Goal: Task Accomplishment & Management: Manage account settings

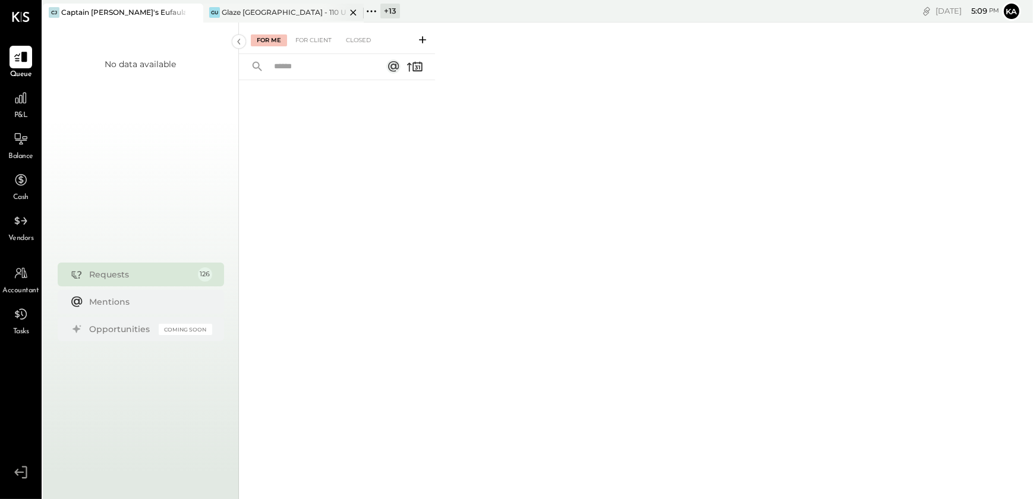
click at [291, 11] on div "Glaze [GEOGRAPHIC_DATA] - 110 Uni" at bounding box center [284, 12] width 124 height 10
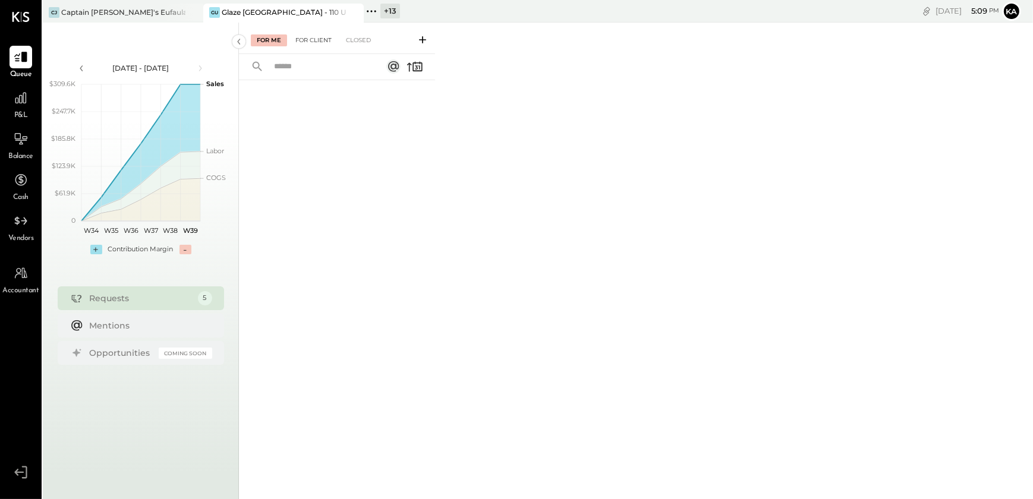
click at [316, 36] on div "For Client" at bounding box center [313, 40] width 48 height 12
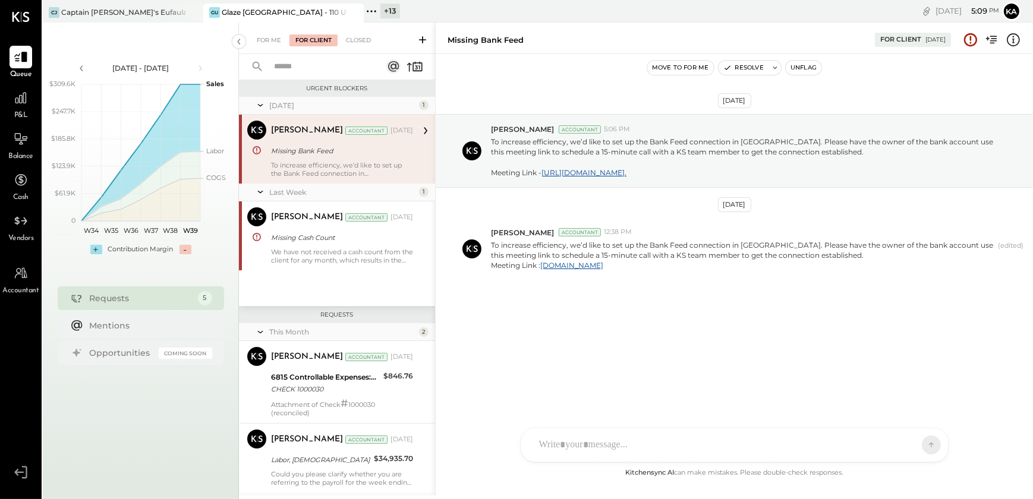
click at [347, 166] on div "To increase efficiency, we’d like to set up the Bank Feed connection in [GEOGRA…" at bounding box center [342, 169] width 142 height 17
drag, startPoint x: 571, startPoint y: 142, endPoint x: 756, endPoint y: 141, distance: 184.8
click at [756, 141] on p "To increase efficiency, we’d like to set up the Bank Feed connection in [GEOGRA…" at bounding box center [744, 157] width 506 height 41
drag, startPoint x: 502, startPoint y: 317, endPoint x: 495, endPoint y: 274, distance: 43.4
click at [501, 317] on div "[DATE] [PERSON_NAME] Accountant 5:06 PM To increase efficiency, we’d like to se…" at bounding box center [733, 226] width 597 height 285
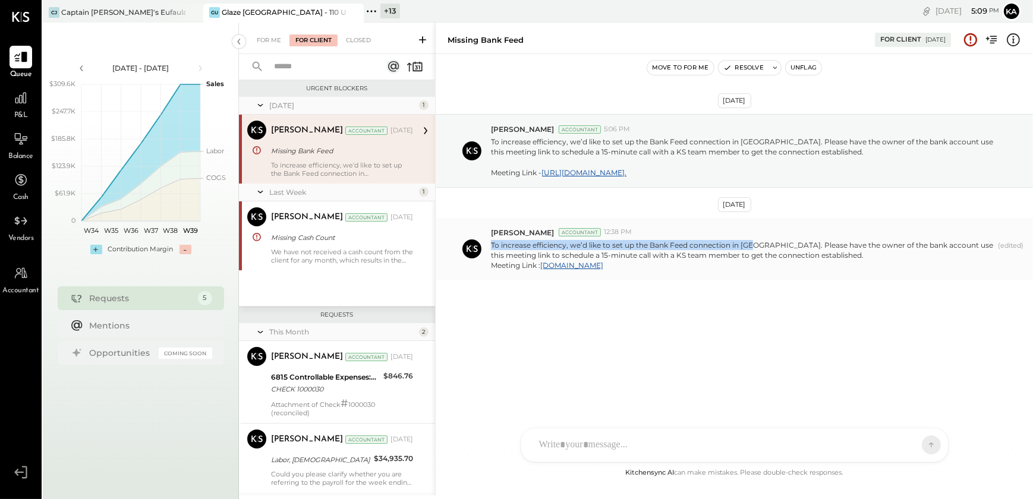
drag, startPoint x: 491, startPoint y: 251, endPoint x: 756, endPoint y: 250, distance: 265.0
click at [756, 250] on p "To increase efficiency, we’d like to set up the Bank Feed connection in [GEOGRA…" at bounding box center [742, 255] width 502 height 30
copy p "To increase efficiency, we’d like to set up the Bank Feed connection in [GEOGRA…"
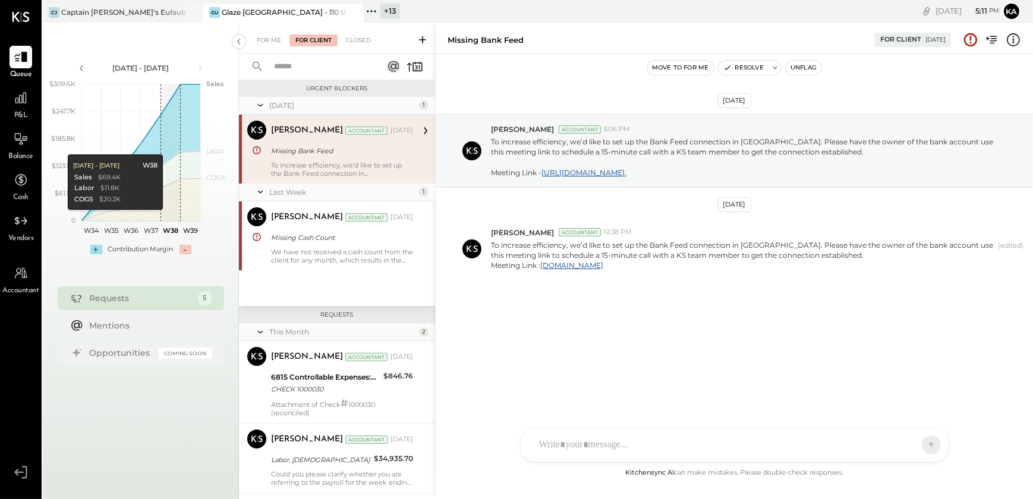
drag, startPoint x: 323, startPoint y: 262, endPoint x: 321, endPoint y: 289, distance: 26.8
click at [323, 262] on div "We have not received a cash count from the client for any month, which results …" at bounding box center [342, 256] width 142 height 17
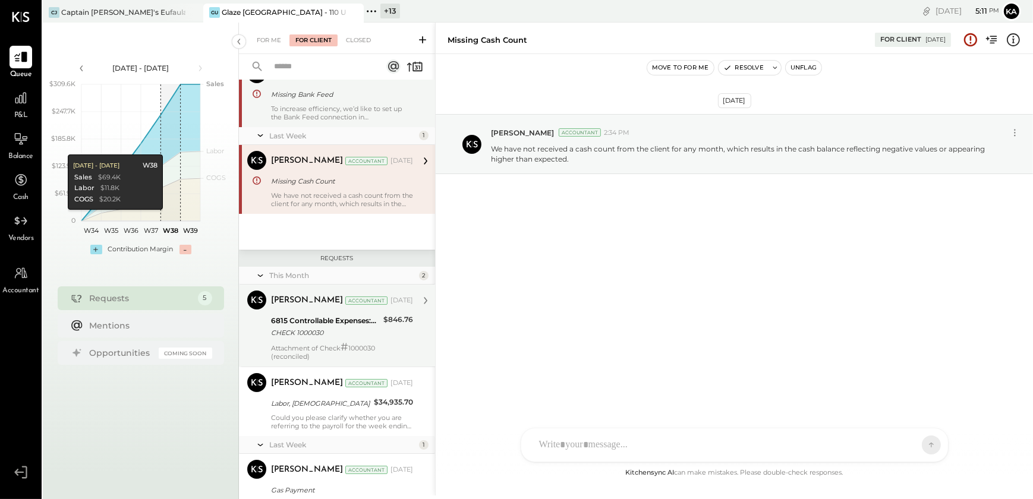
scroll to position [108, 0]
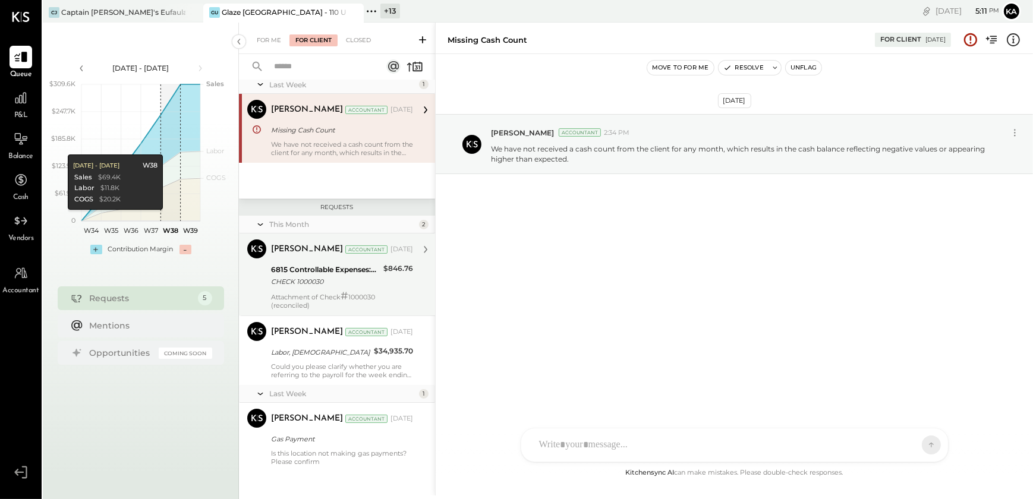
click at [313, 276] on div "CHECK 1000030" at bounding box center [325, 282] width 109 height 12
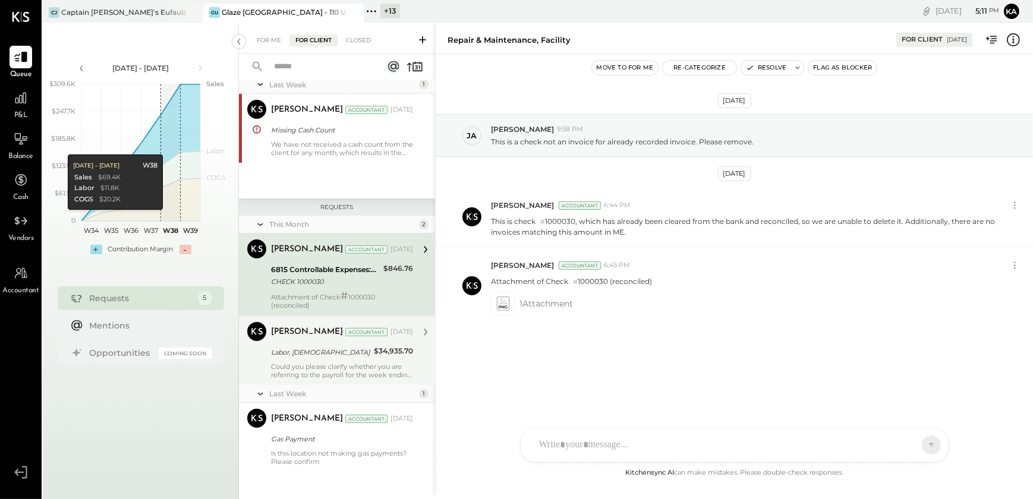
click at [321, 354] on div "Labor, [DEMOGRAPHIC_DATA]" at bounding box center [320, 352] width 99 height 12
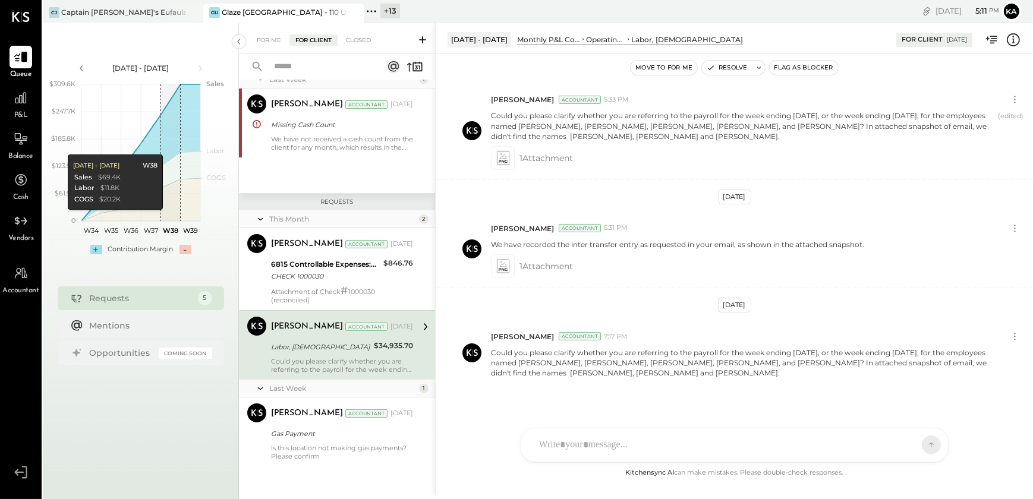
scroll to position [114, 0]
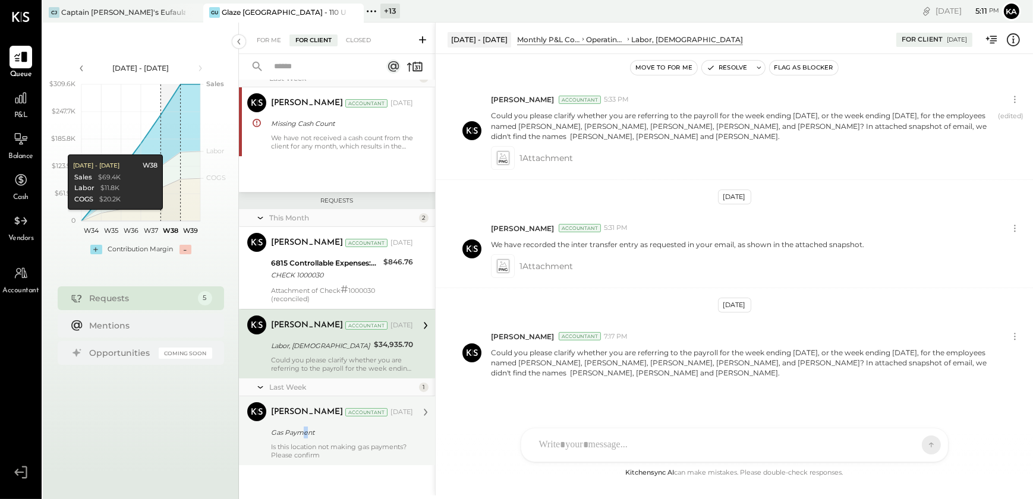
click at [304, 434] on div "Gas Payment" at bounding box center [340, 433] width 138 height 12
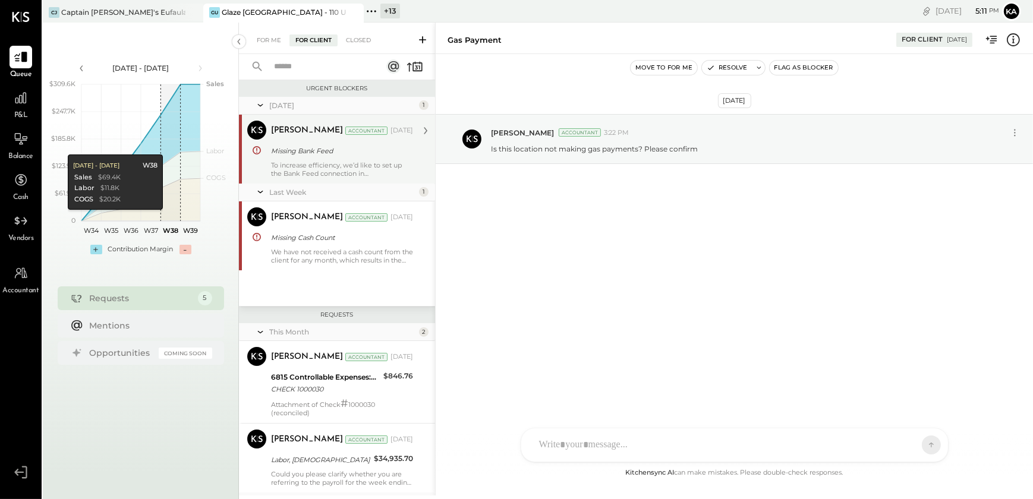
click at [372, 9] on icon at bounding box center [371, 11] width 15 height 15
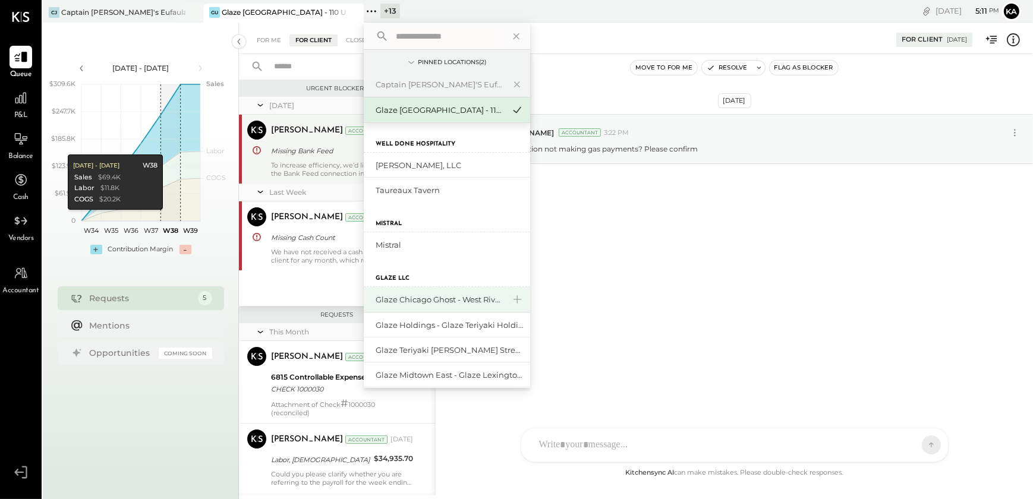
click at [455, 299] on div "Glaze Chicago Ghost - West River Rice LLC" at bounding box center [439, 299] width 128 height 11
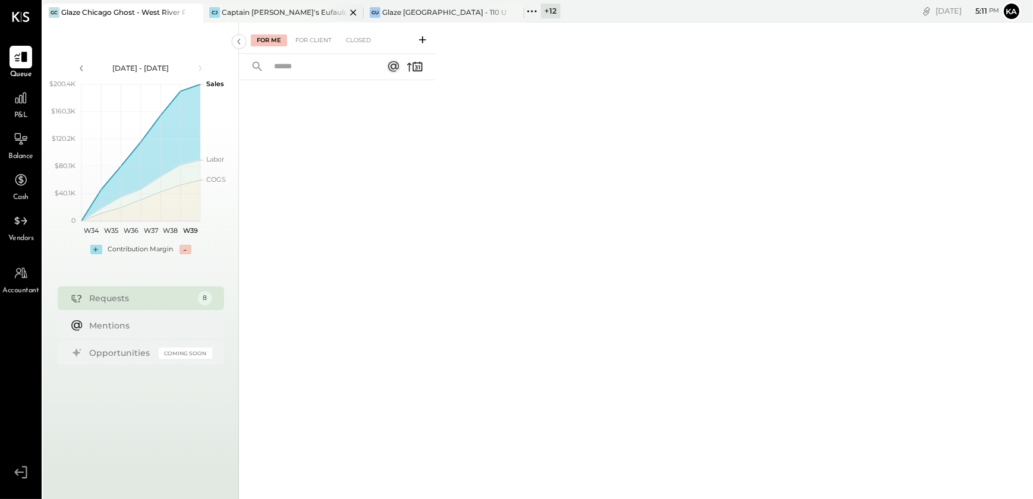
click at [354, 11] on icon at bounding box center [353, 13] width 6 height 6
click at [312, 39] on div "For Client" at bounding box center [313, 40] width 48 height 12
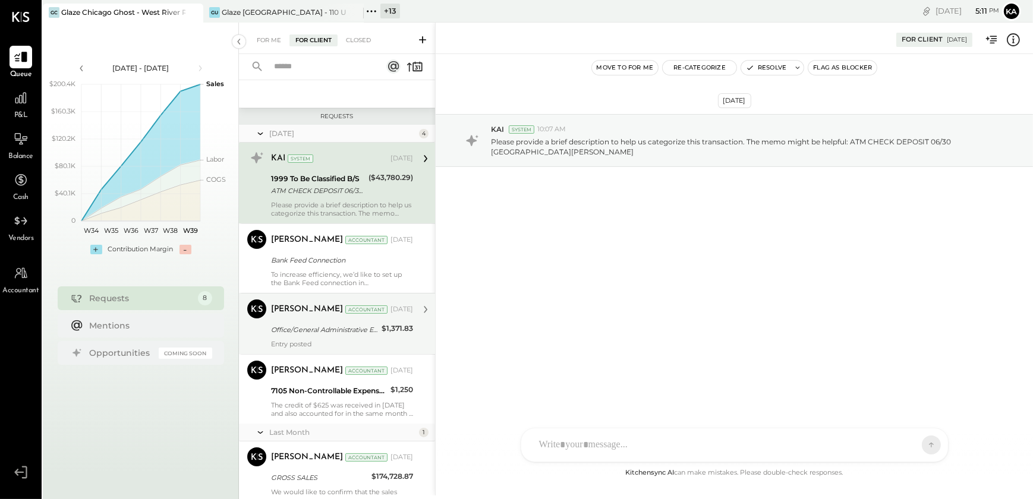
scroll to position [113, 0]
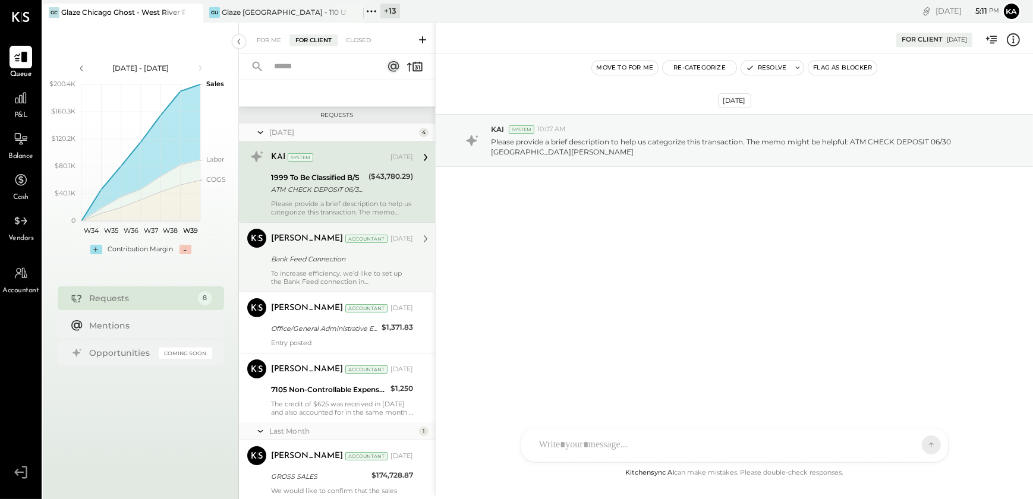
click at [327, 262] on div "Bank Feed Connection" at bounding box center [340, 259] width 138 height 12
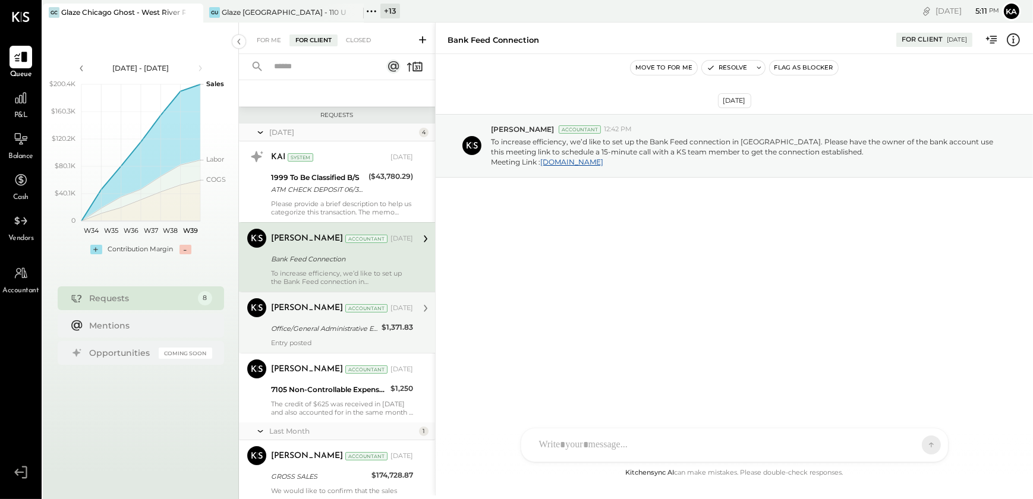
click at [331, 323] on div "Office/General Administrative Expenses" at bounding box center [324, 329] width 107 height 12
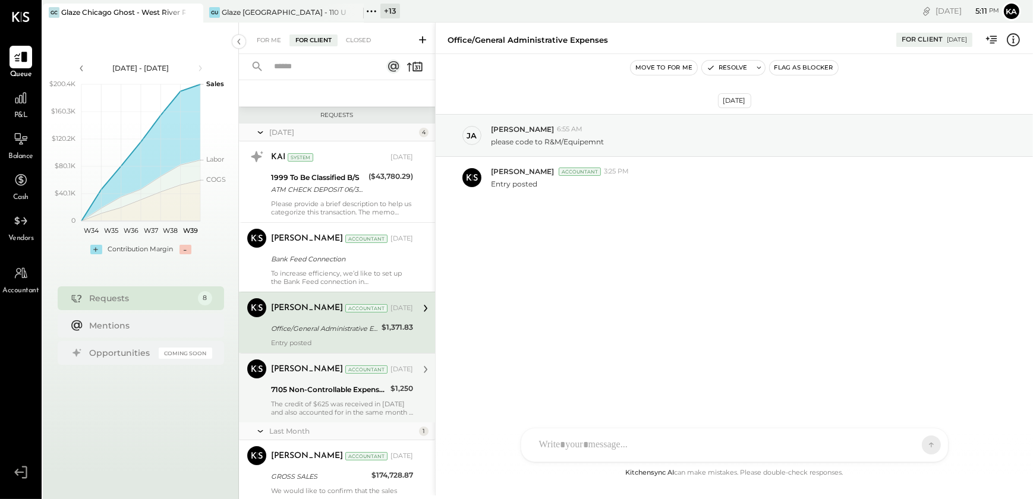
click at [335, 385] on div "7105 Non-Controllable Expenses:Property Expenses:Rent/Lease" at bounding box center [329, 390] width 116 height 12
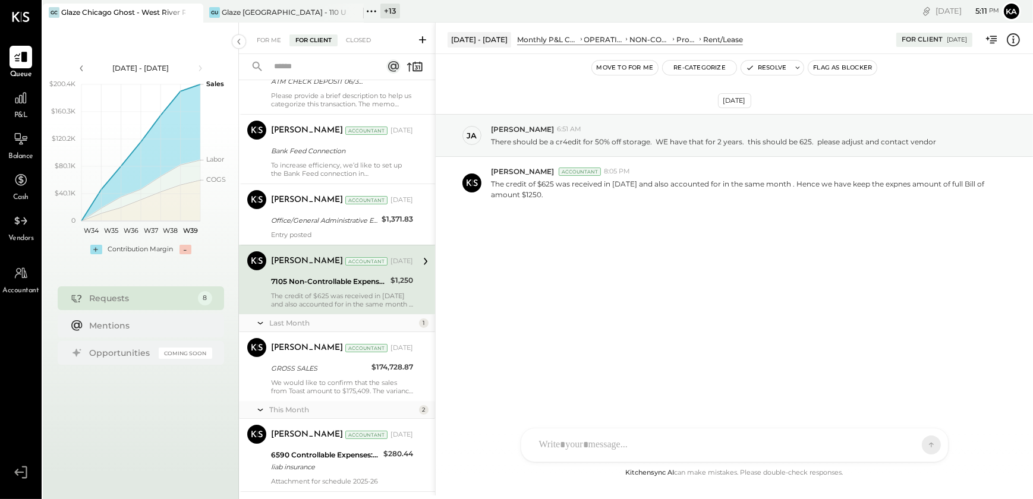
scroll to position [220, 0]
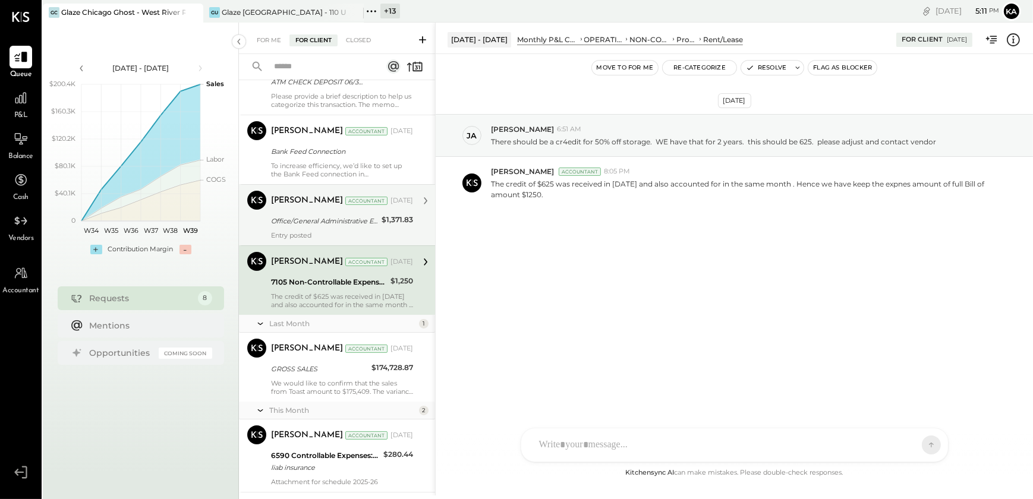
click at [333, 220] on div "Office/General Administrative Expenses" at bounding box center [324, 221] width 107 height 12
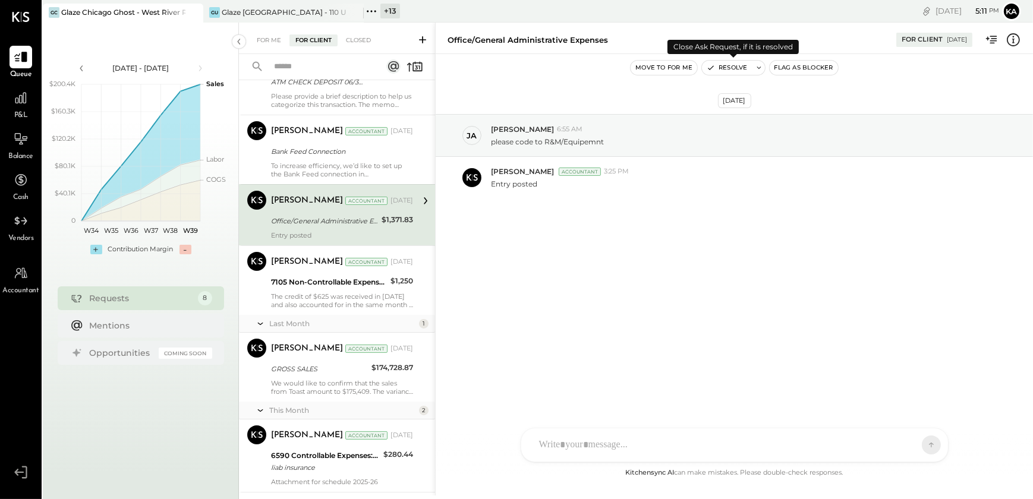
click at [731, 69] on button "Resolve" at bounding box center [727, 68] width 50 height 14
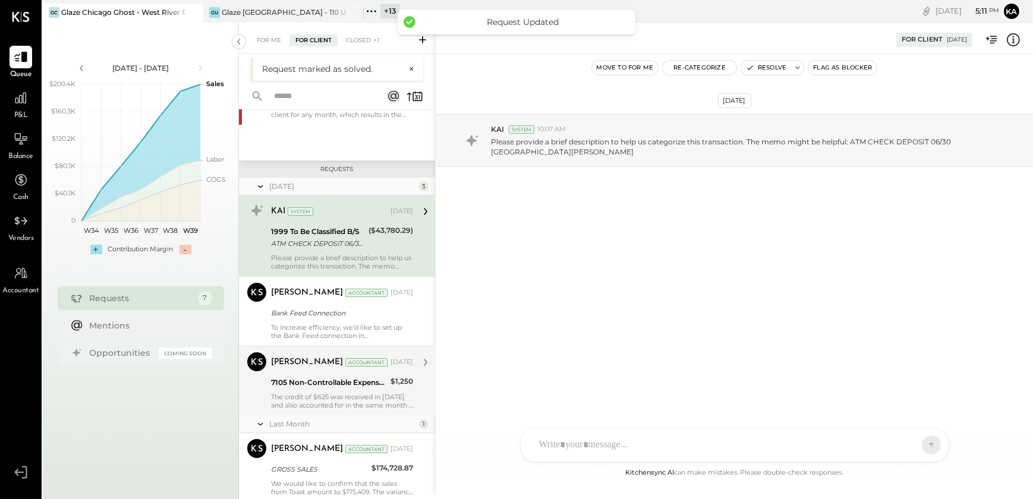
scroll to position [165, 0]
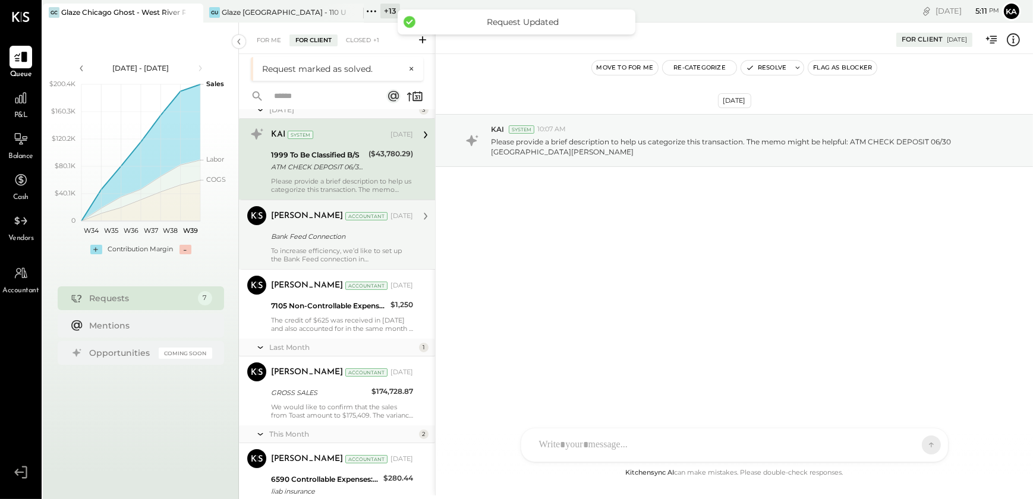
click at [332, 253] on div "To increase efficiency, we’d like to set up the Bank Feed connection in [GEOGRA…" at bounding box center [342, 255] width 142 height 17
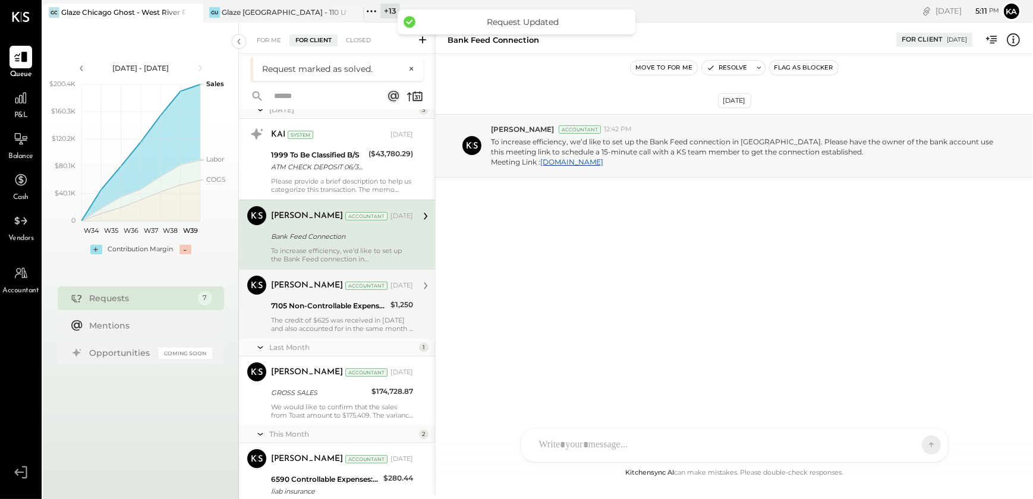
click at [330, 313] on div "7105 Non-Controllable Expenses:Property Expenses:Rent/Lease" at bounding box center [329, 306] width 116 height 14
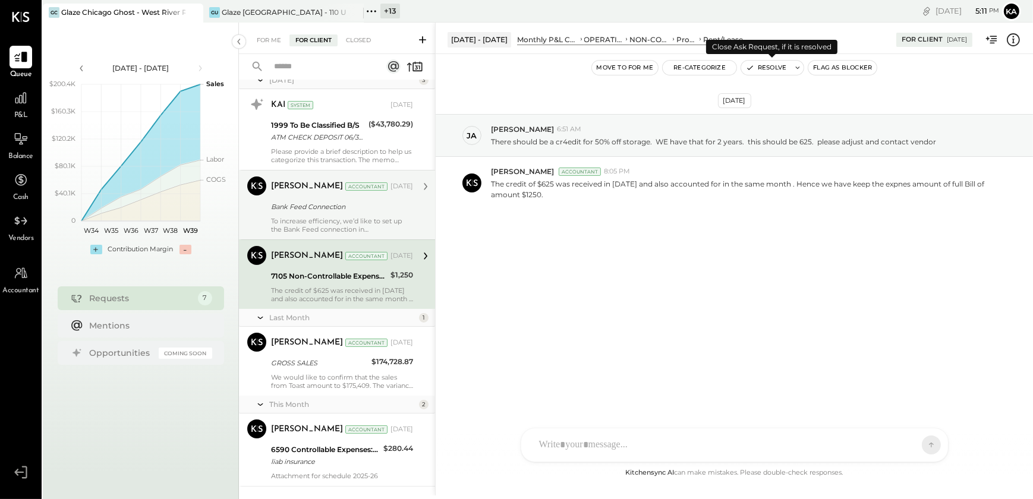
click at [774, 67] on button "Resolve" at bounding box center [766, 68] width 50 height 14
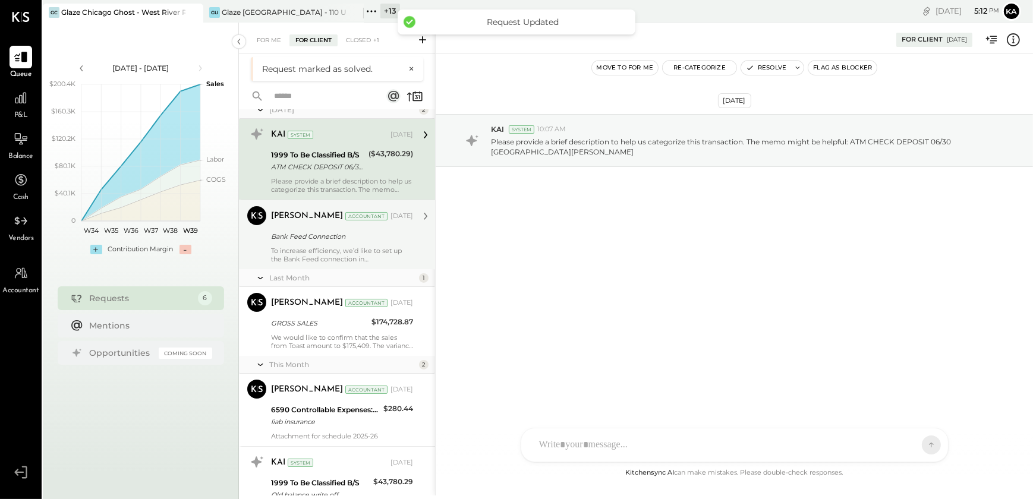
scroll to position [4, 0]
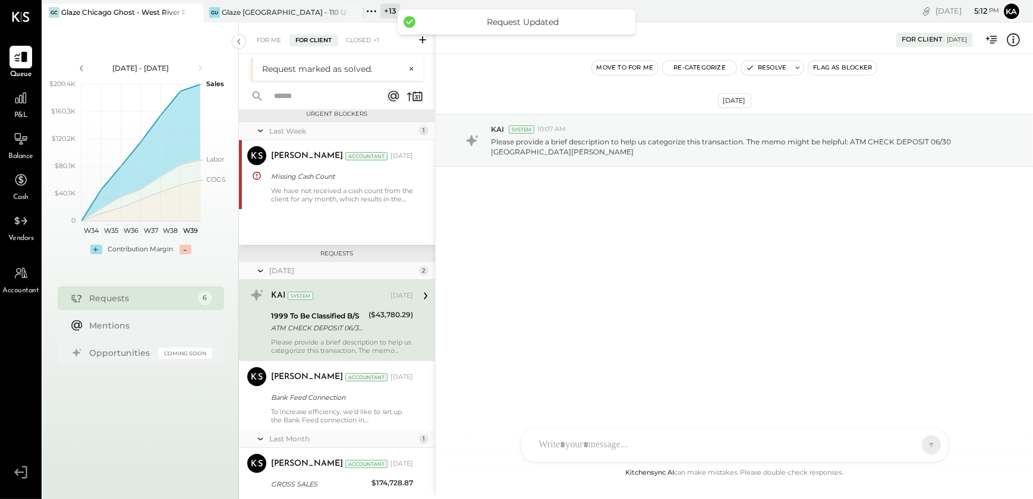
click at [329, 339] on div "Please provide a brief description to help us categorize this transaction. The …" at bounding box center [342, 346] width 142 height 17
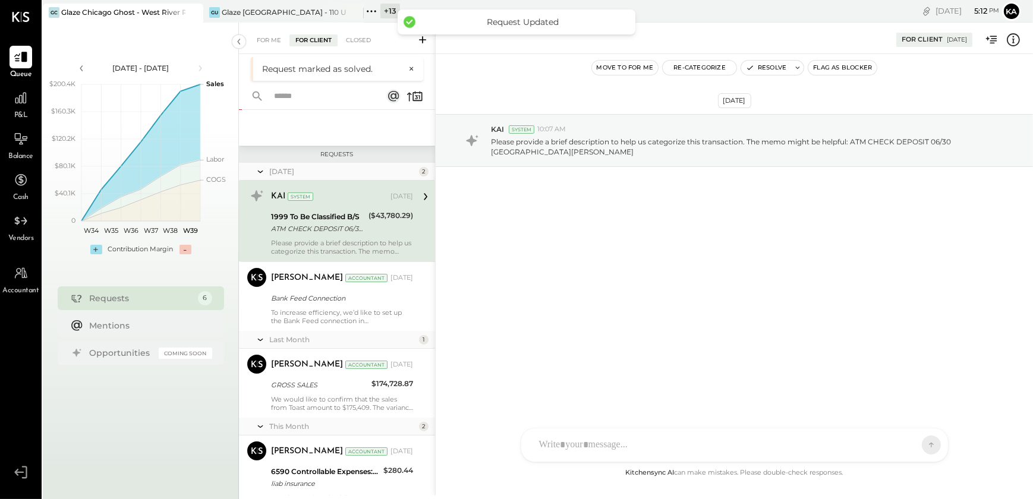
scroll to position [112, 0]
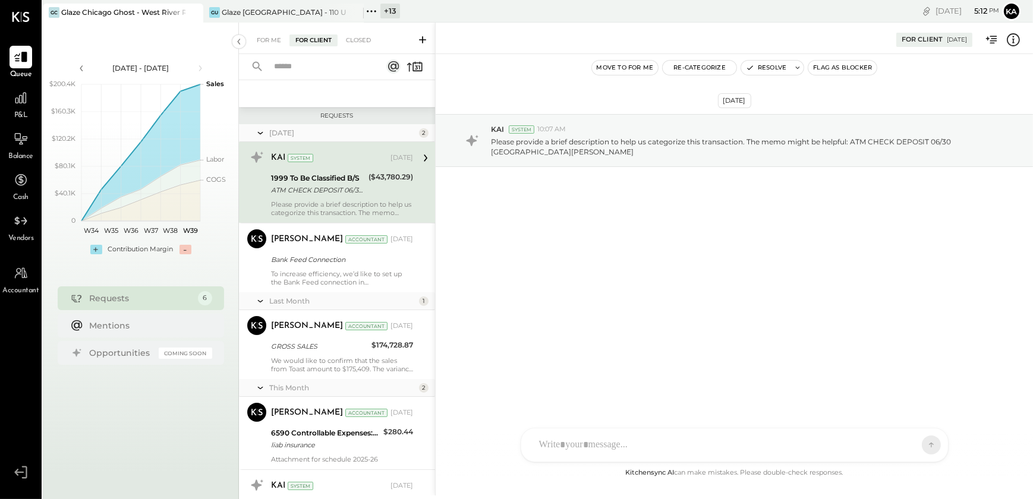
click at [331, 305] on div "Last Month" at bounding box center [342, 301] width 147 height 10
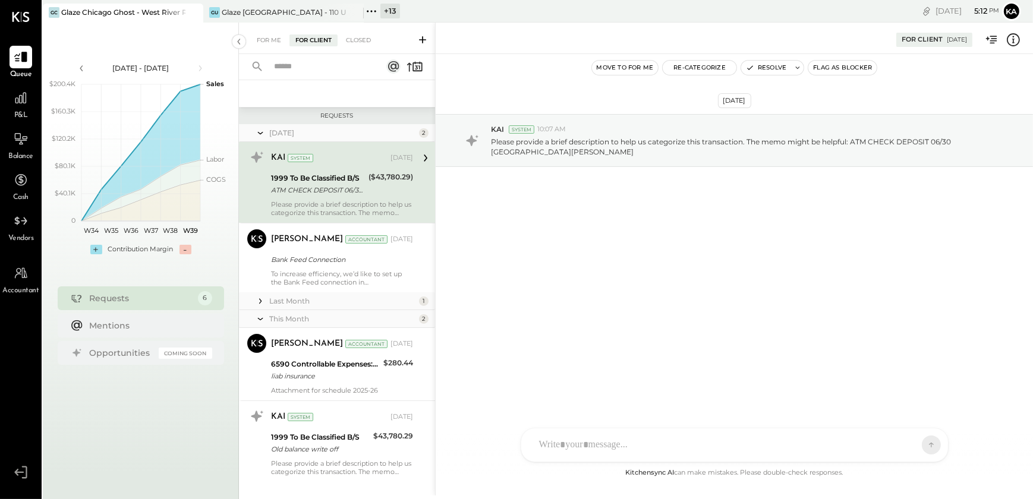
click at [324, 283] on div "To increase efficiency, we’d like to set up the Bank Feed connection in [GEOGRA…" at bounding box center [342, 278] width 142 height 17
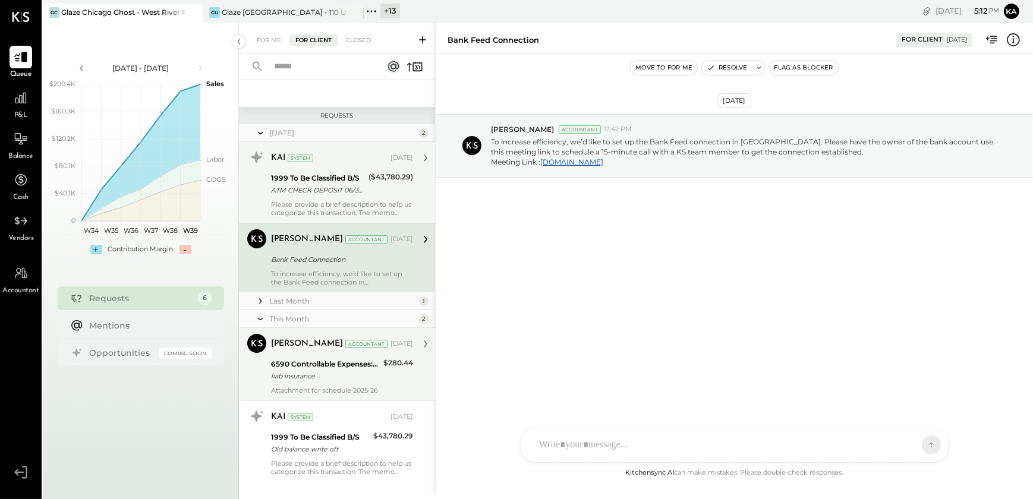
click at [315, 376] on div "liab insurance" at bounding box center [325, 376] width 109 height 12
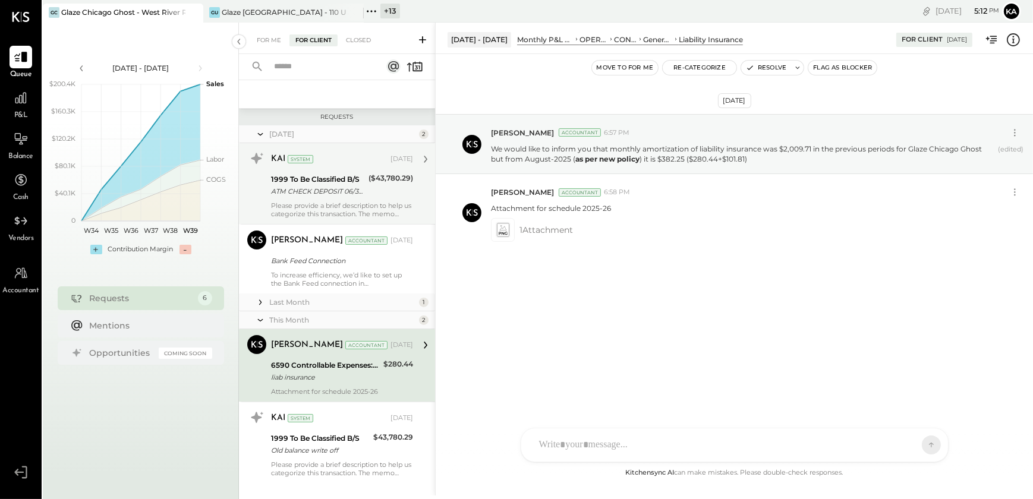
scroll to position [130, 0]
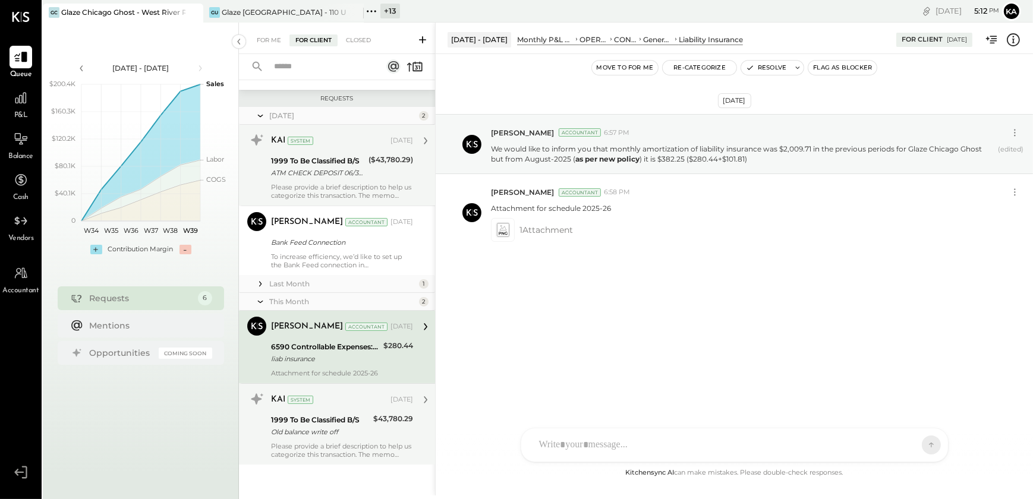
click at [325, 438] on div "1999 To Be Classified B/S Old balance write off" at bounding box center [320, 426] width 99 height 26
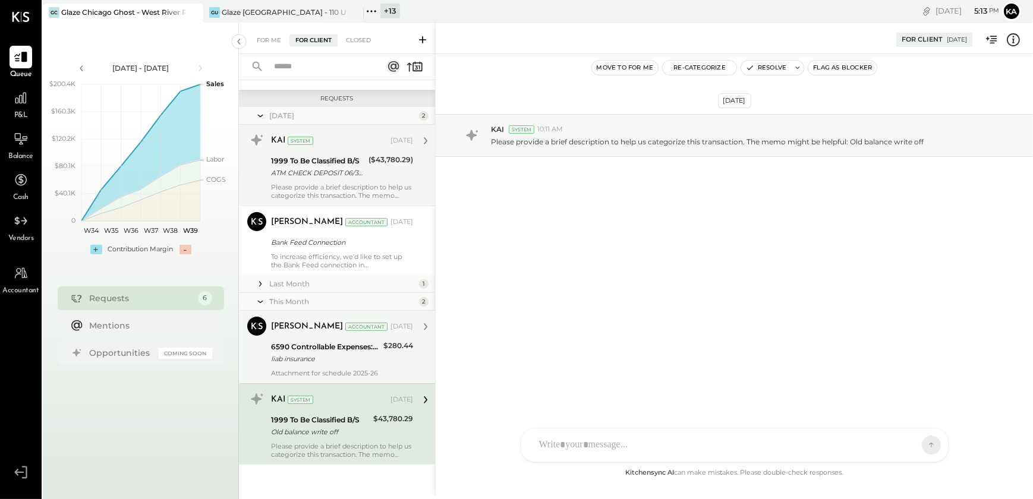
click at [345, 365] on div "6590 Controllable Expenses:General & Administrative Expenses:Liability Insuranc…" at bounding box center [325, 353] width 109 height 26
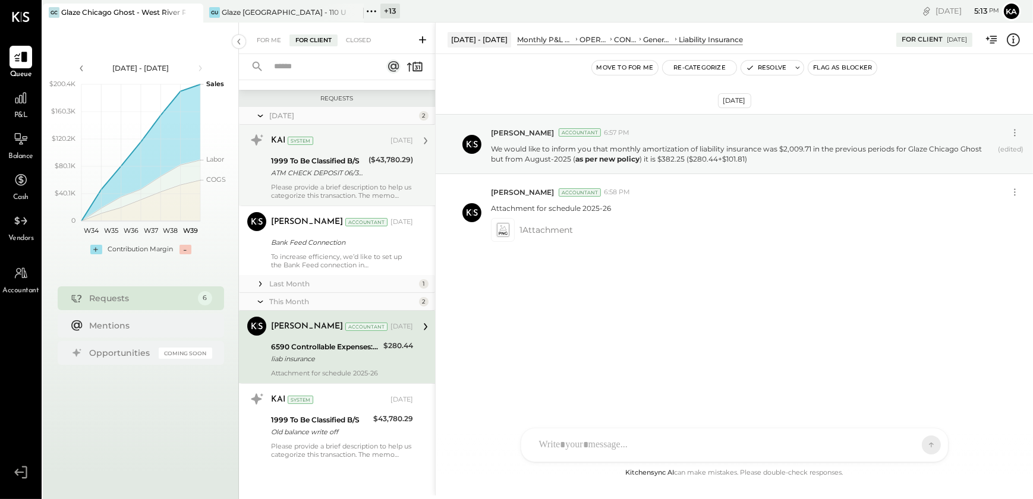
click at [261, 280] on icon at bounding box center [260, 284] width 12 height 12
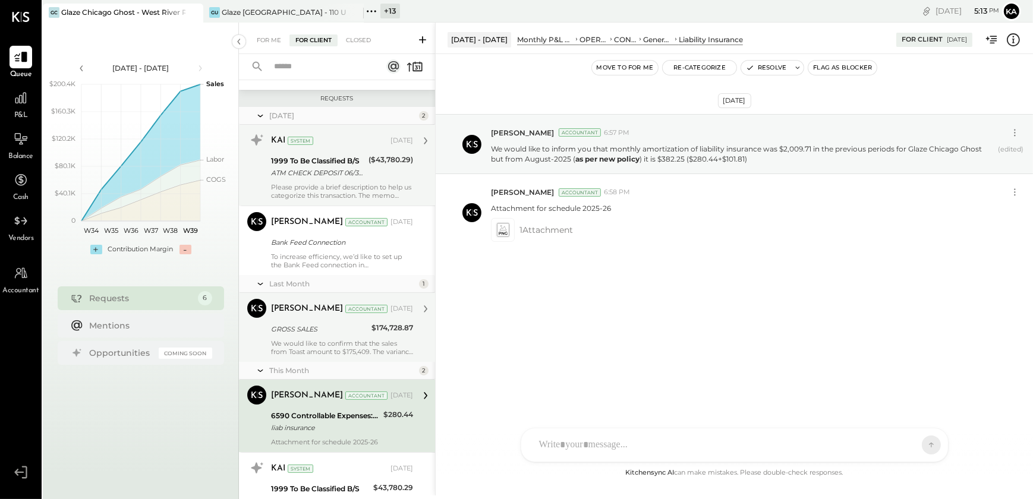
click at [313, 340] on div "We would like to confirm that the sales from Toast amount to $175,409. The vari…" at bounding box center [342, 347] width 142 height 17
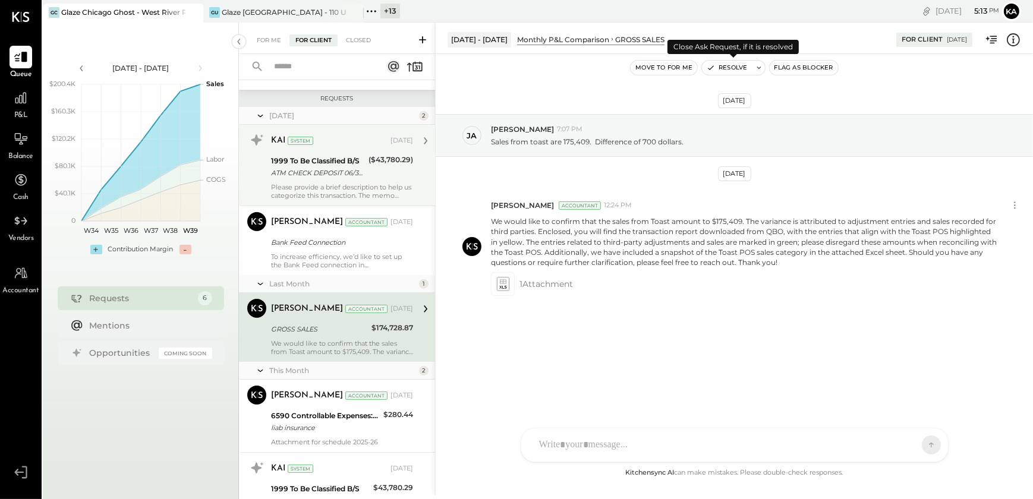
click at [734, 65] on button "Resolve" at bounding box center [727, 68] width 50 height 14
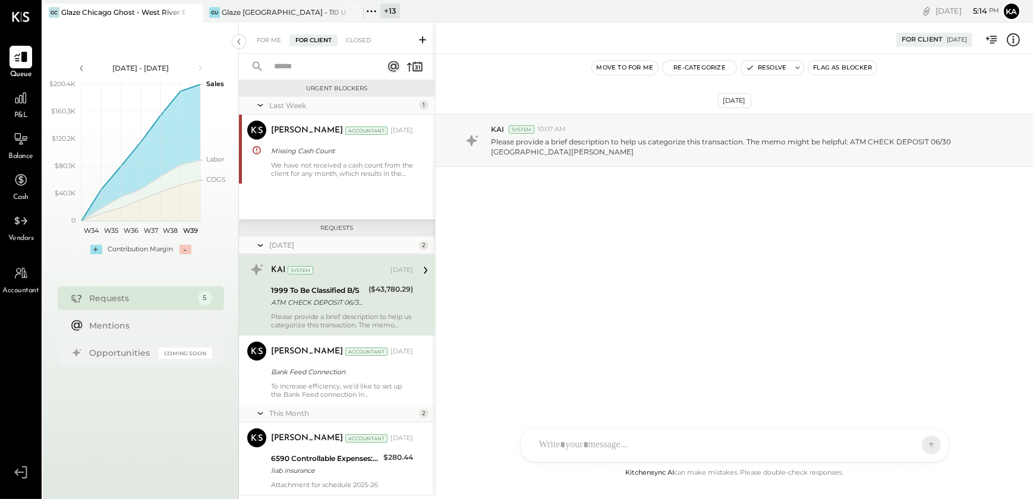
click at [369, 10] on icon at bounding box center [371, 11] width 15 height 15
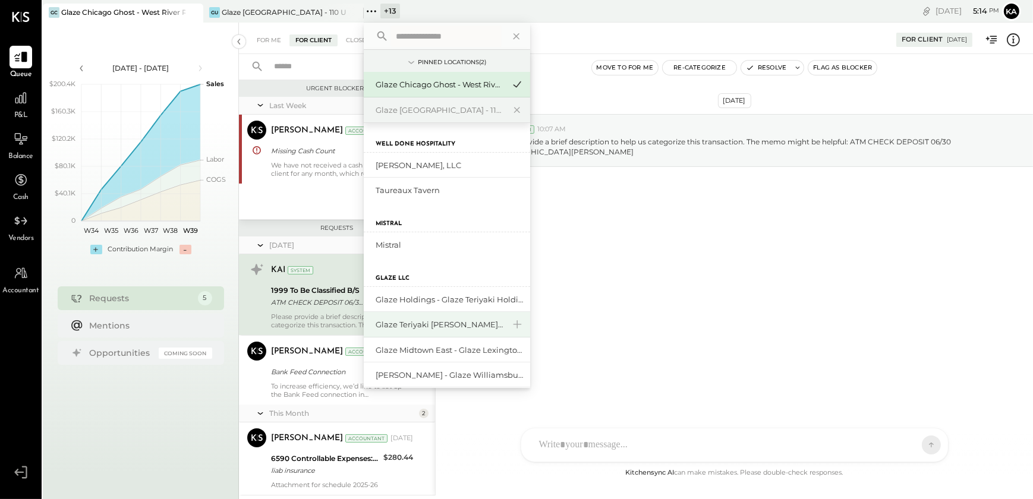
click at [449, 324] on div "Glaze Teriyaki [PERSON_NAME] Street - [PERSON_NAME] River [PERSON_NAME] LLC" at bounding box center [439, 324] width 128 height 11
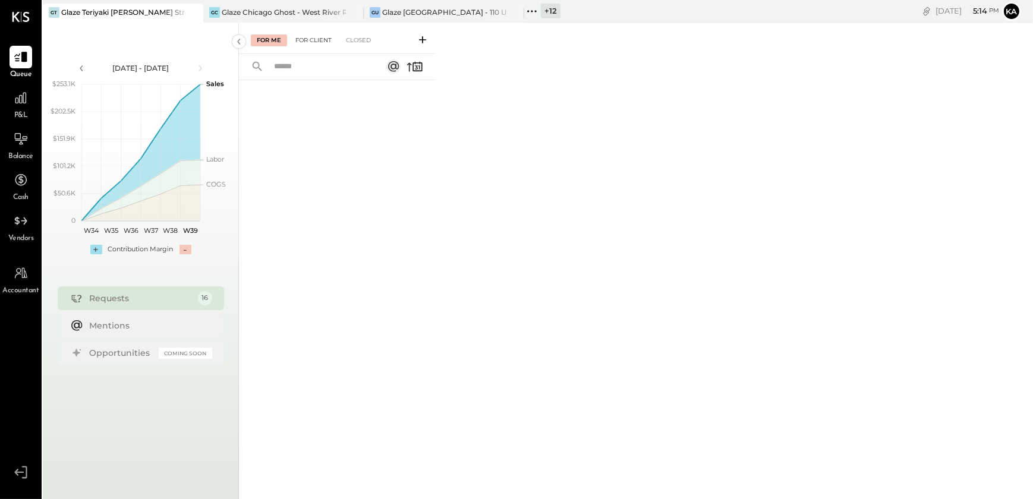
click at [310, 42] on div "For Client" at bounding box center [313, 40] width 48 height 12
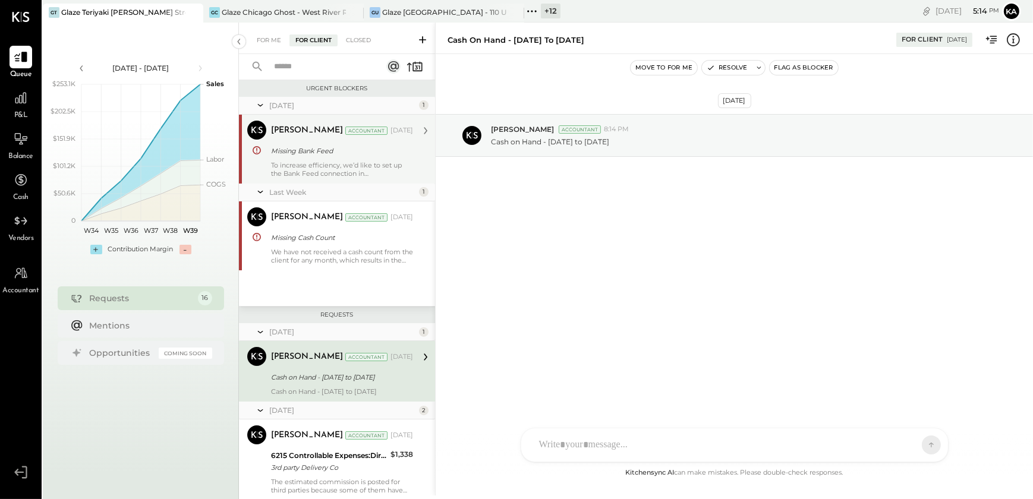
click at [333, 171] on div "To increase efficiency, we’d like to set up the Bank Feed connection in [GEOGRA…" at bounding box center [342, 169] width 142 height 17
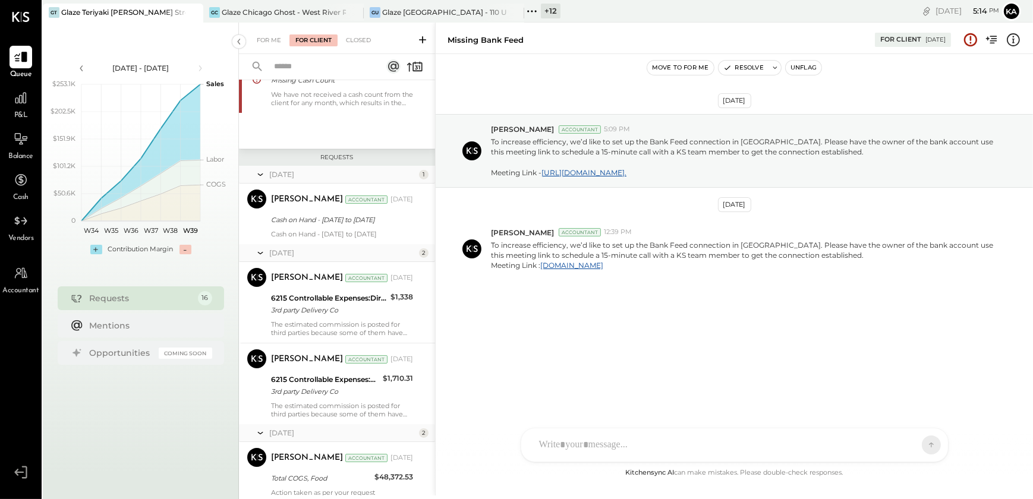
scroll to position [162, 0]
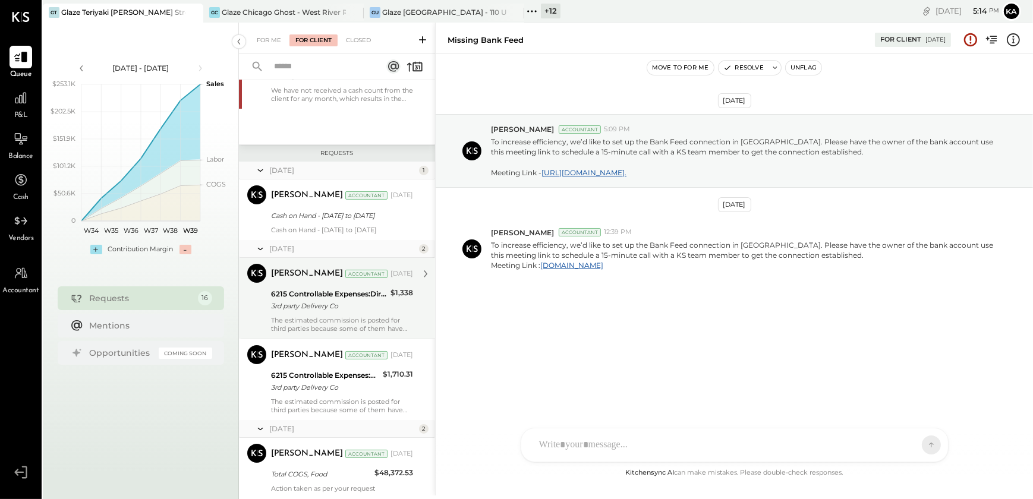
click at [346, 322] on div "[PERSON_NAME] Accountant [DATE] 6215 Controllable Expenses:Direct Operating Exp…" at bounding box center [342, 298] width 142 height 69
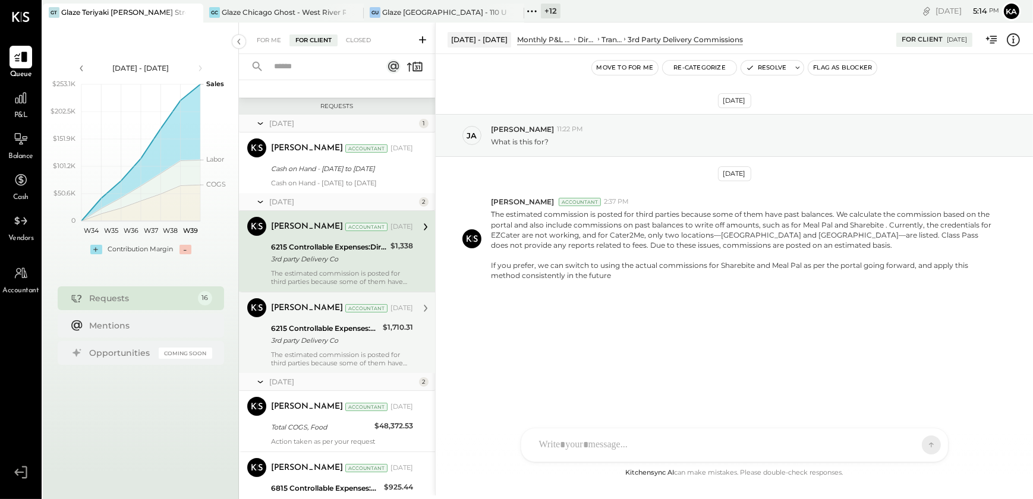
scroll to position [270, 0]
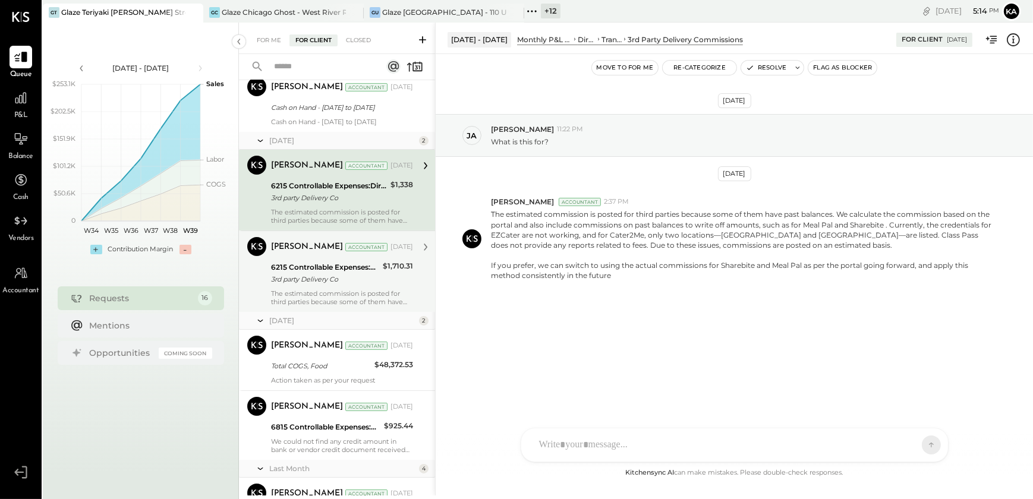
click at [317, 296] on div "[PERSON_NAME] Accountant [DATE] 6215 Controllable Expenses:Direct Operating Exp…" at bounding box center [342, 271] width 142 height 69
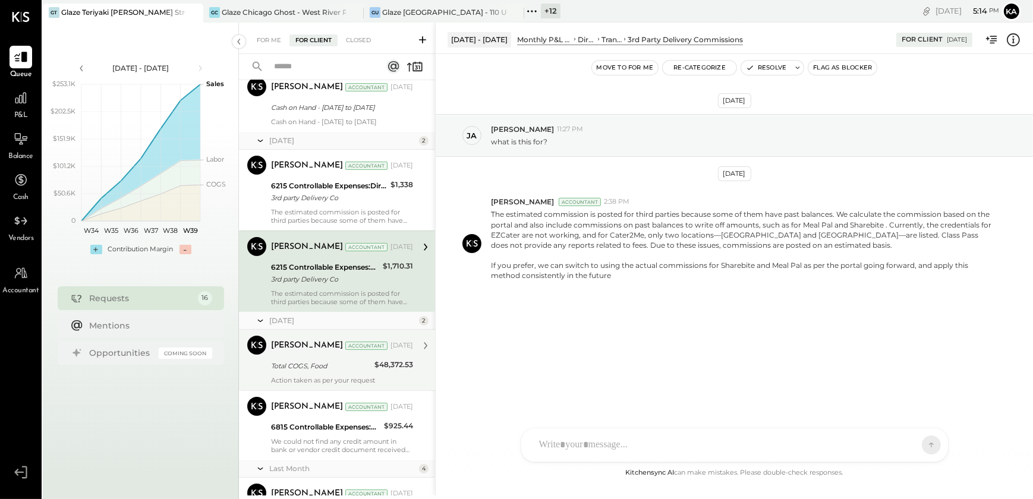
drag, startPoint x: 310, startPoint y: 379, endPoint x: 326, endPoint y: 368, distance: 19.6
click at [309, 372] on div "Total COGS, Food" at bounding box center [321, 366] width 100 height 12
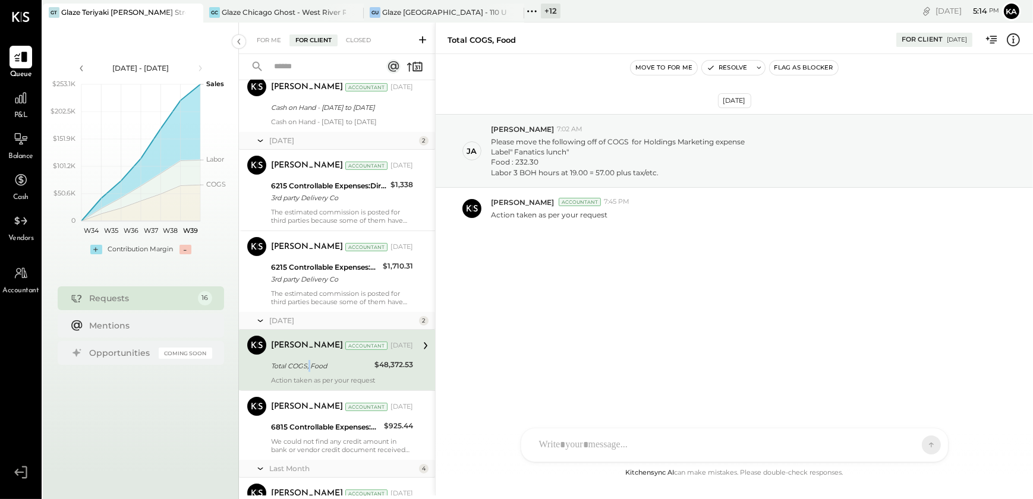
scroll to position [324, 0]
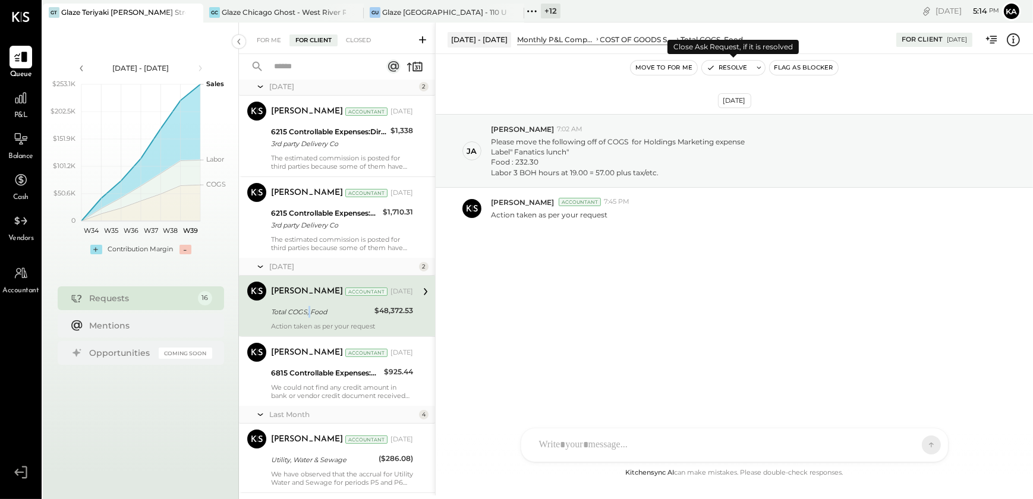
click at [728, 66] on button "Resolve" at bounding box center [727, 68] width 50 height 14
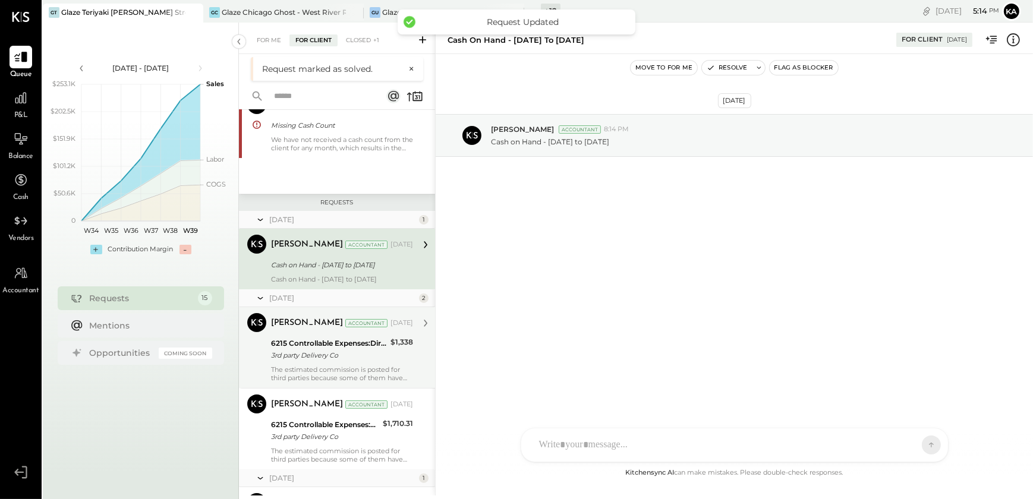
scroll to position [193, 0]
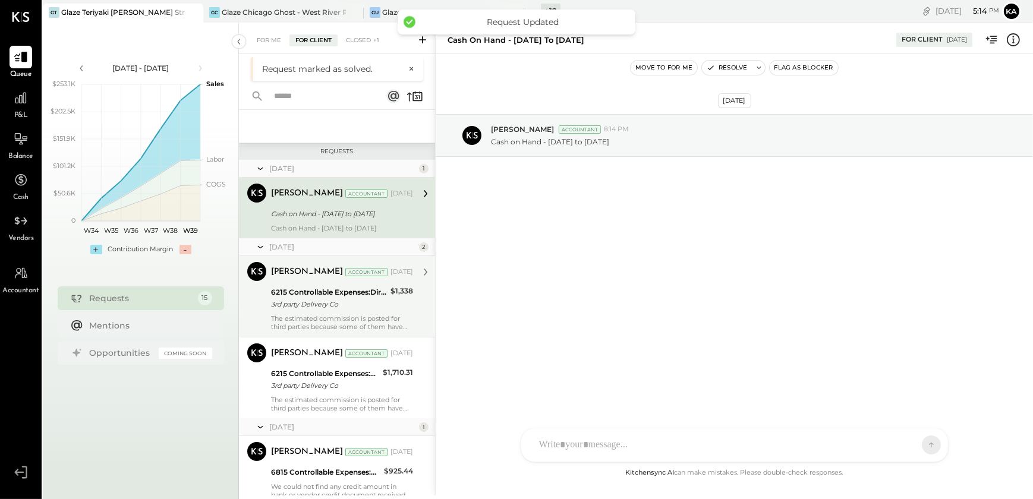
click at [320, 310] on div "3rd party Delivery Co" at bounding box center [329, 304] width 116 height 12
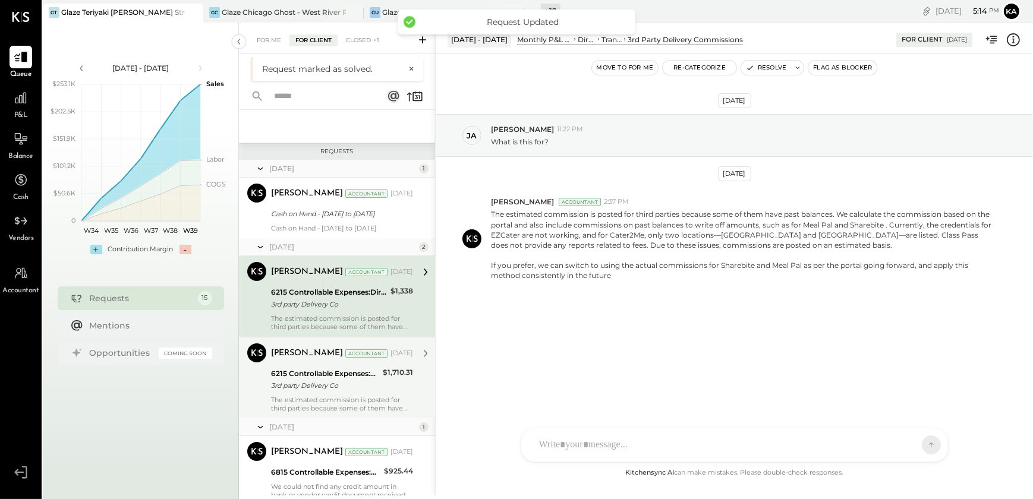
click at [320, 392] on div "3rd party Delivery Co" at bounding box center [325, 386] width 108 height 12
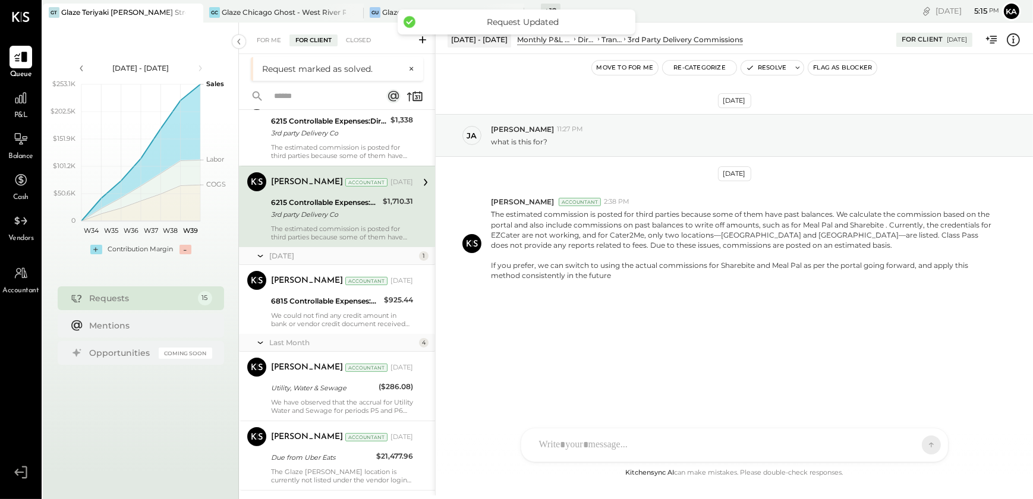
scroll to position [409, 0]
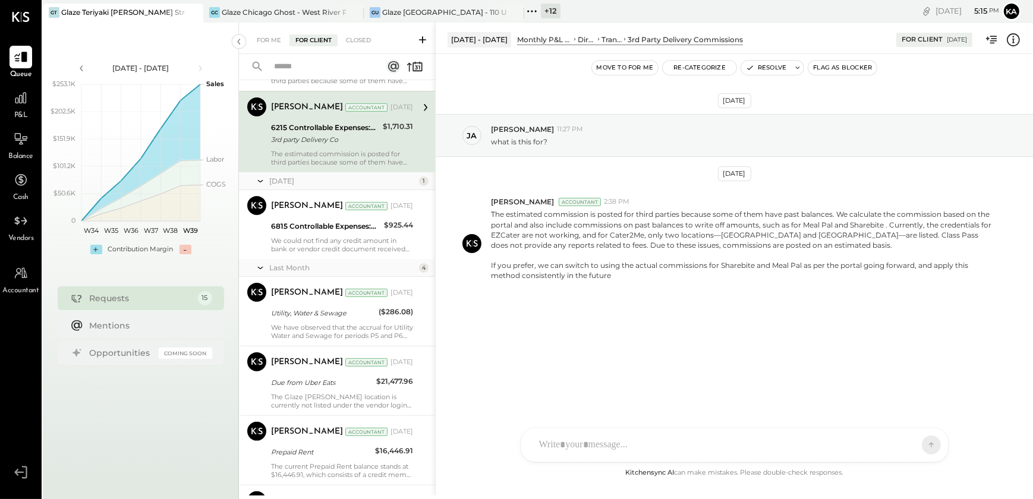
click at [321, 277] on div "Last Month 4" at bounding box center [337, 268] width 196 height 18
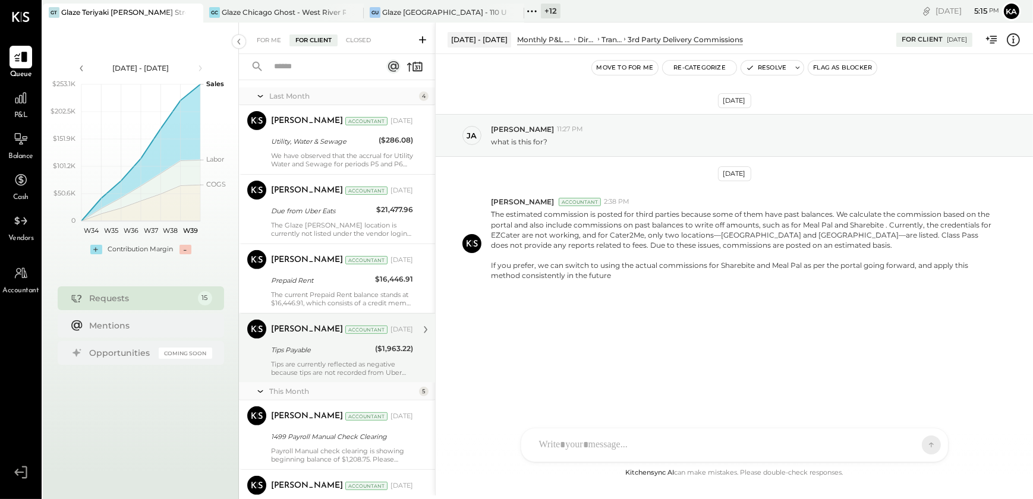
scroll to position [733, 0]
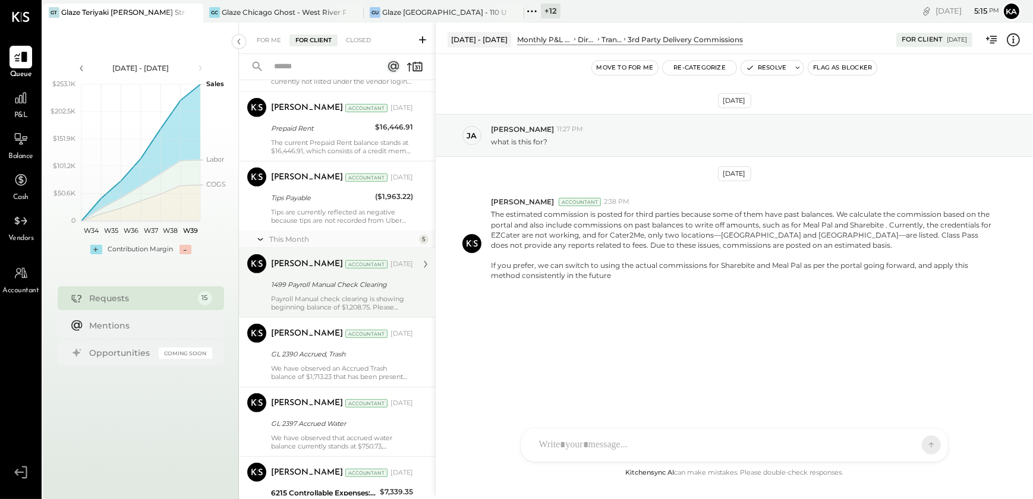
click at [329, 291] on div "1499 Payroll Manual Check Clearing" at bounding box center [340, 285] width 138 height 12
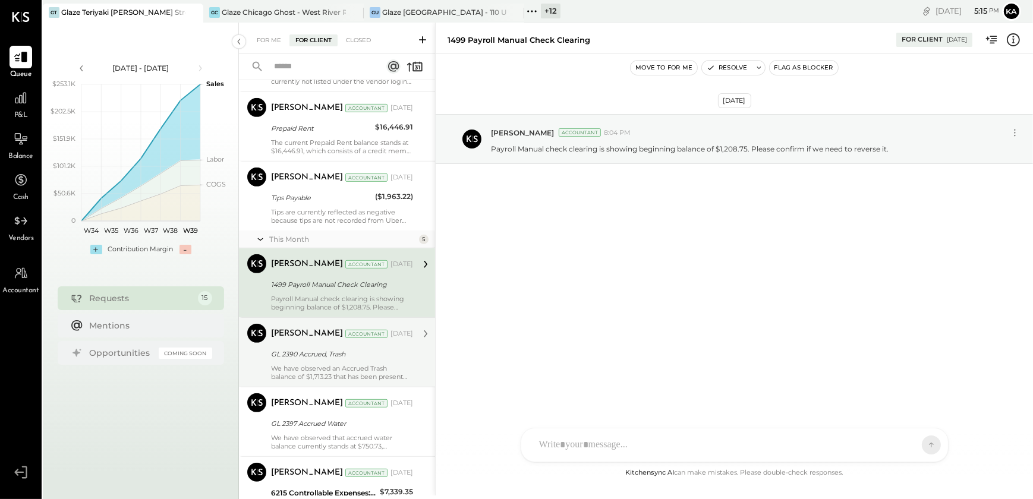
click at [340, 360] on div "GL 2390 Accrued, Trash" at bounding box center [340, 354] width 138 height 12
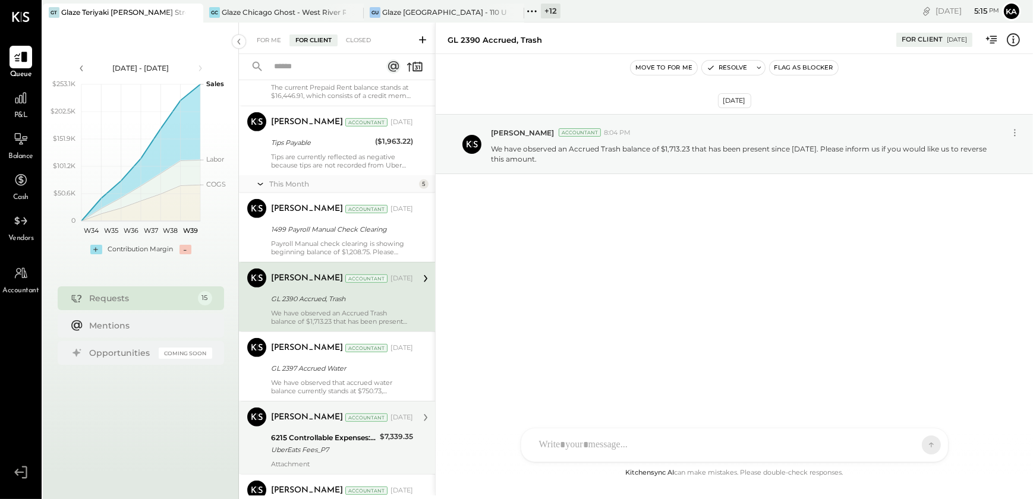
scroll to position [841, 0]
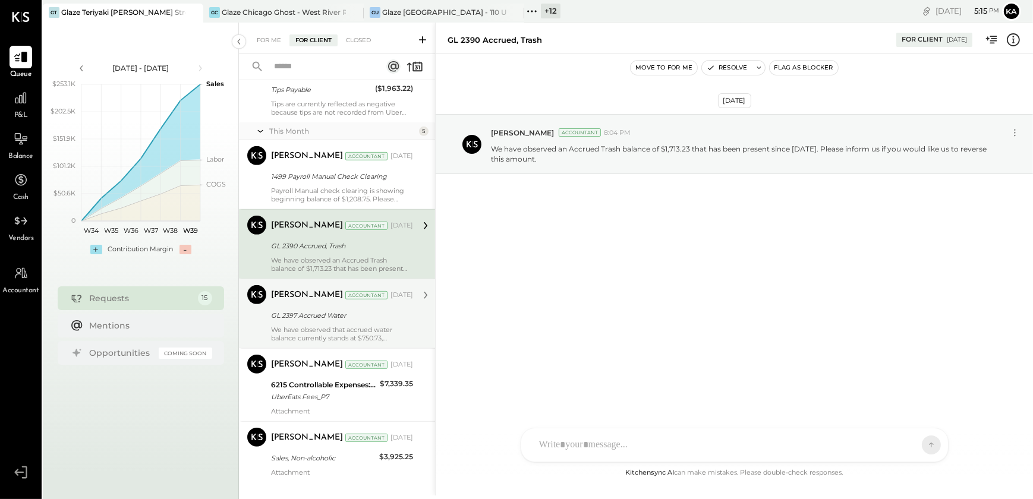
click at [330, 321] on div "GL 2397 Accrued Water" at bounding box center [340, 316] width 138 height 12
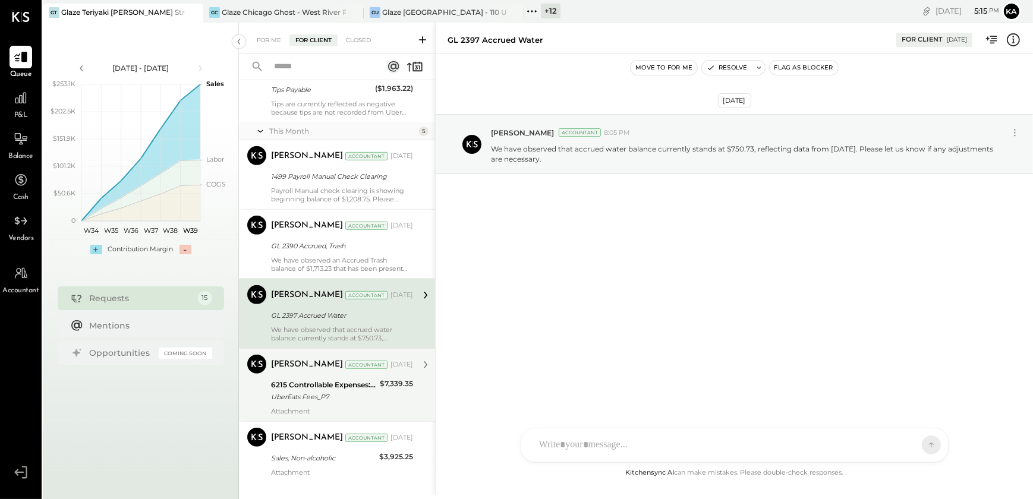
click at [325, 391] on div "6215 Controllable Expenses:Direct Operating Expenses:Transaction Related Expens…" at bounding box center [323, 385] width 105 height 12
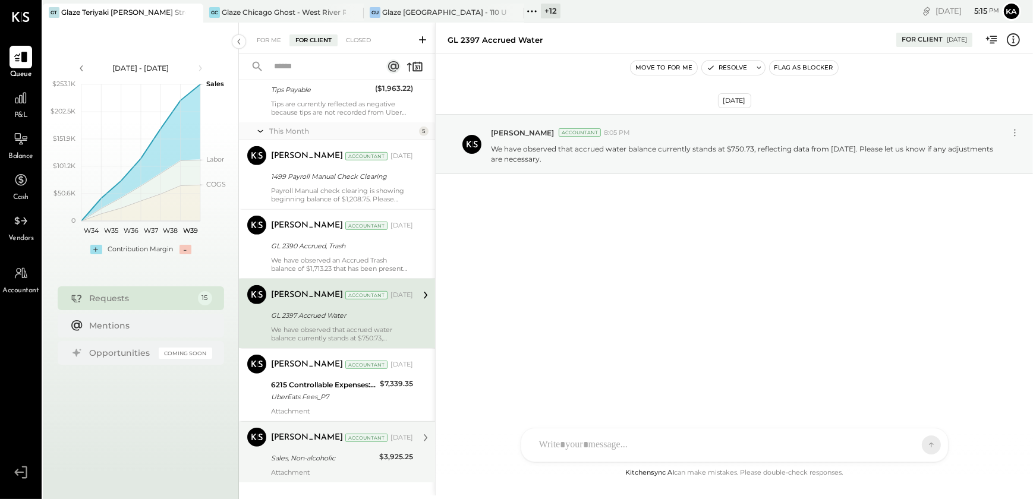
scroll to position [52, 0]
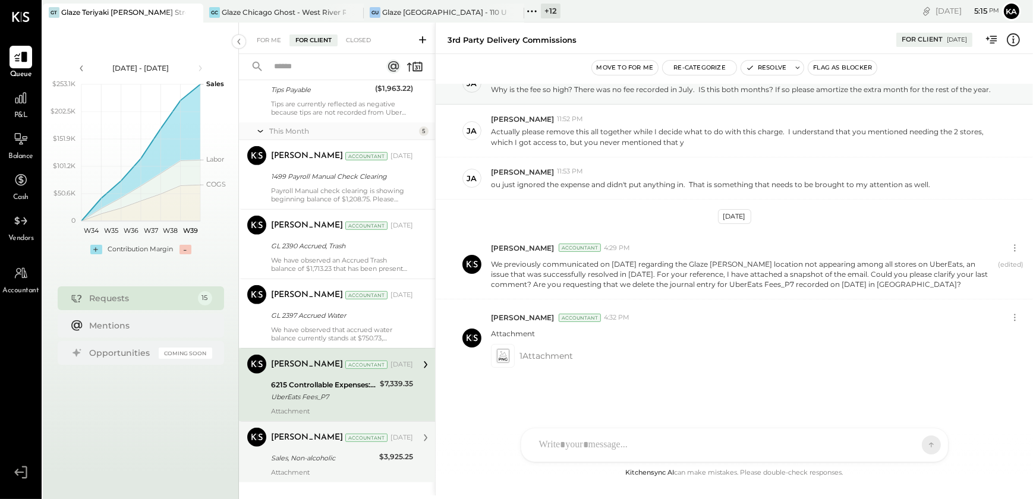
click at [335, 446] on div "[PERSON_NAME] Accountant [DATE]" at bounding box center [342, 438] width 142 height 17
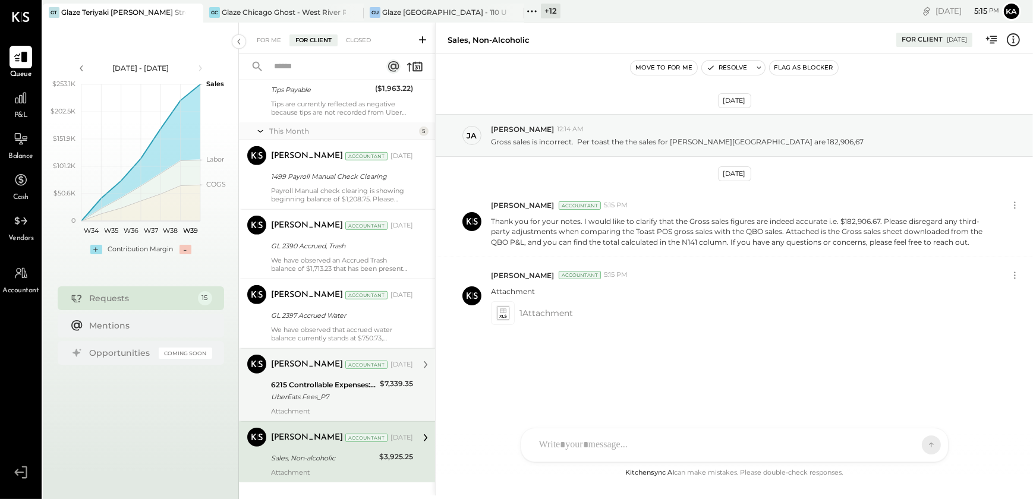
click at [332, 399] on div "UberEats Fees_P7" at bounding box center [323, 397] width 105 height 12
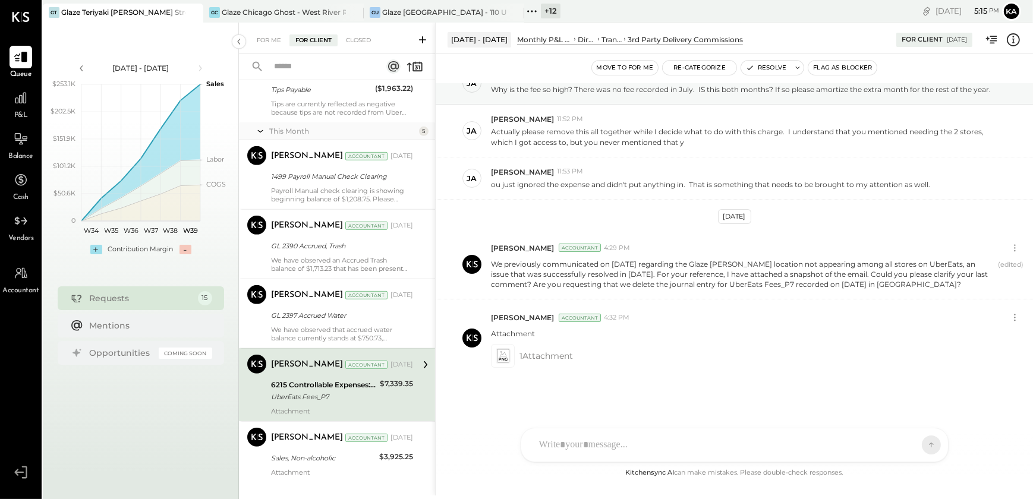
scroll to position [867, 0]
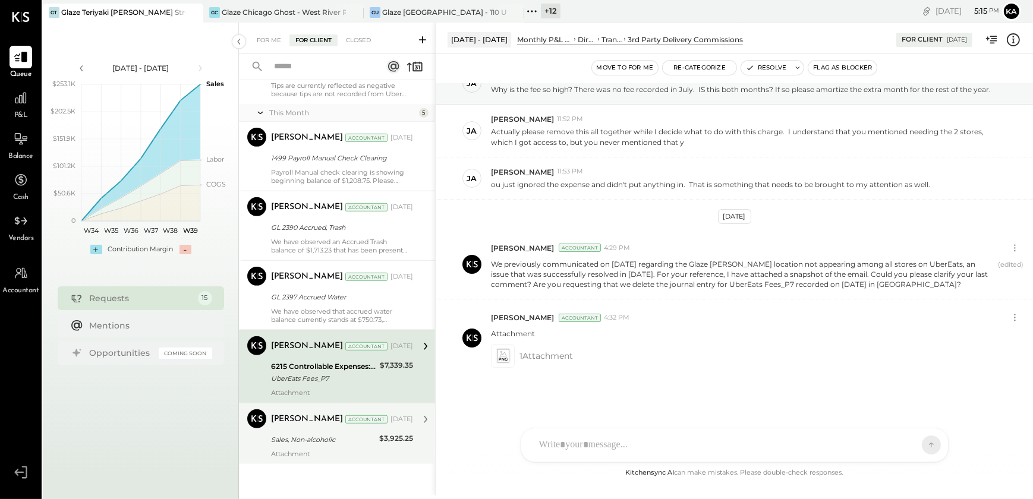
click at [318, 438] on div "Sales, Non-alcoholic" at bounding box center [323, 440] width 105 height 12
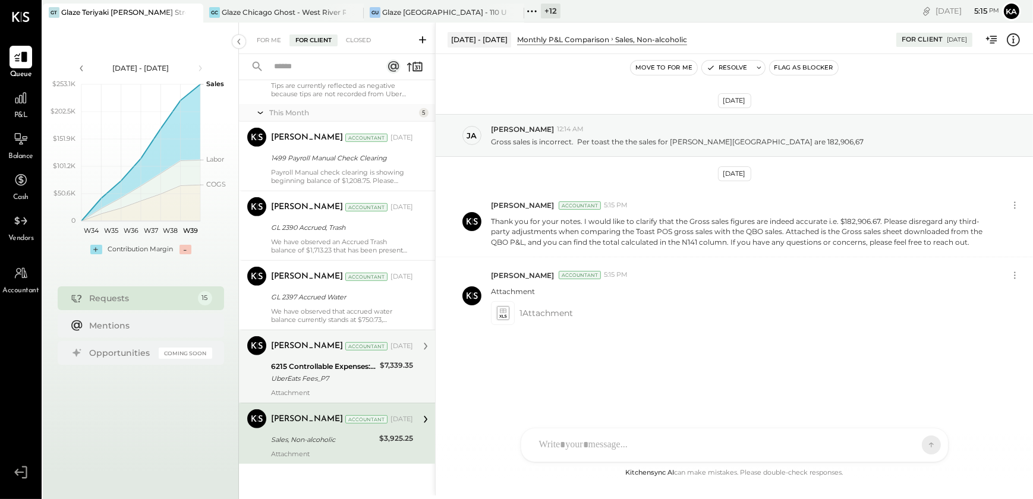
click at [335, 388] on div "[PERSON_NAME] Accountant [DATE] 6215 Controllable Expenses:Direct Operating Exp…" at bounding box center [342, 366] width 142 height 61
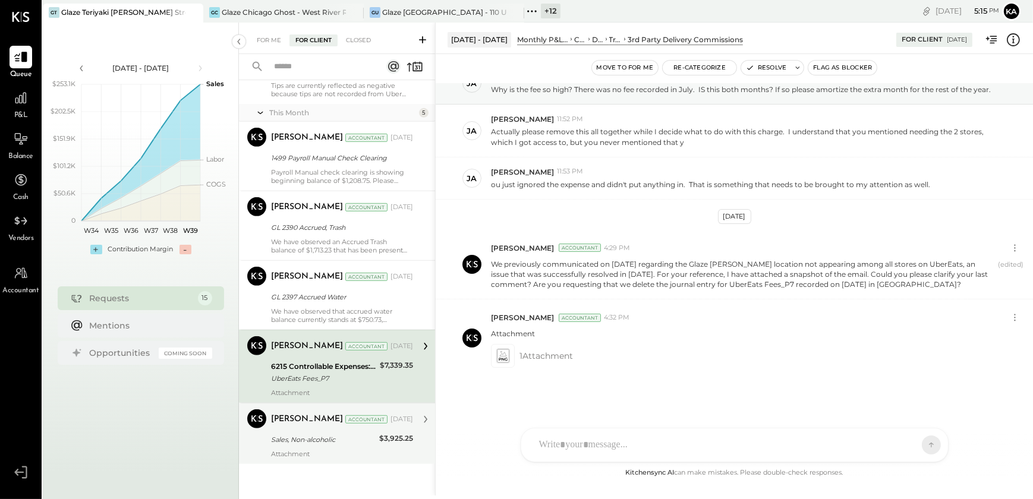
click at [311, 443] on div "Sales, Non-alcoholic" at bounding box center [323, 440] width 105 height 12
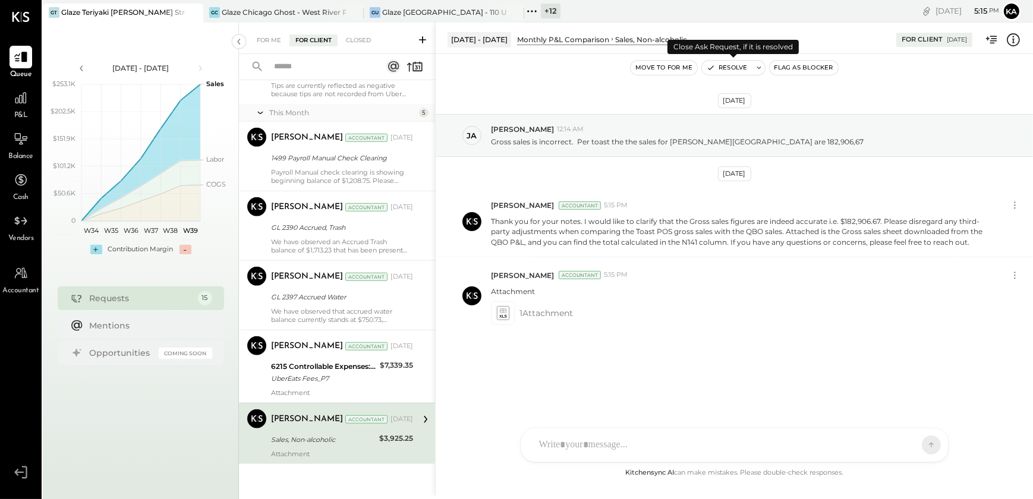
drag, startPoint x: 732, startPoint y: 67, endPoint x: 736, endPoint y: 73, distance: 7.4
click at [733, 67] on button "Resolve" at bounding box center [727, 68] width 50 height 14
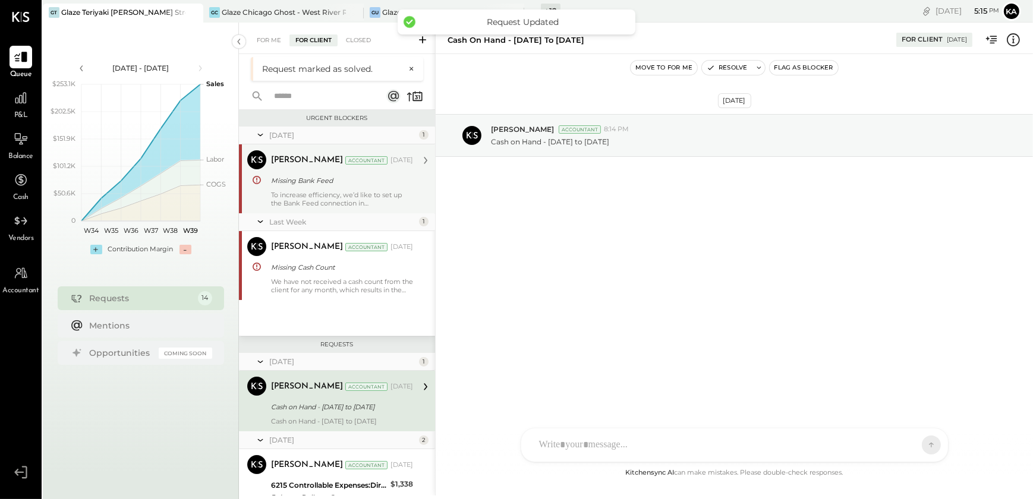
click at [553, 65] on div "Move to for me Resolve Flag as Blocker" at bounding box center [733, 67] width 597 height 15
click at [719, 19] on div "+ 12 Pinned Locations ( 3 ) Glaze Teriyaki [PERSON_NAME] Street - [PERSON_NAME]…" at bounding box center [632, 11] width 216 height 23
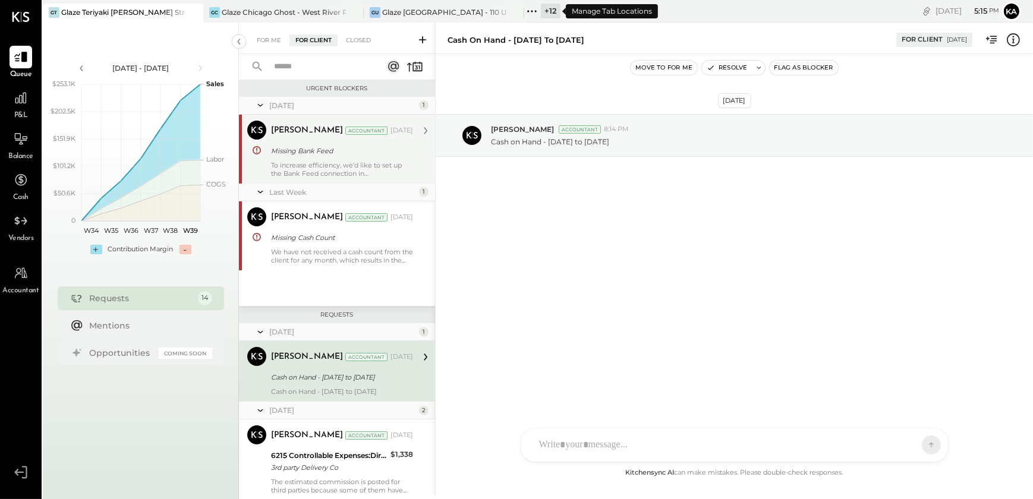
click at [535, 8] on icon at bounding box center [531, 11] width 15 height 15
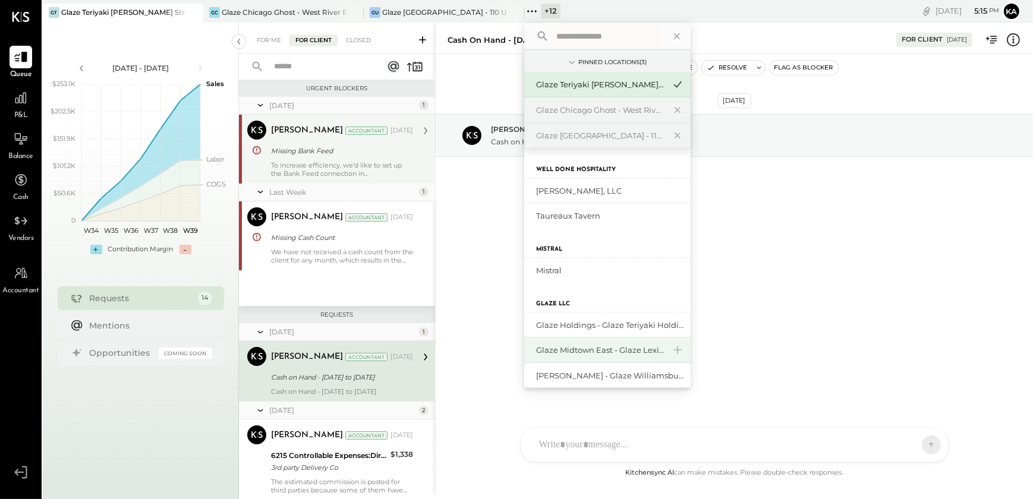
click at [584, 351] on div "Glaze Midtown East - Glaze Lexington One LLC" at bounding box center [600, 350] width 128 height 11
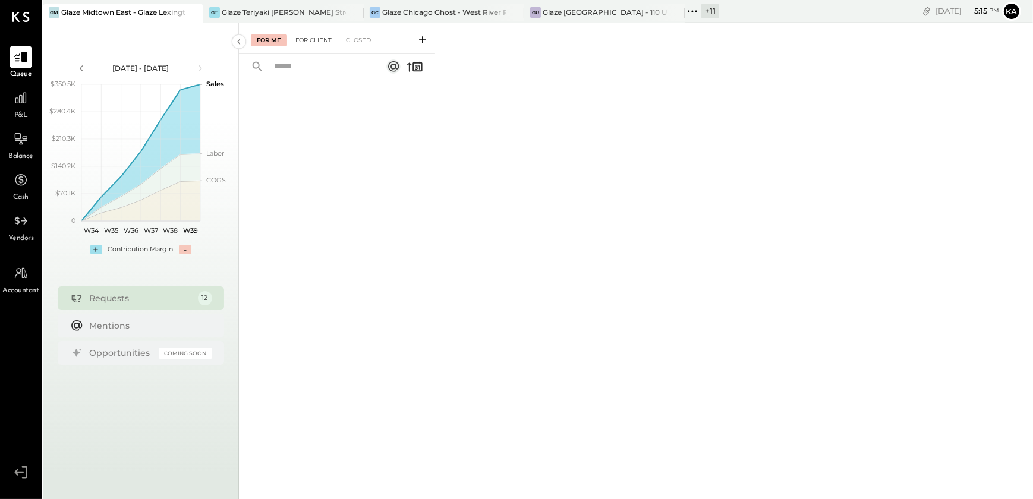
click at [311, 37] on div "For Client" at bounding box center [313, 40] width 48 height 12
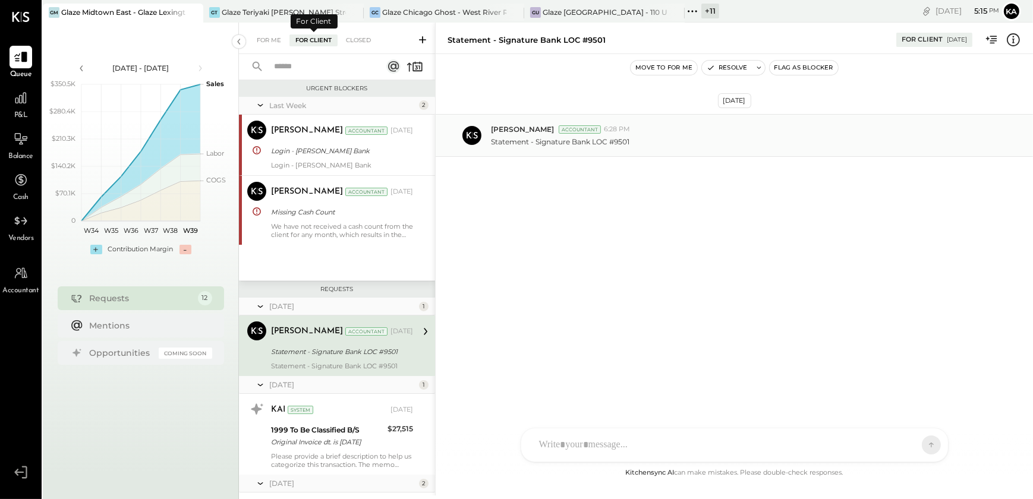
scroll to position [55, 0]
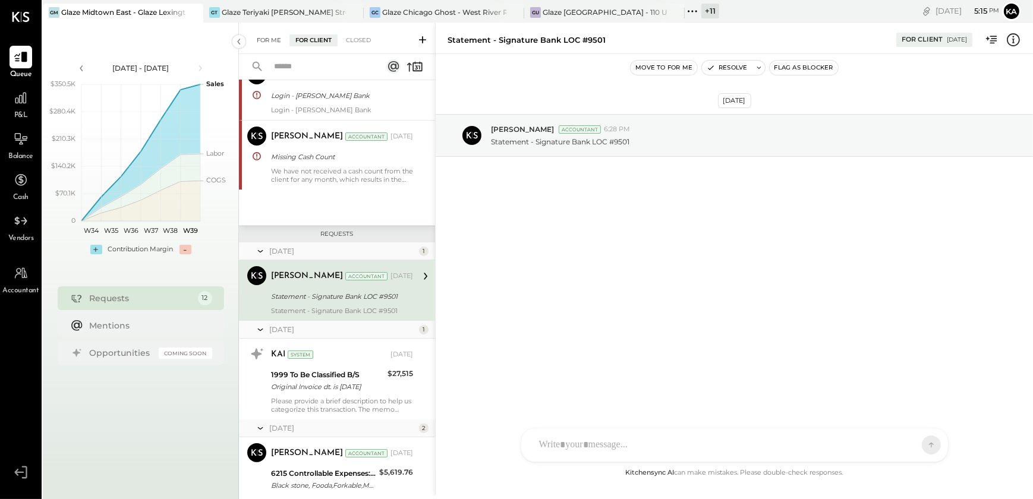
click at [266, 40] on div "For Me" at bounding box center [269, 40] width 36 height 12
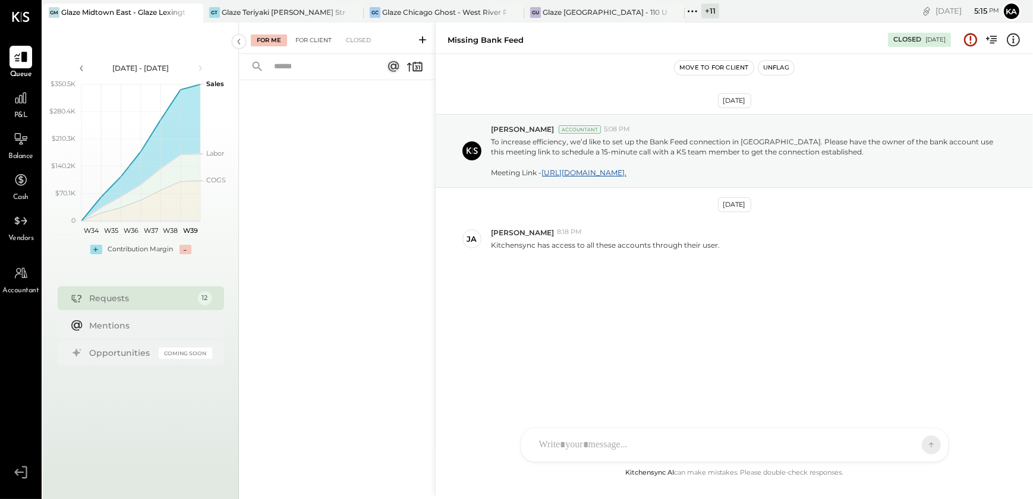
click at [315, 42] on div "For Client" at bounding box center [313, 40] width 48 height 12
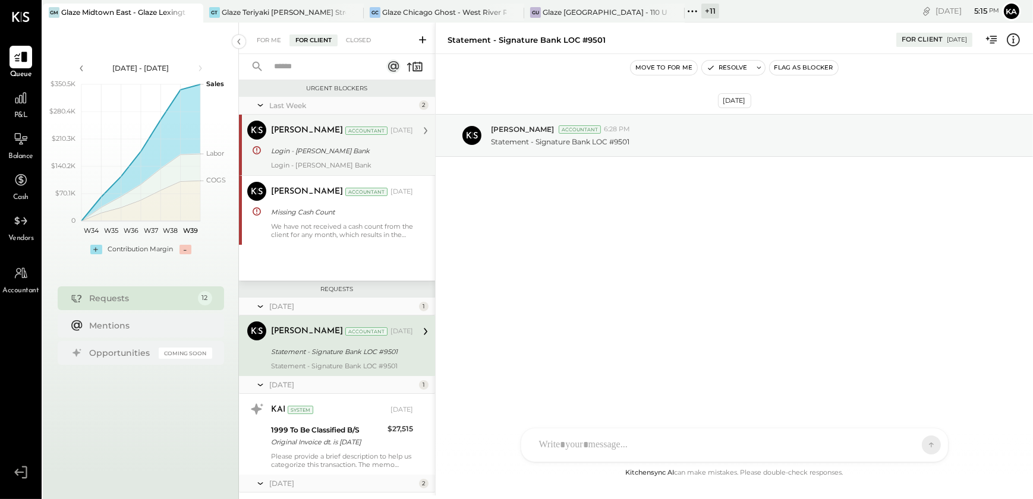
click at [300, 159] on div "[PERSON_NAME] Accountant [DATE] Login - [PERSON_NAME] Bank Login - [PERSON_NAME…" at bounding box center [342, 145] width 142 height 49
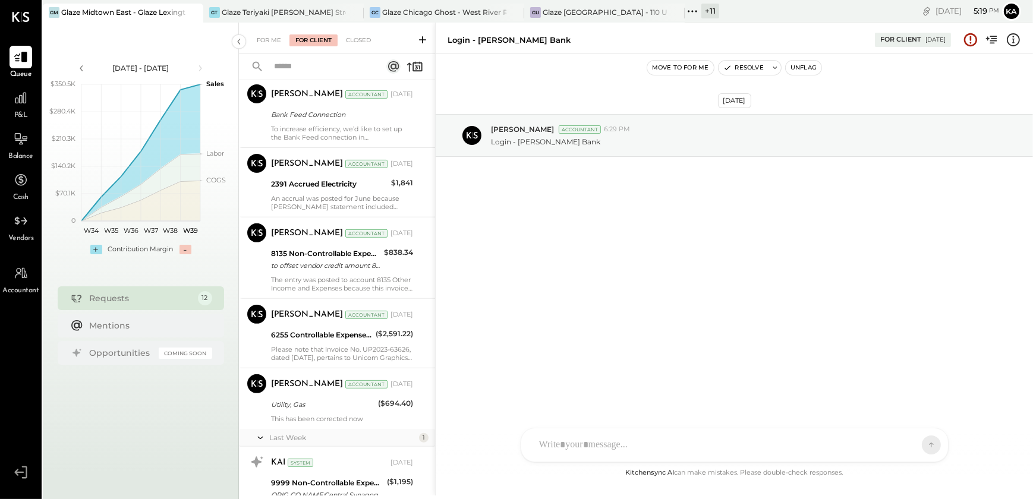
scroll to position [657, 0]
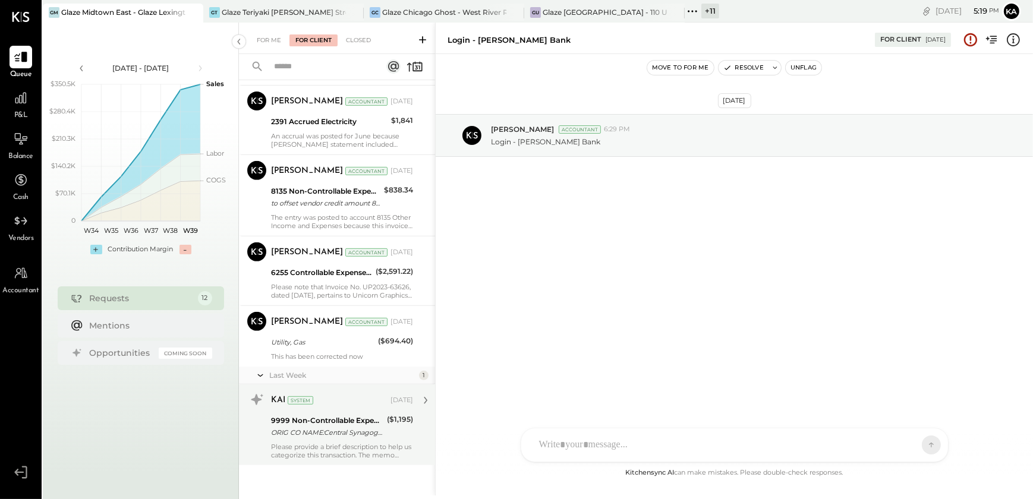
click at [327, 438] on div "9999 Non-Controllable Expenses:Other Income and Expenses:To be Classified ORIG …" at bounding box center [327, 427] width 112 height 26
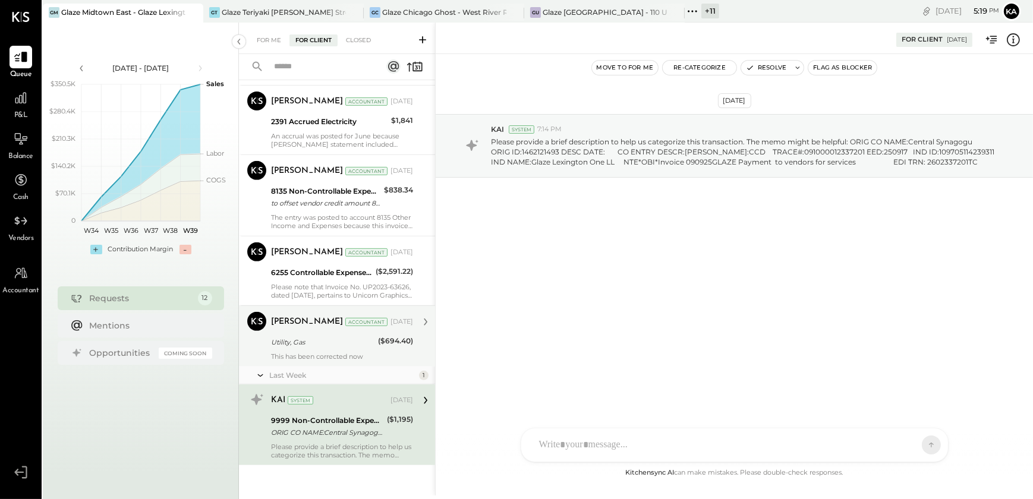
click at [321, 346] on div "Utility, Gas" at bounding box center [322, 342] width 103 height 12
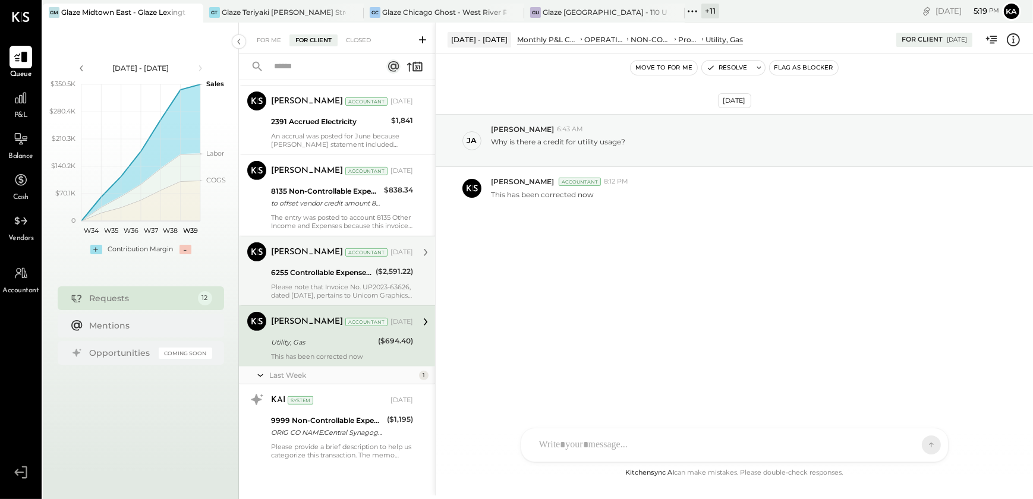
click at [321, 283] on div "Please note that Invoice No. UP2023-63626, dated [DATE], pertains to Unicorn Gr…" at bounding box center [342, 291] width 142 height 17
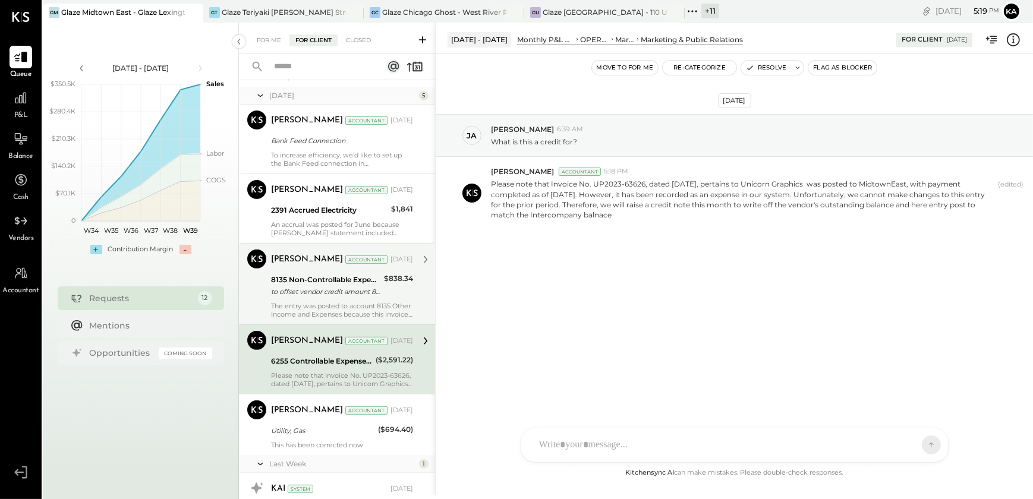
scroll to position [548, 0]
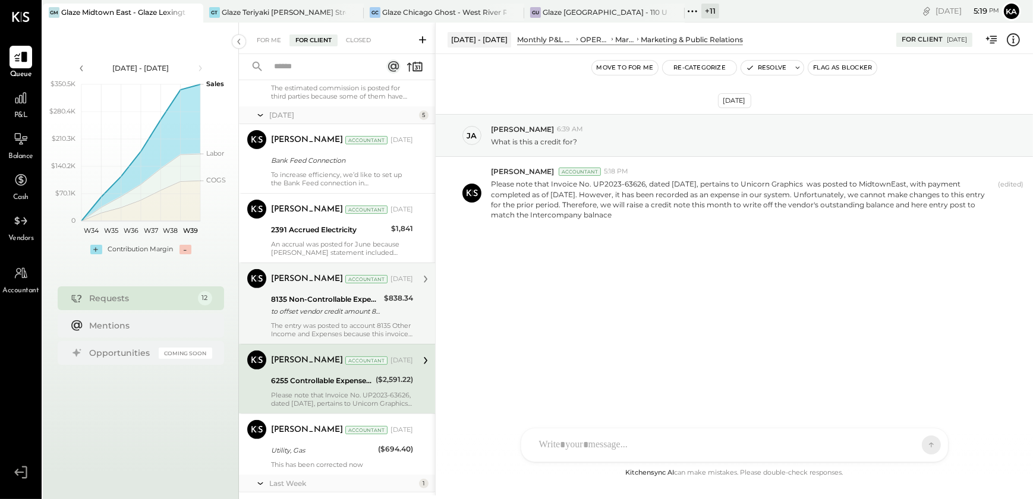
click at [342, 323] on div "The entry was posted to account 8135 Other Income and Expenses because this inv…" at bounding box center [342, 329] width 142 height 17
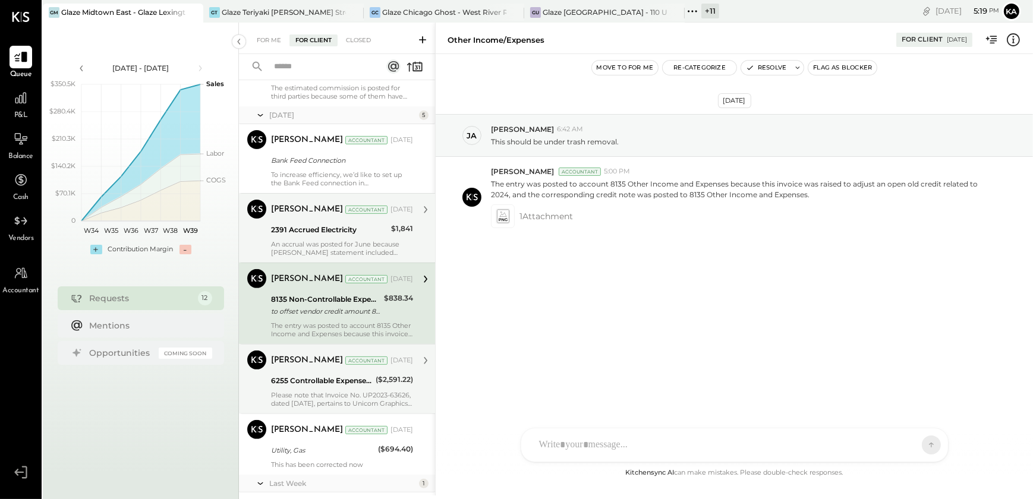
click at [321, 244] on div "An accrual was posted for June because [PERSON_NAME] statement included electri…" at bounding box center [342, 248] width 142 height 17
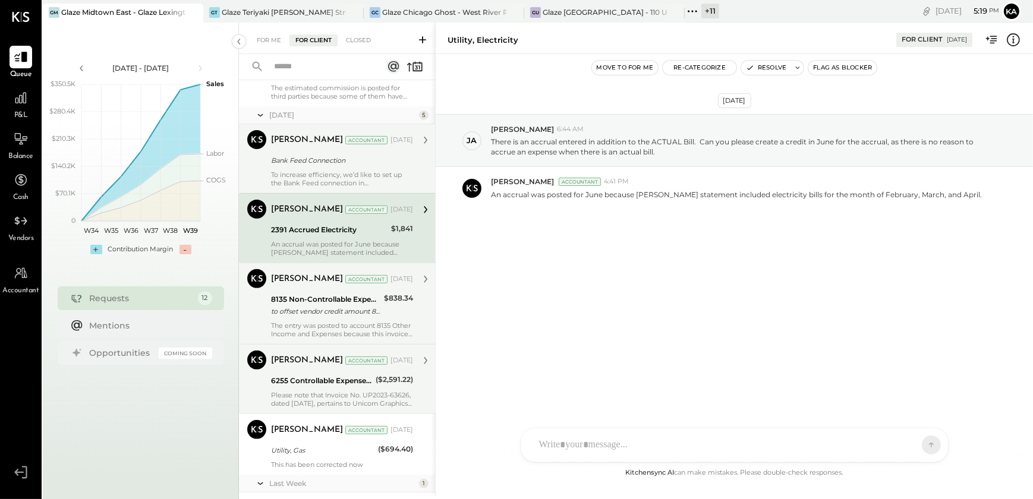
click at [329, 177] on div "To increase efficiency, we’d like to set up the Bank Feed connection in [GEOGRA…" at bounding box center [342, 179] width 142 height 17
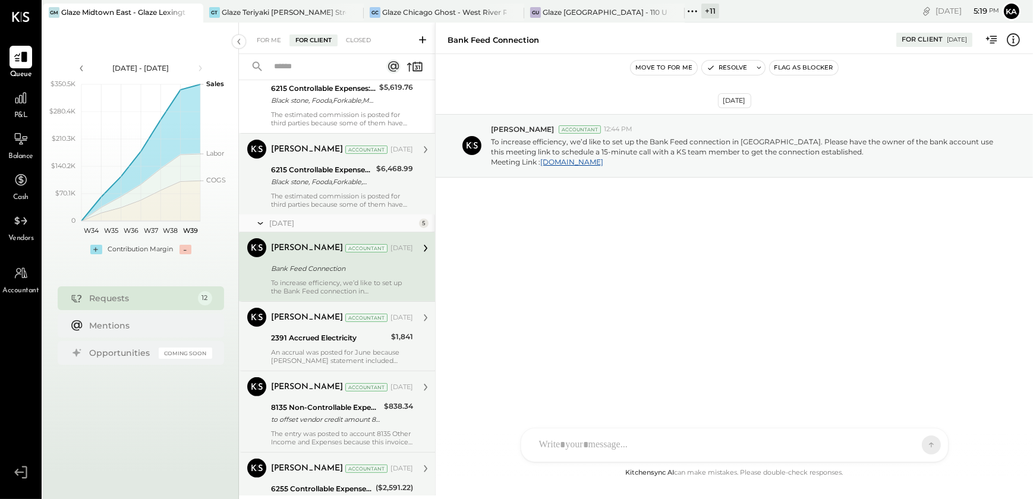
click at [324, 198] on div "The estimated commission is posted for third parties because some of them have …" at bounding box center [342, 200] width 142 height 17
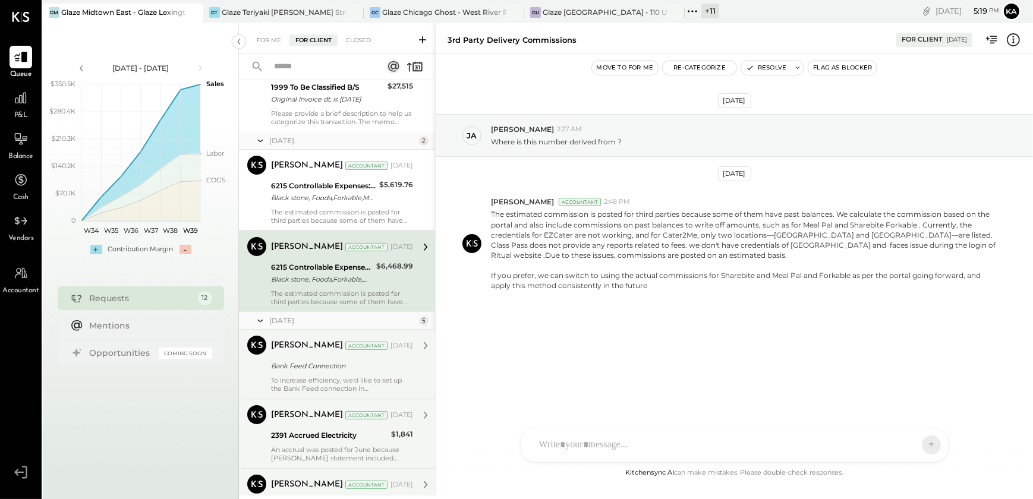
scroll to position [225, 0]
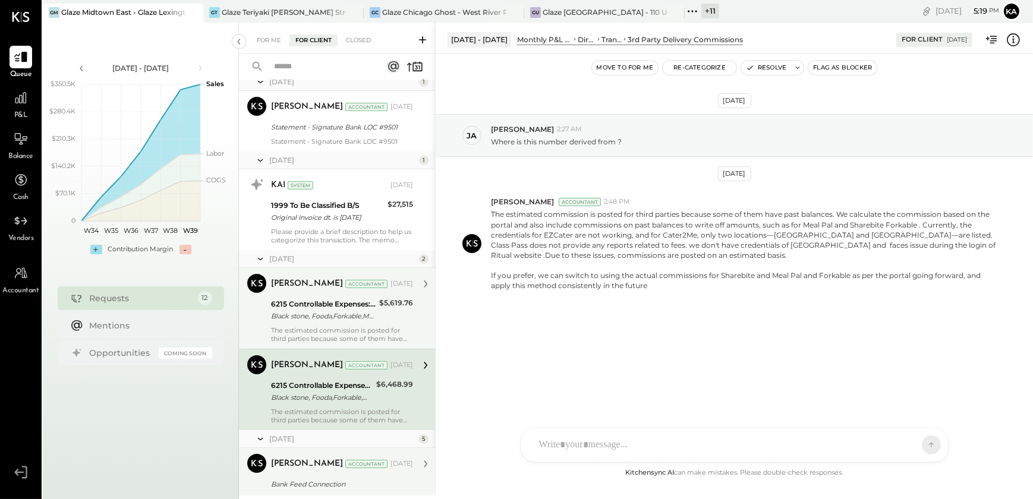
click at [317, 321] on div "Black stone, Fooda,Forkable,Meal pal,Ritual,Sharebite, [DOMAIN_NAME]" at bounding box center [323, 316] width 105 height 12
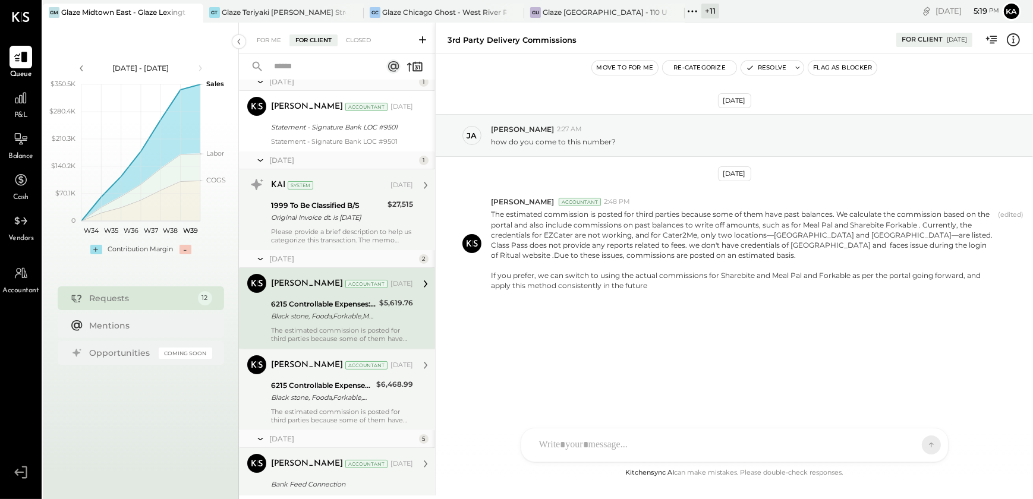
click at [315, 224] on div "1999 To Be Classified B/S Original Invoice dt. is [DATE]" at bounding box center [327, 211] width 113 height 26
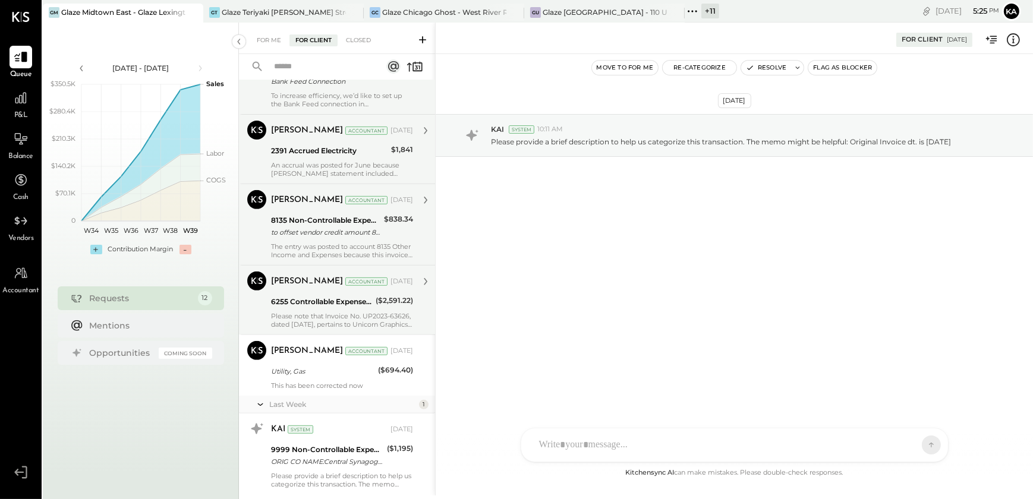
scroll to position [657, 0]
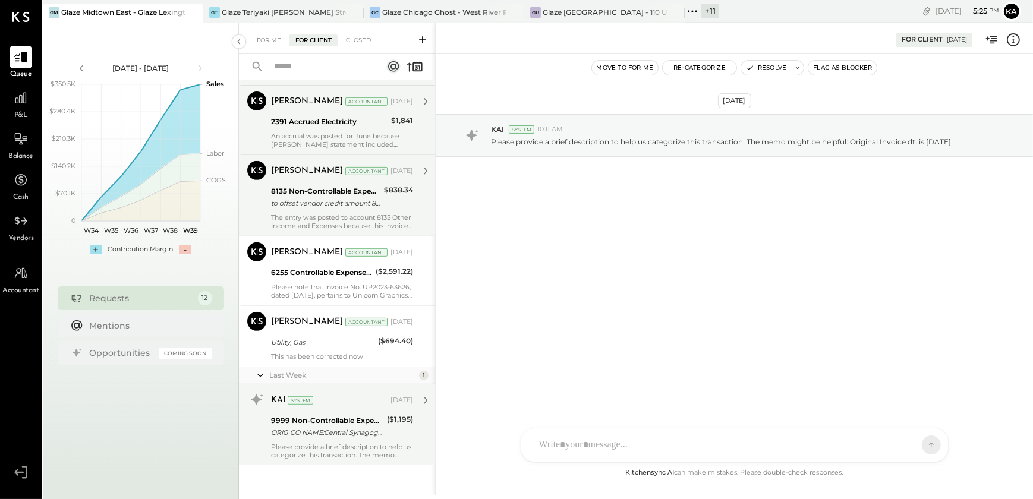
click at [330, 439] on div "KAI System [DATE] 9999 Non-Controllable Expenses:Other Income and Expenses:To b…" at bounding box center [342, 424] width 142 height 69
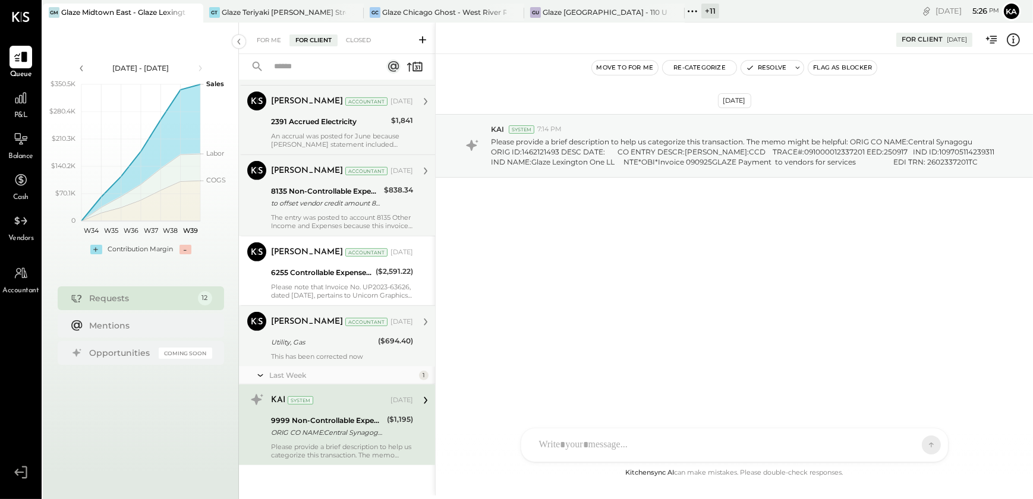
click at [330, 365] on div "[PERSON_NAME] Accountant [PERSON_NAME] Accountant [DATE] Utility, Gas ($694.40)…" at bounding box center [337, 335] width 196 height 61
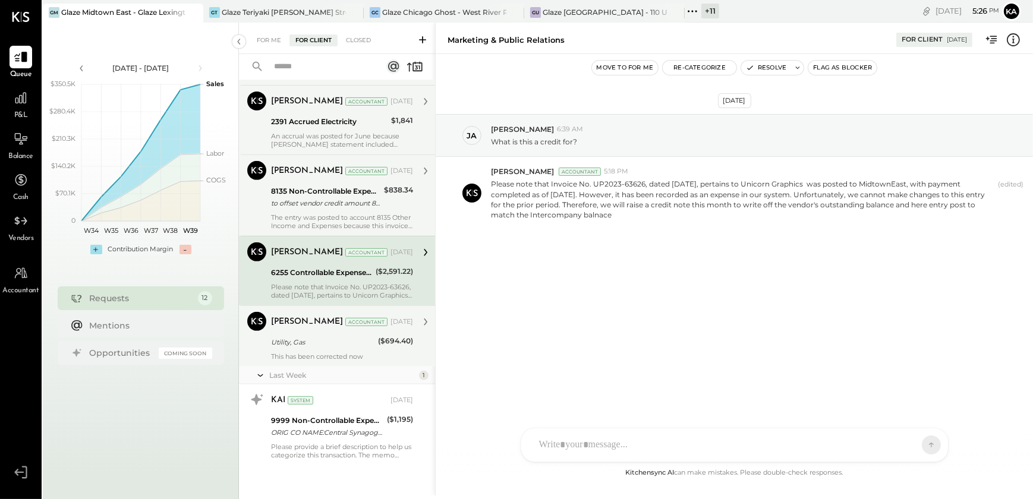
click at [329, 346] on div "Utility, Gas" at bounding box center [322, 342] width 103 height 12
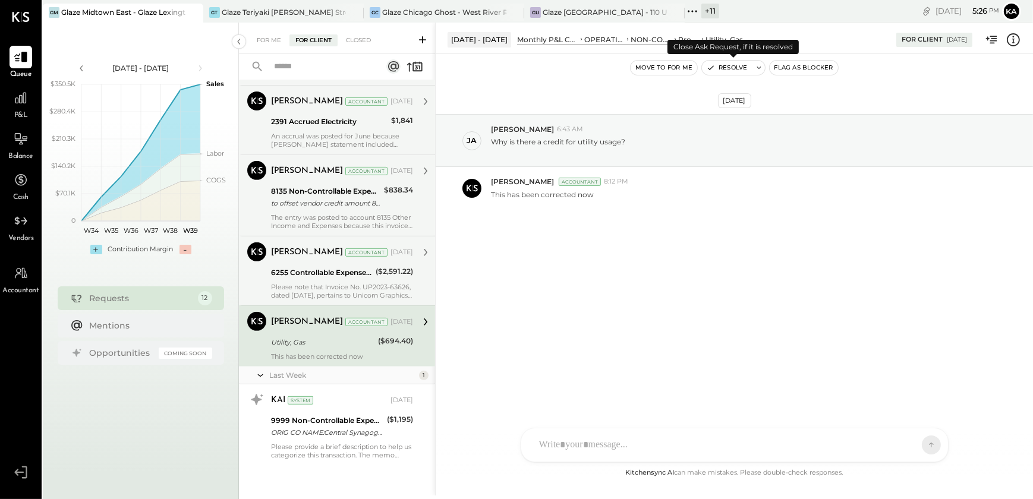
click at [743, 65] on button "Resolve" at bounding box center [727, 68] width 50 height 14
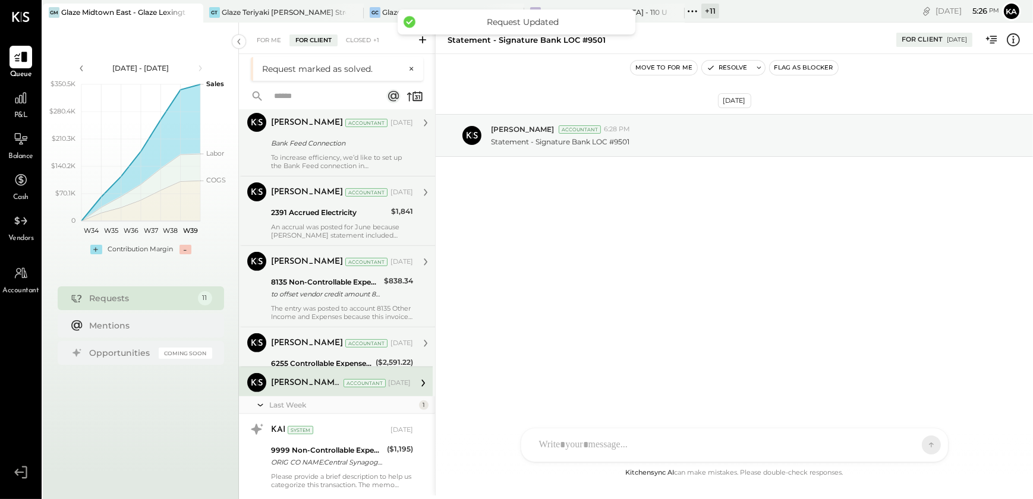
scroll to position [55, 0]
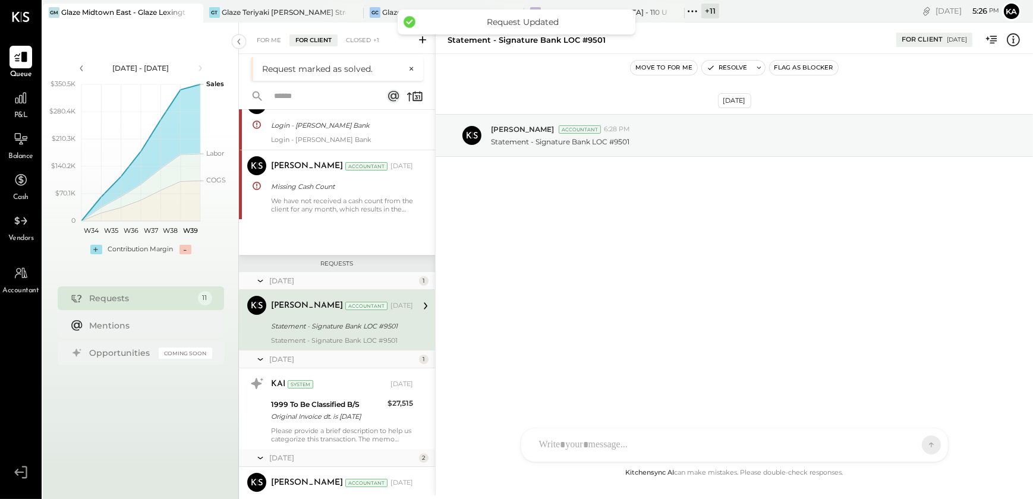
click at [355, 329] on div "Statement - Signature Bank LOC #9501" at bounding box center [340, 326] width 138 height 12
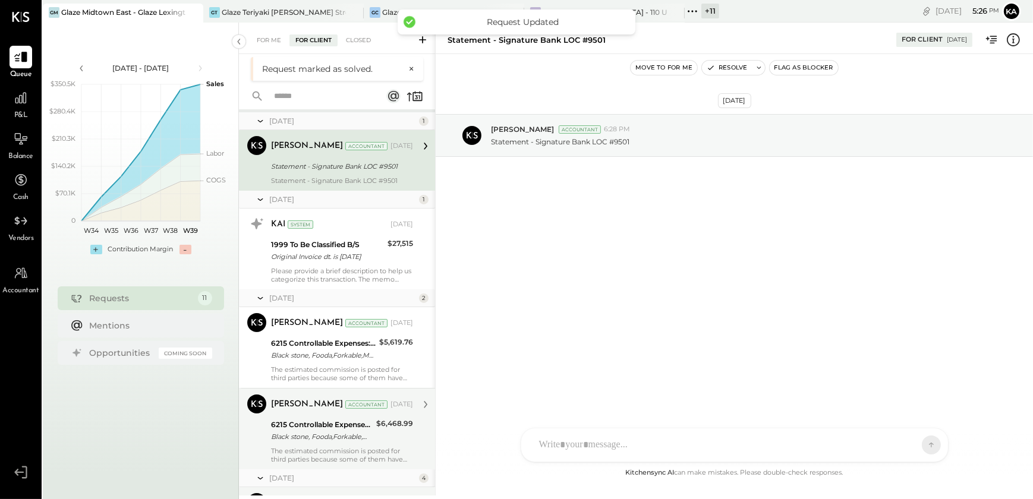
scroll to position [217, 0]
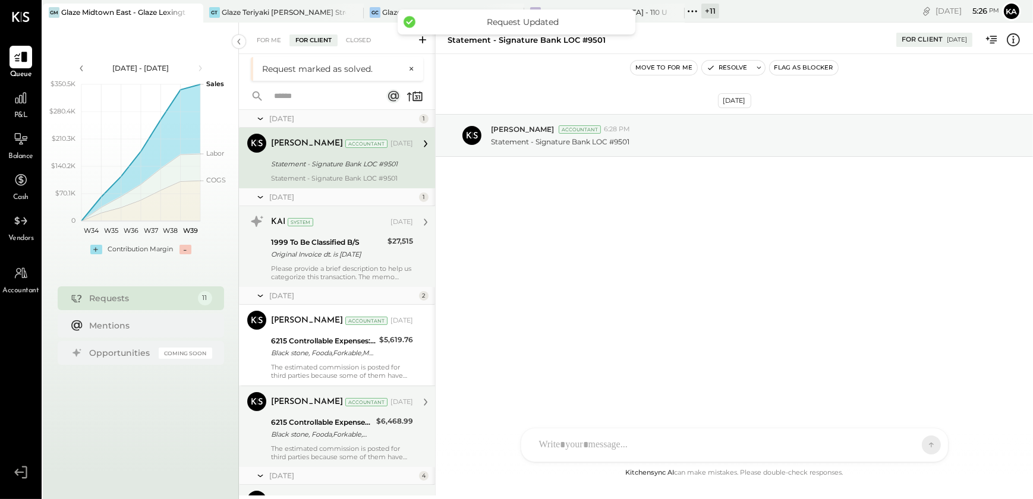
click at [326, 266] on div "Please provide a brief description to help us categorize this transaction. The …" at bounding box center [342, 272] width 142 height 17
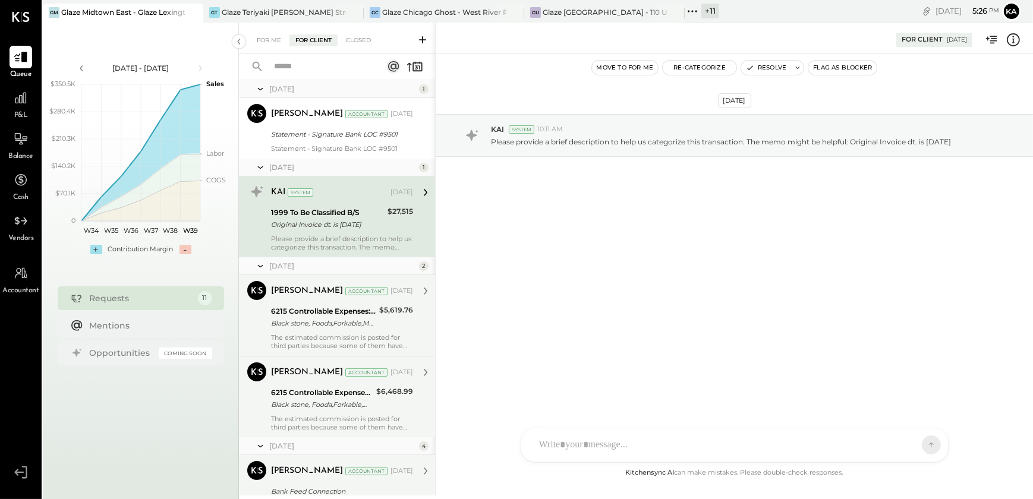
click at [339, 337] on div "The estimated commission is posted for third parties because some of them have …" at bounding box center [342, 341] width 142 height 17
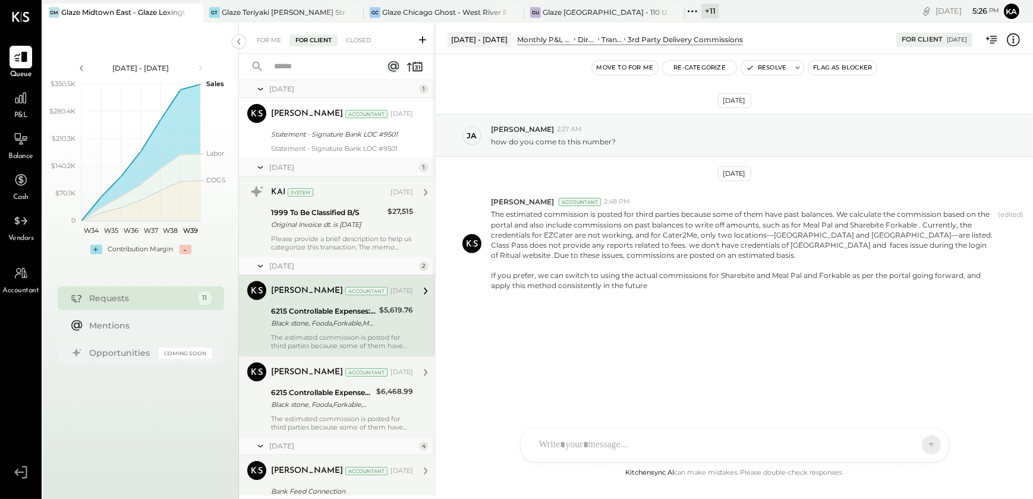
scroll to position [109, 0]
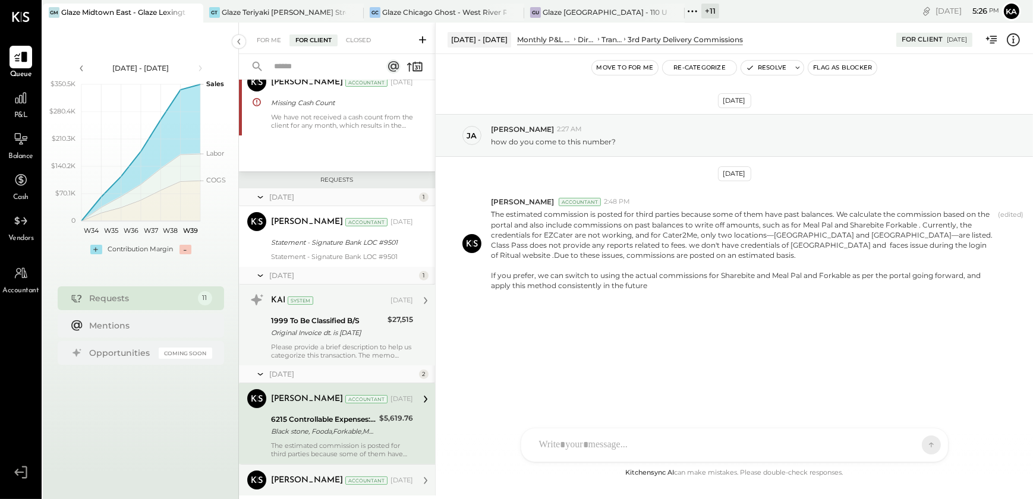
click at [340, 335] on div "Original Invoice dt. is [DATE]" at bounding box center [327, 333] width 113 height 12
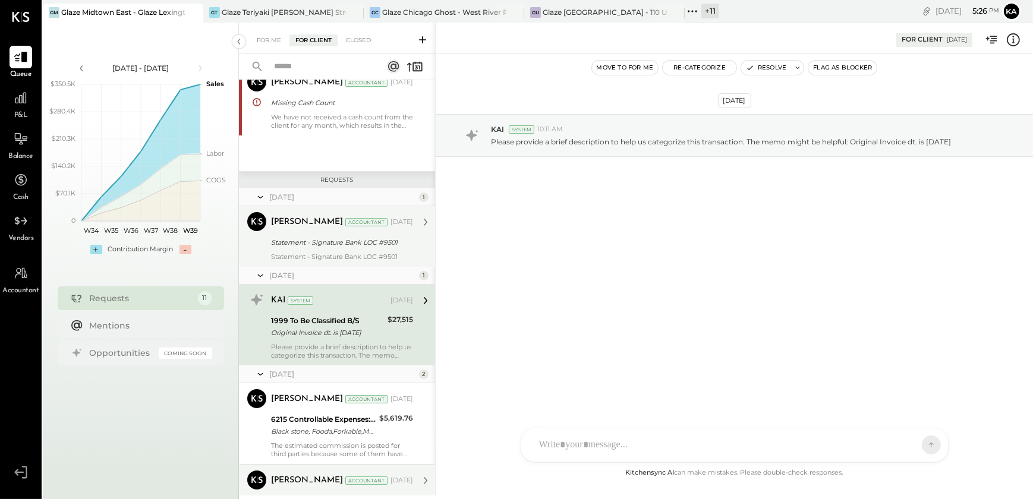
click at [343, 250] on div "[PERSON_NAME] Accountant [DATE] Statement - Signature Bank LOC #9501 Statement …" at bounding box center [342, 236] width 142 height 49
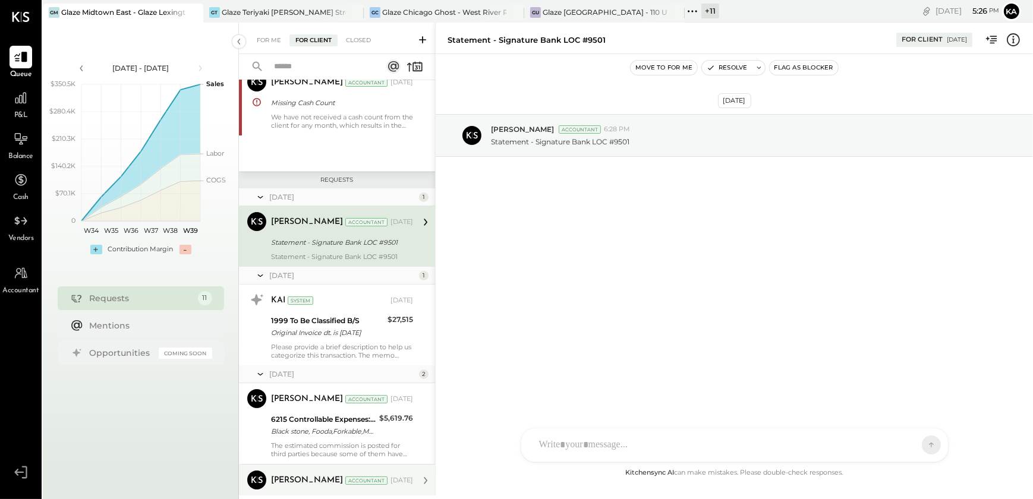
click at [692, 7] on icon at bounding box center [691, 11] width 15 height 15
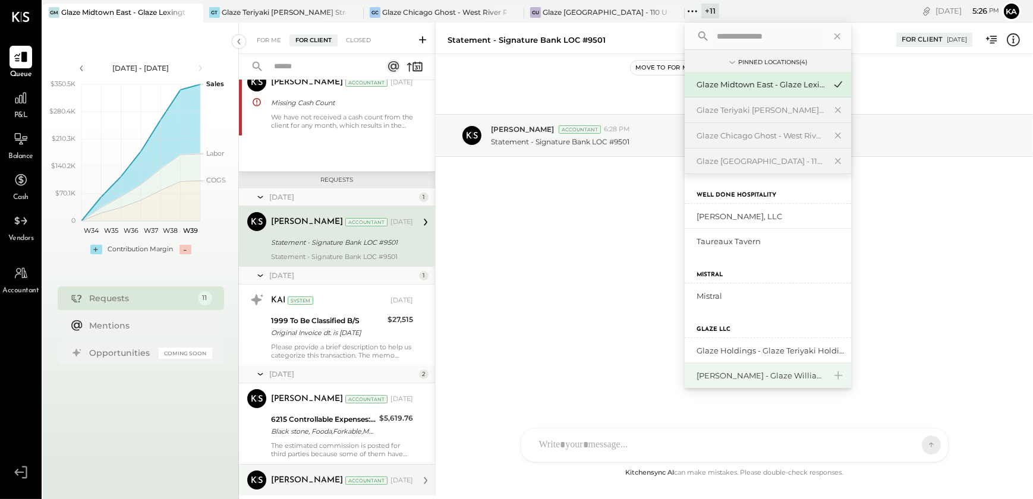
click at [763, 374] on div "[PERSON_NAME] - Glaze Williamsburg One LLC" at bounding box center [760, 375] width 128 height 11
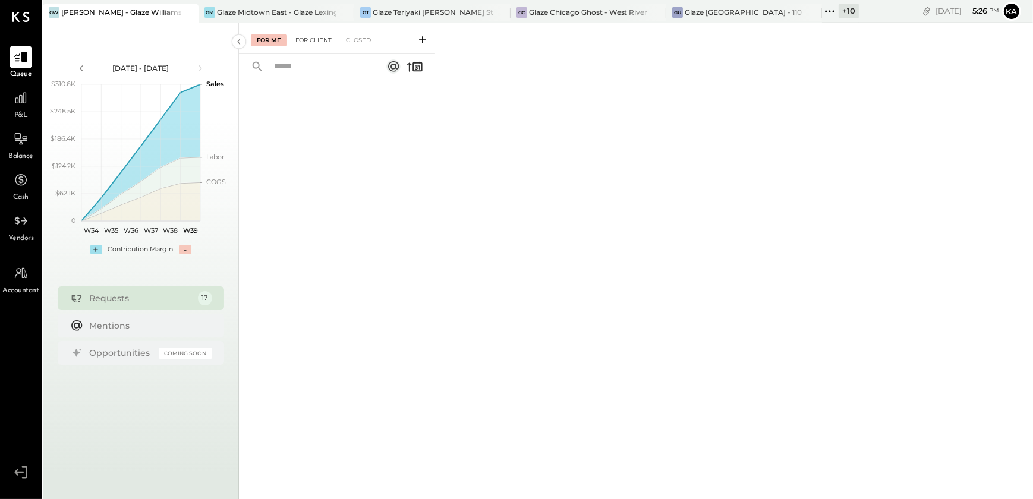
click at [311, 40] on div "For Client" at bounding box center [313, 40] width 48 height 12
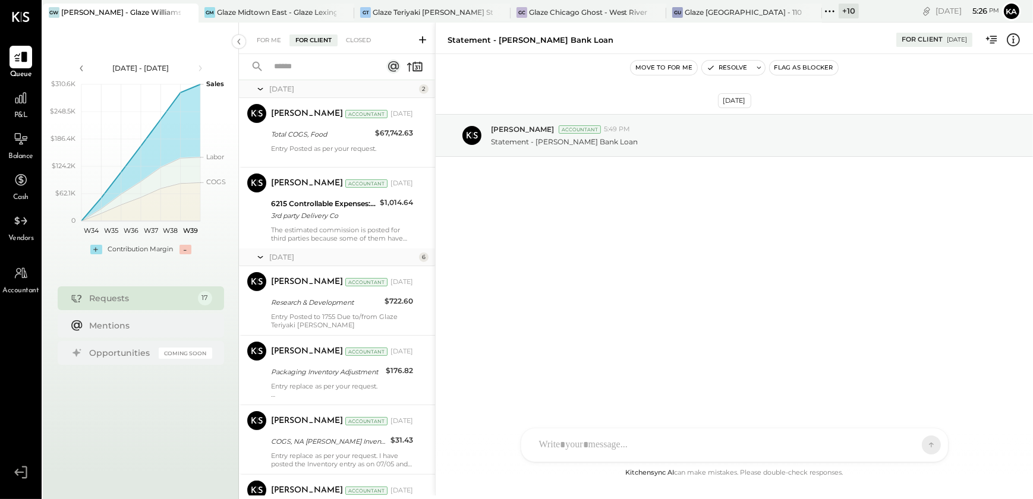
scroll to position [324, 0]
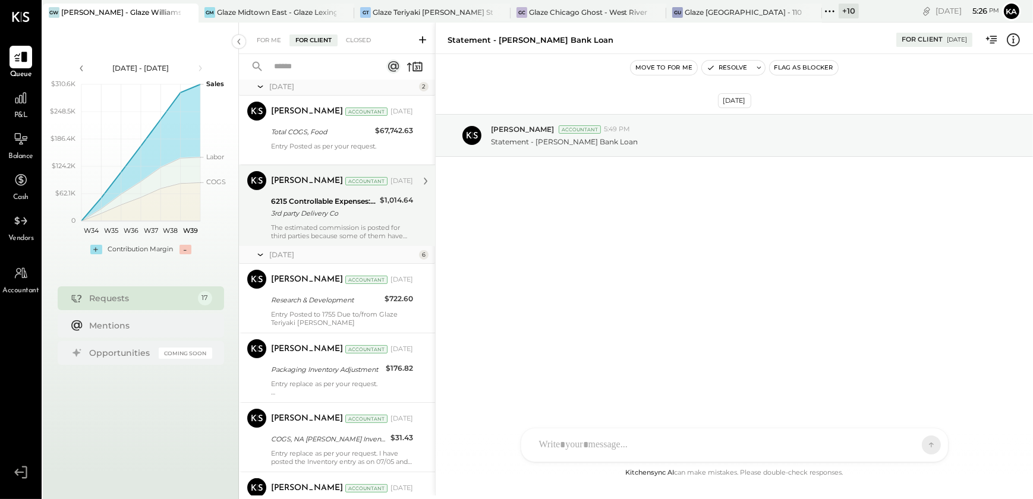
click at [320, 215] on div "3rd party Delivery Co" at bounding box center [323, 213] width 105 height 12
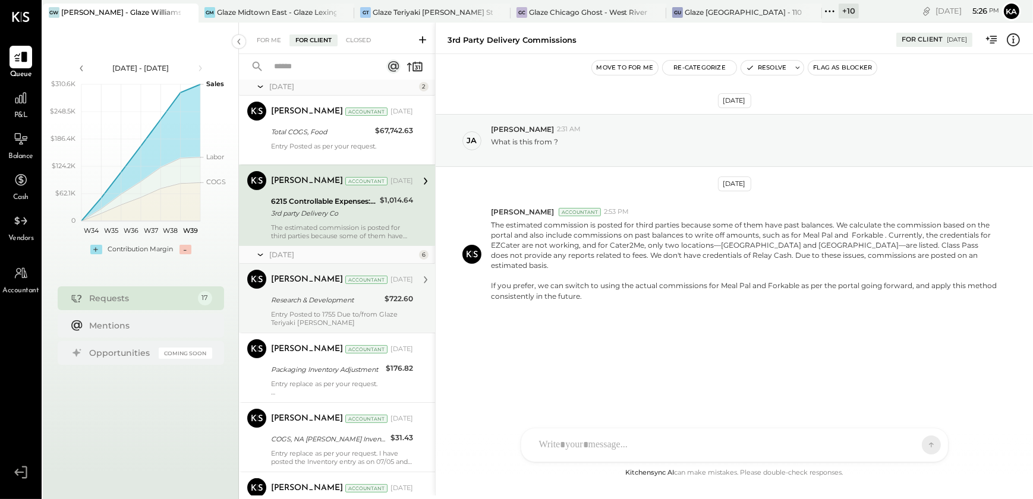
click at [346, 300] on div "Research & Development" at bounding box center [326, 300] width 110 height 12
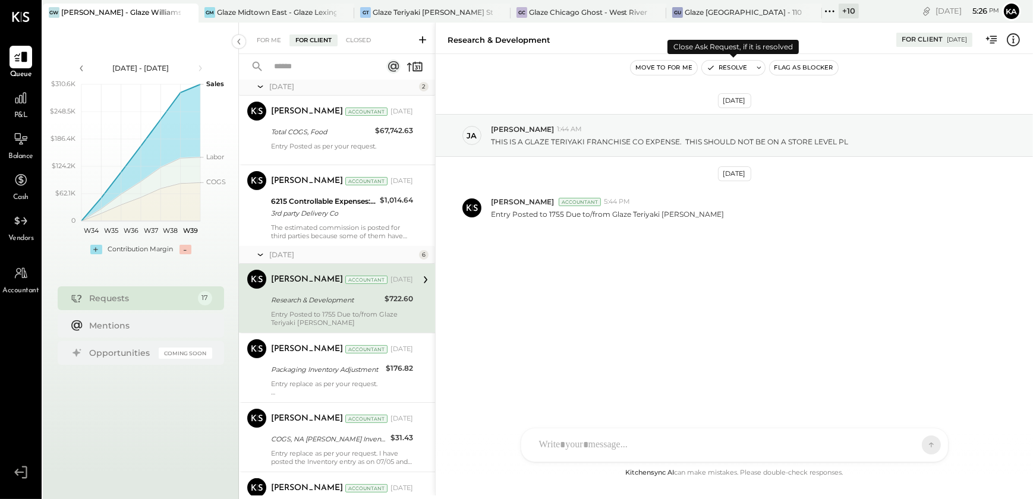
click at [734, 65] on button "Resolve" at bounding box center [727, 68] width 50 height 14
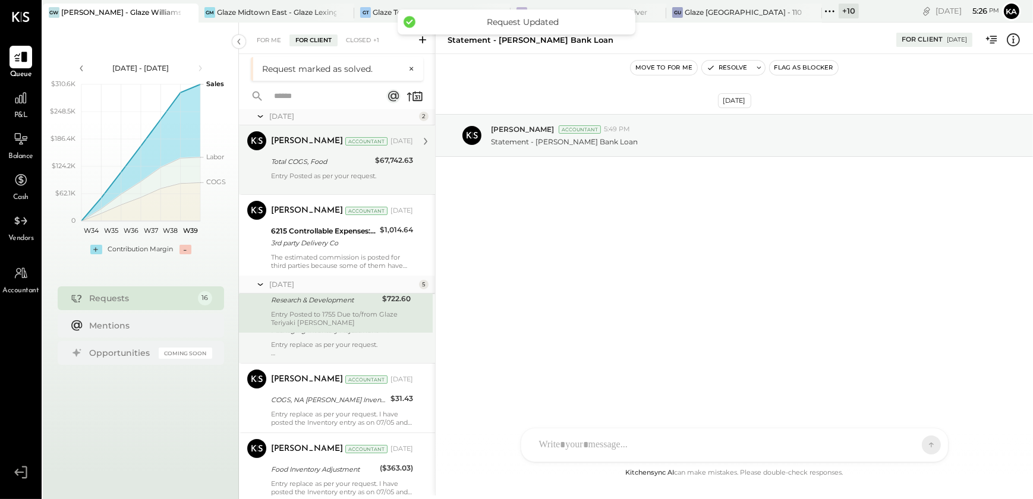
scroll to position [81, 0]
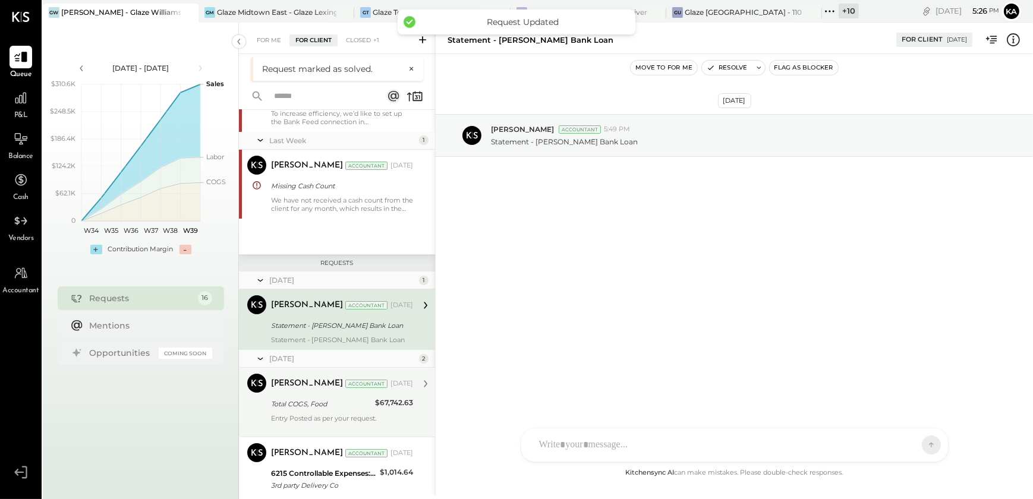
click at [324, 411] on div "[PERSON_NAME] Accountant [DATE] Total COGS, Food $67,742.63 Entry Posted as per…" at bounding box center [342, 402] width 142 height 57
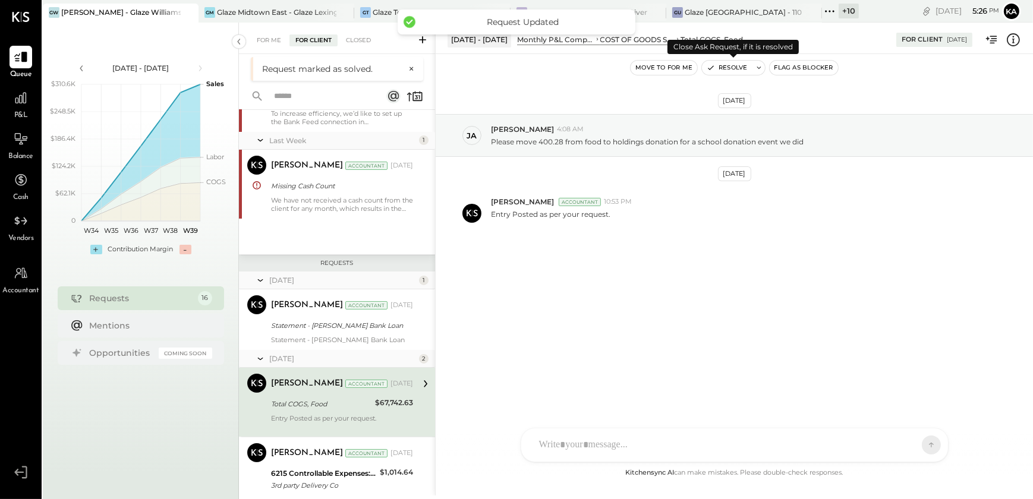
click at [728, 69] on button "Resolve" at bounding box center [727, 68] width 50 height 14
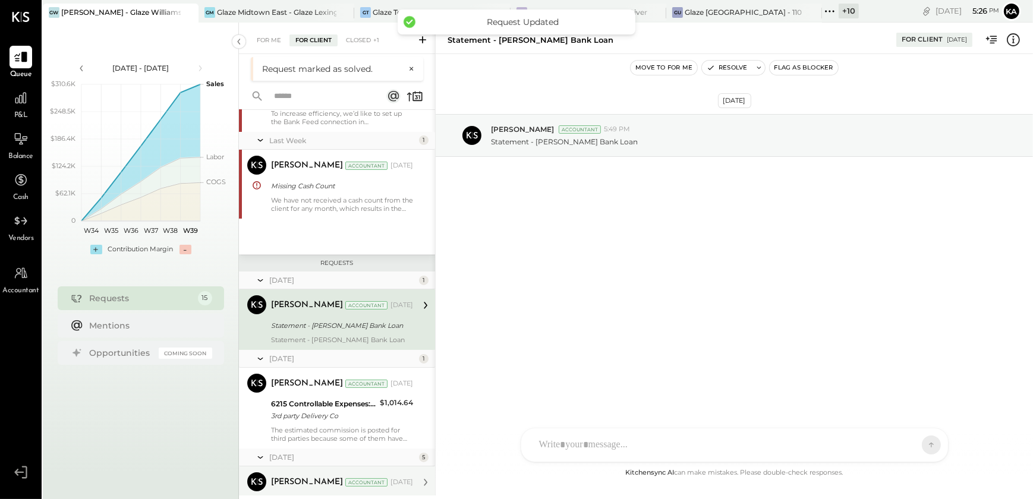
scroll to position [146, 0]
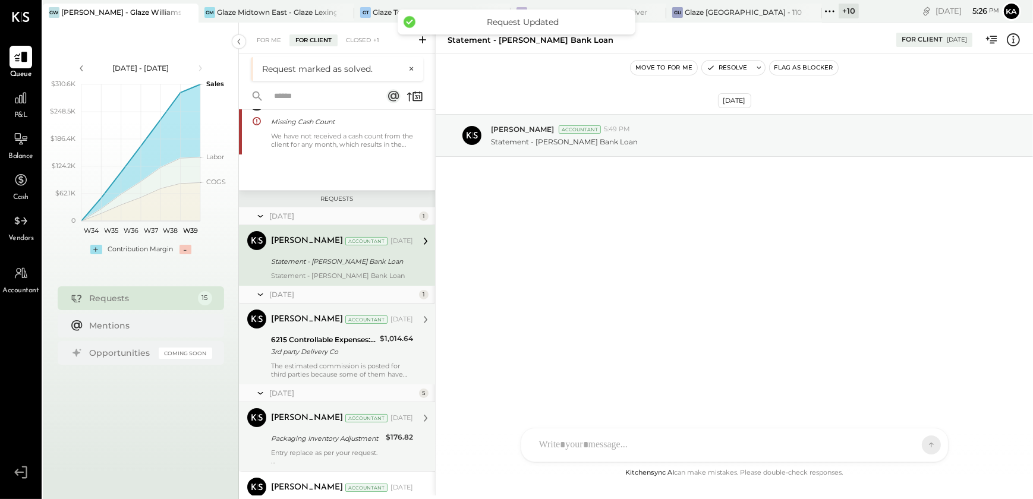
click at [320, 336] on div "6215 Controllable Expenses:Direct Operating Expenses:Transaction Related Expens…" at bounding box center [323, 340] width 105 height 12
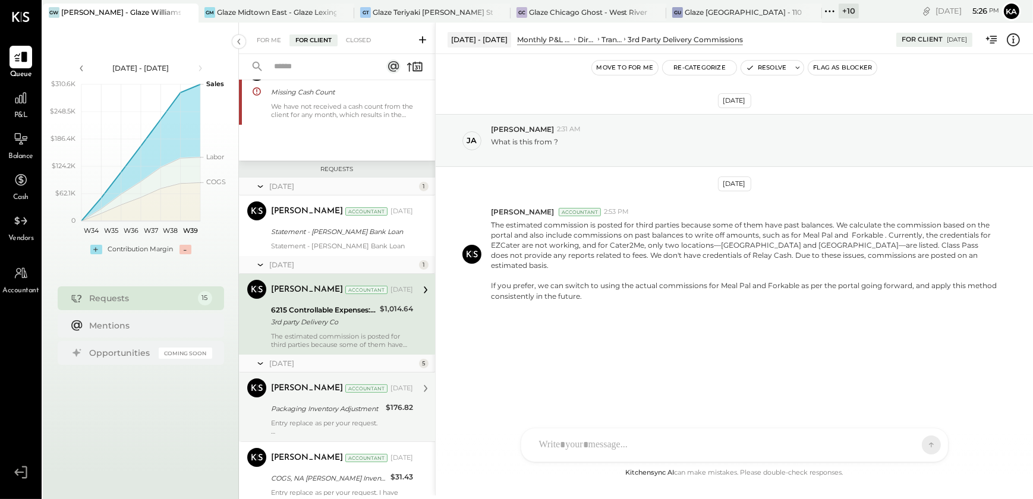
click at [321, 405] on div "Packaging Inventory Adjustment" at bounding box center [326, 409] width 111 height 12
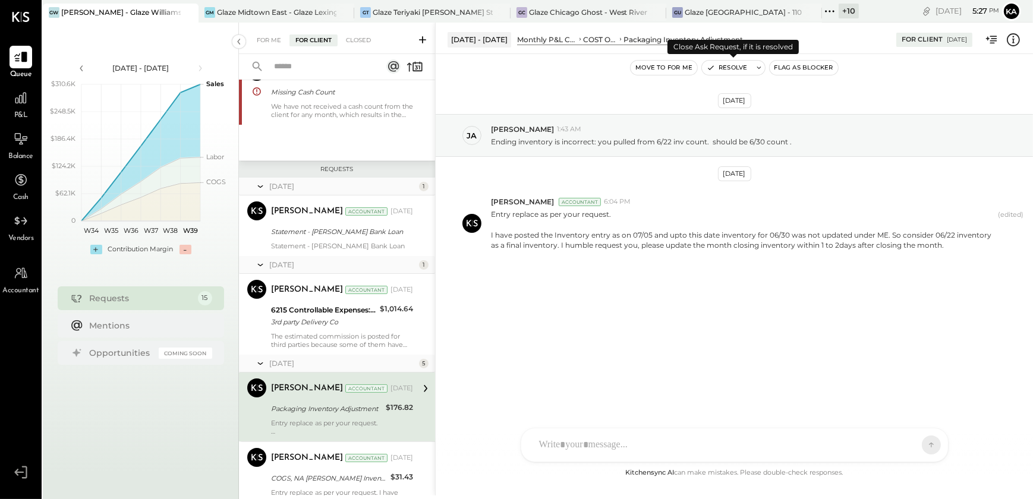
click at [735, 66] on button "Resolve" at bounding box center [727, 68] width 50 height 14
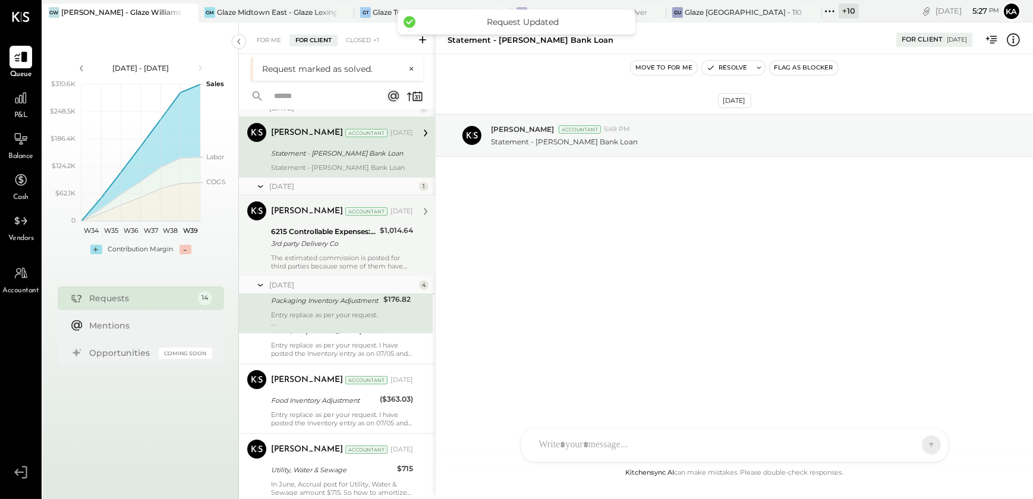
scroll to position [81, 0]
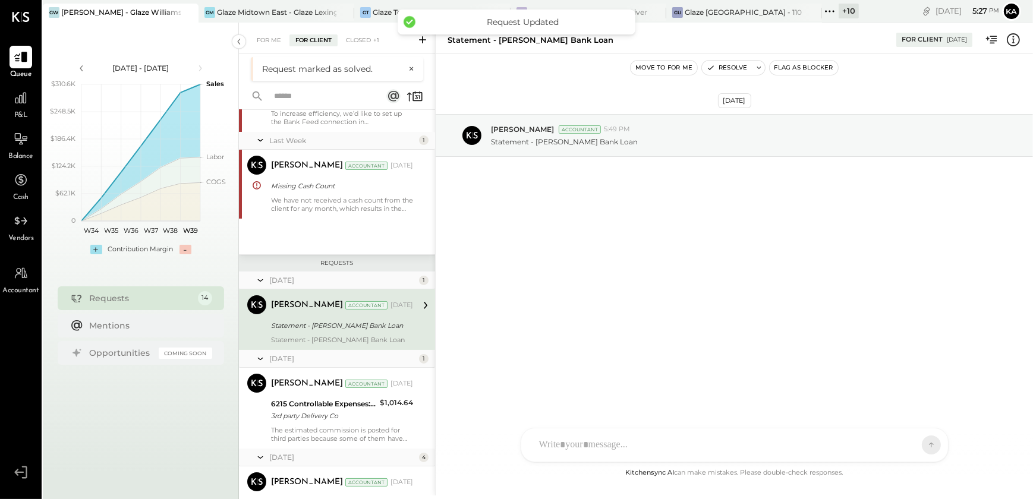
click at [339, 330] on div "Statement - [PERSON_NAME] Bank Loan" at bounding box center [340, 326] width 138 height 12
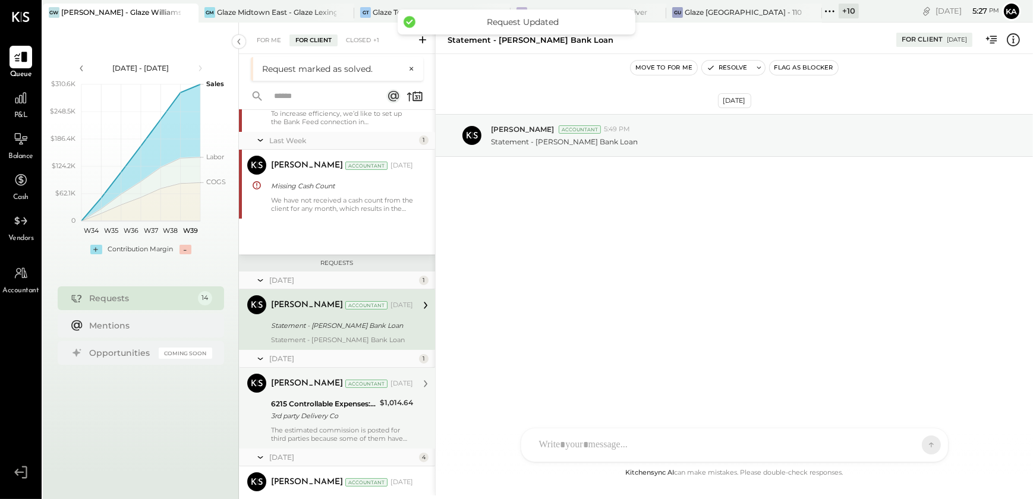
click at [327, 422] on div "6215 Controllable Expenses:Direct Operating Expenses:Transaction Related Expens…" at bounding box center [323, 410] width 105 height 26
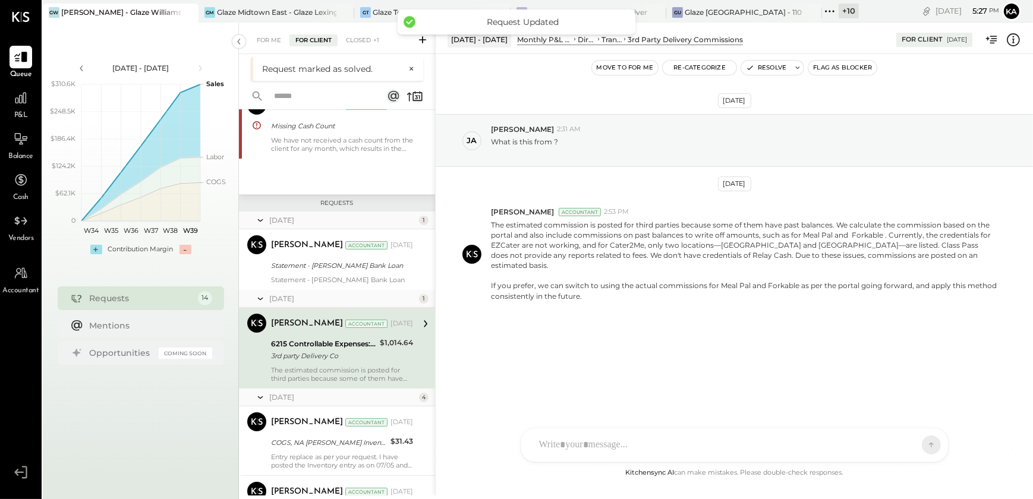
scroll to position [244, 0]
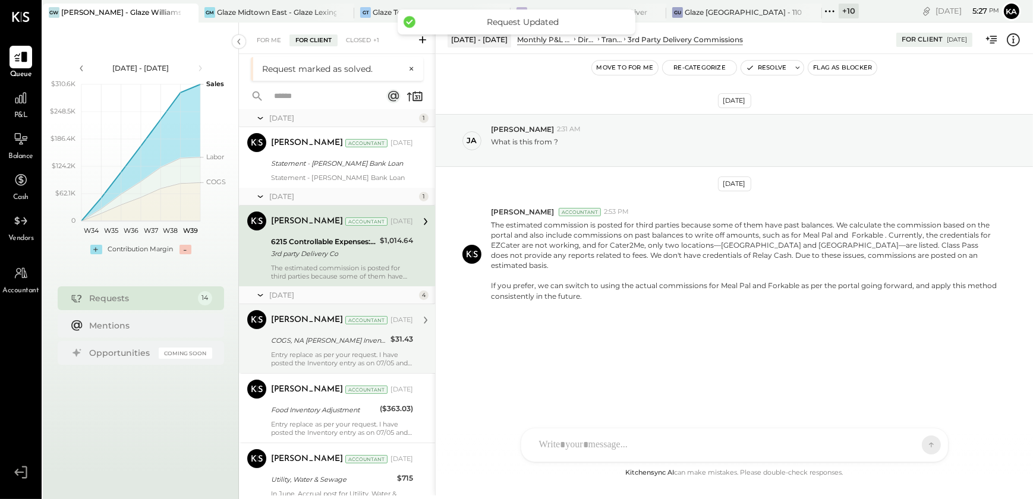
click at [324, 351] on div "Entry replace as per your request. I have posted the Inventory entry as on 07/0…" at bounding box center [342, 359] width 142 height 17
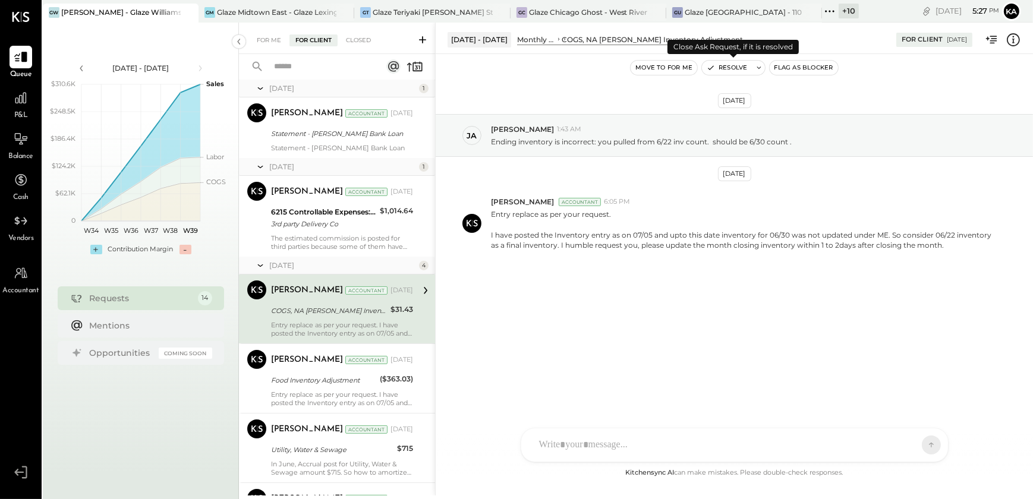
click at [731, 63] on button "Resolve" at bounding box center [727, 68] width 50 height 14
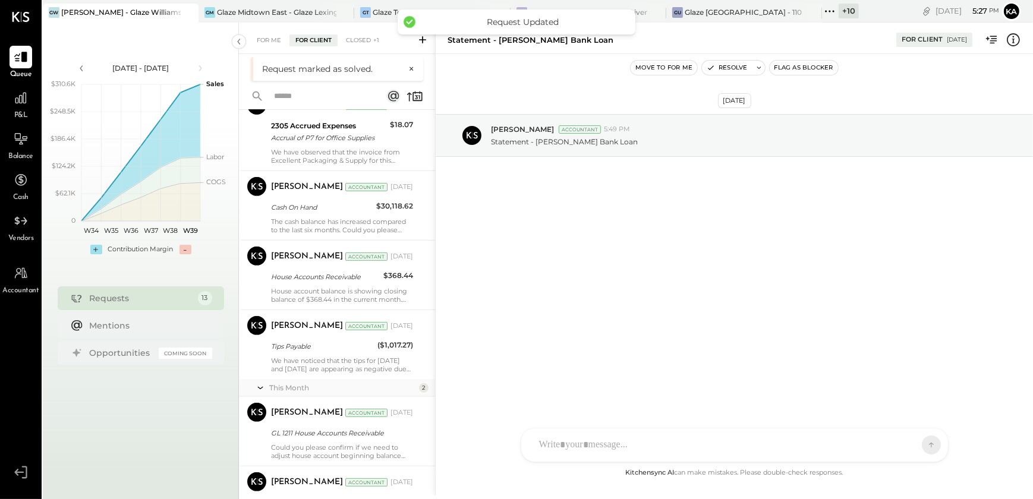
scroll to position [707, 0]
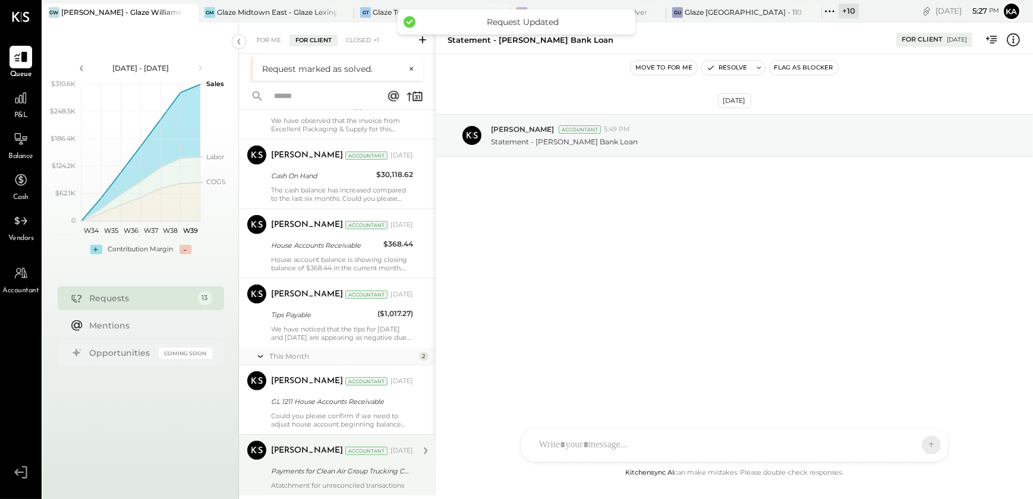
click at [302, 477] on div "[PERSON_NAME] Accountant [DATE] Payments for Clean Air Group Trucking Corp and …" at bounding box center [342, 465] width 142 height 49
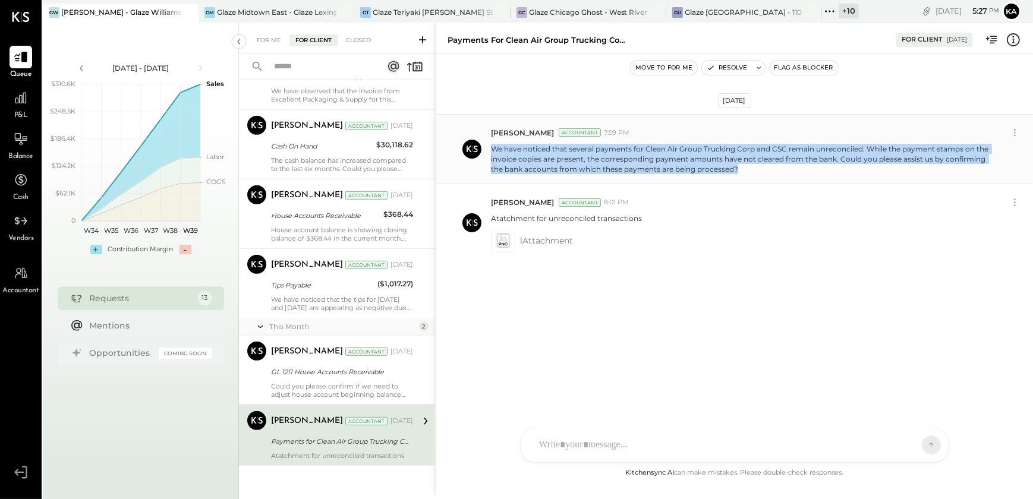
drag, startPoint x: 560, startPoint y: 156, endPoint x: 739, endPoint y: 174, distance: 180.3
click at [739, 174] on div "[PERSON_NAME] Accountant 7:59 PM We have noticed that several payments for Clea…" at bounding box center [733, 149] width 597 height 70
copy p "We have noticed that several payments for Clean Air Group Trucking Corp and CSC…"
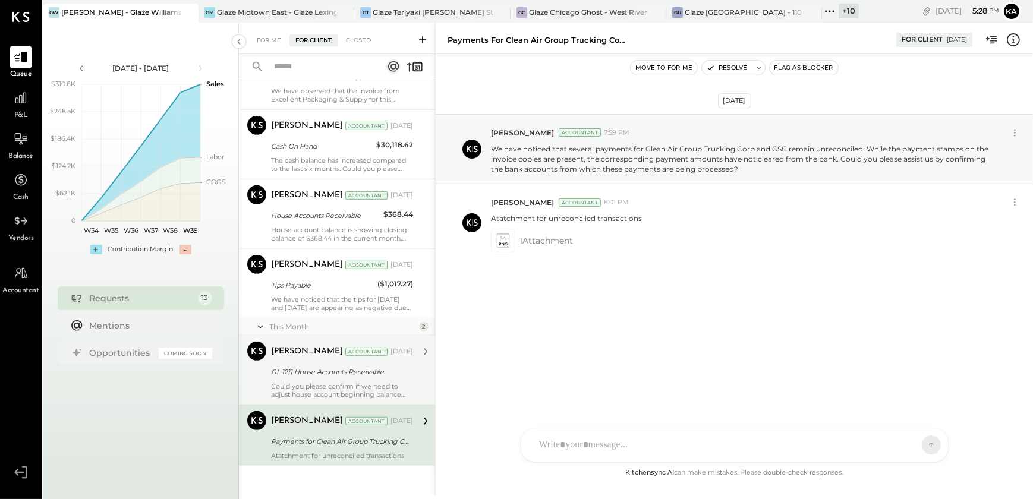
click at [315, 379] on div "[PERSON_NAME] Accountant [DATE] GL 1211 House Accounts Receivable Could you ple…" at bounding box center [342, 370] width 142 height 57
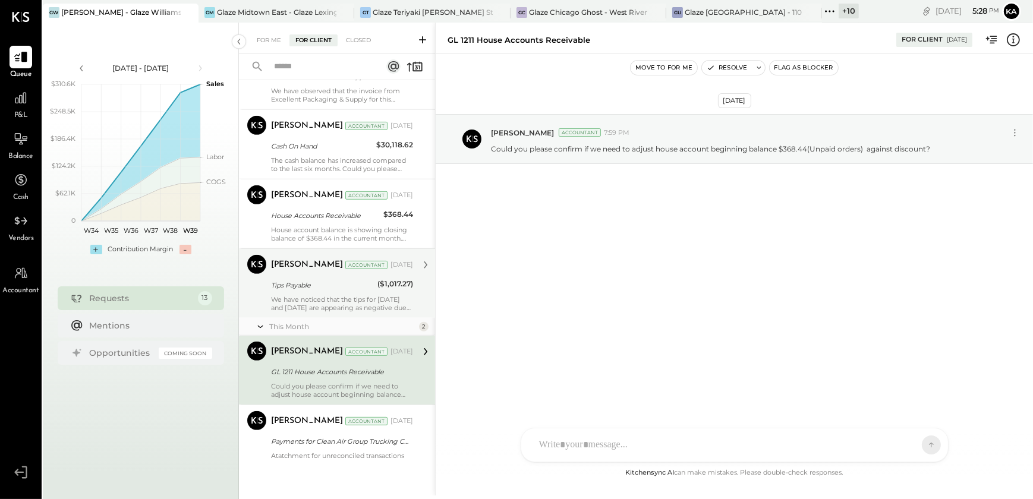
click at [343, 291] on div "Tips Payable" at bounding box center [322, 285] width 103 height 14
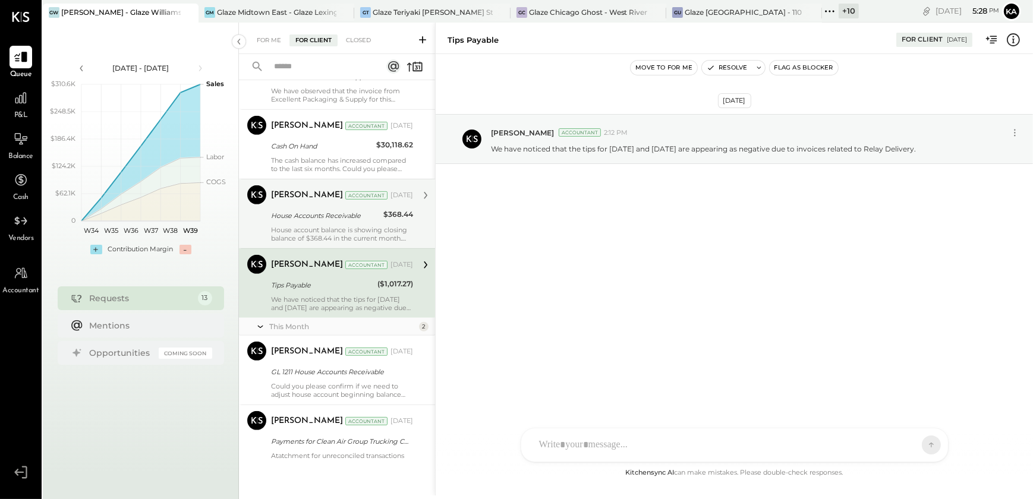
click at [321, 224] on div "[PERSON_NAME] Accountant [DATE] House Accounts Receivable $368.44 House account…" at bounding box center [342, 213] width 142 height 57
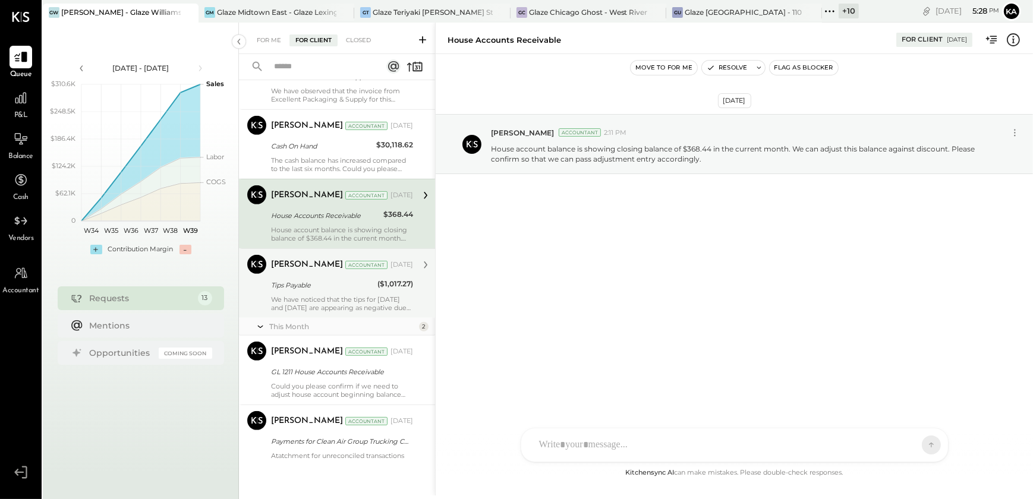
scroll to position [599, 0]
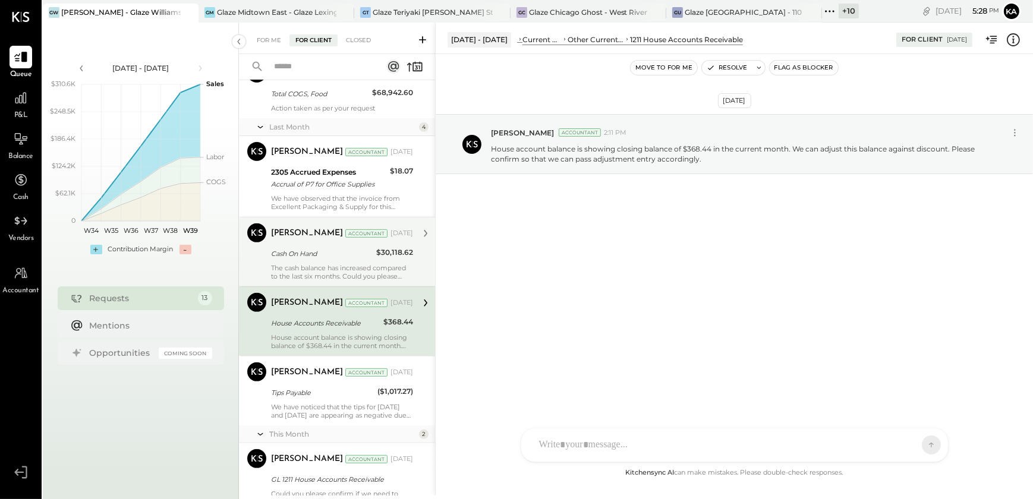
click at [338, 261] on div "[PERSON_NAME] Accountant [DATE] Cash On Hand $30,118.62 The cash balance has in…" at bounding box center [342, 251] width 142 height 57
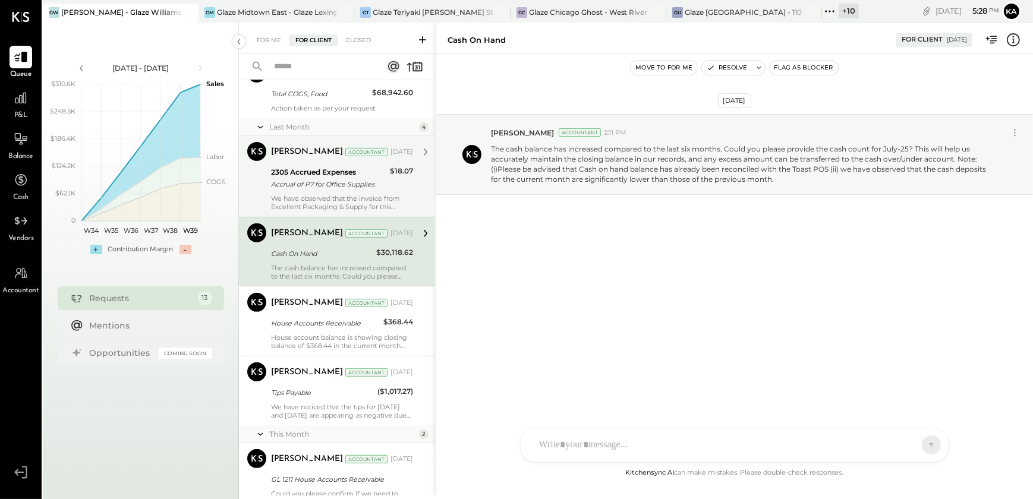
click at [346, 182] on div "Accrual of P7 for Office Supplies" at bounding box center [328, 184] width 115 height 12
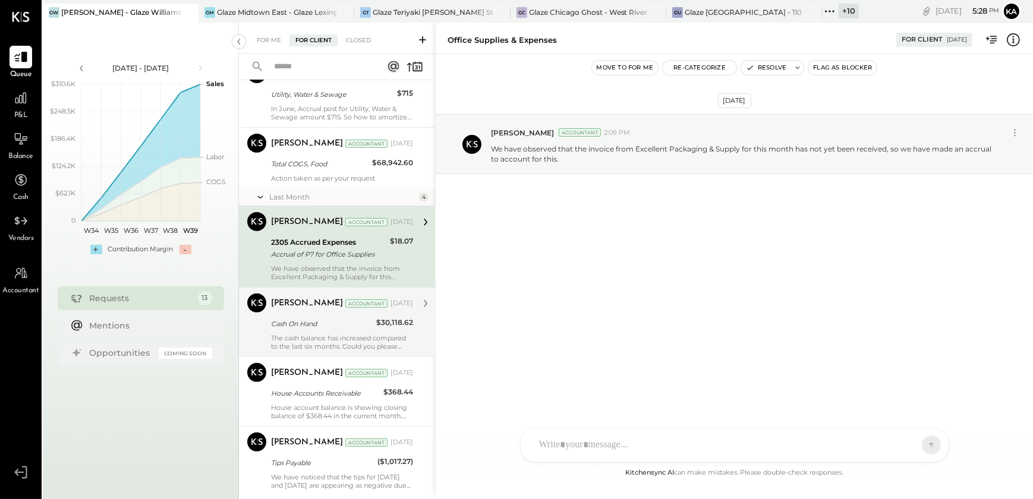
scroll to position [437, 0]
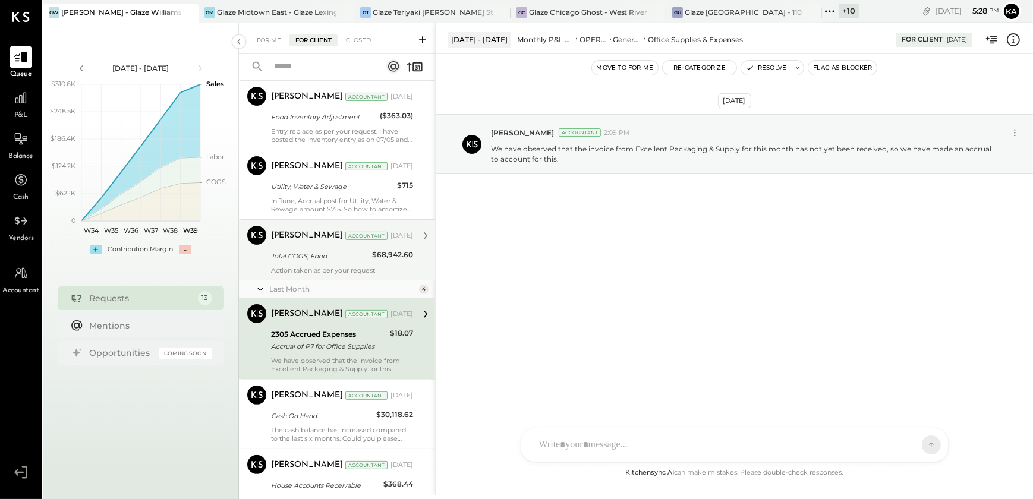
click at [327, 254] on div "Total COGS, Food" at bounding box center [319, 256] width 97 height 12
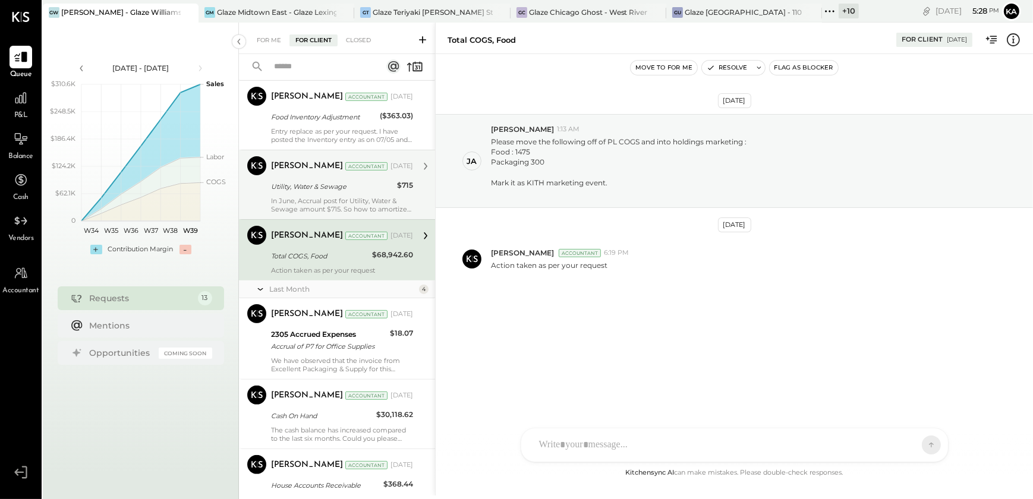
click at [322, 195] on div "[PERSON_NAME] Accountant [DATE] Utility, Water & Sewage $715 In June, Accrual p…" at bounding box center [342, 184] width 142 height 57
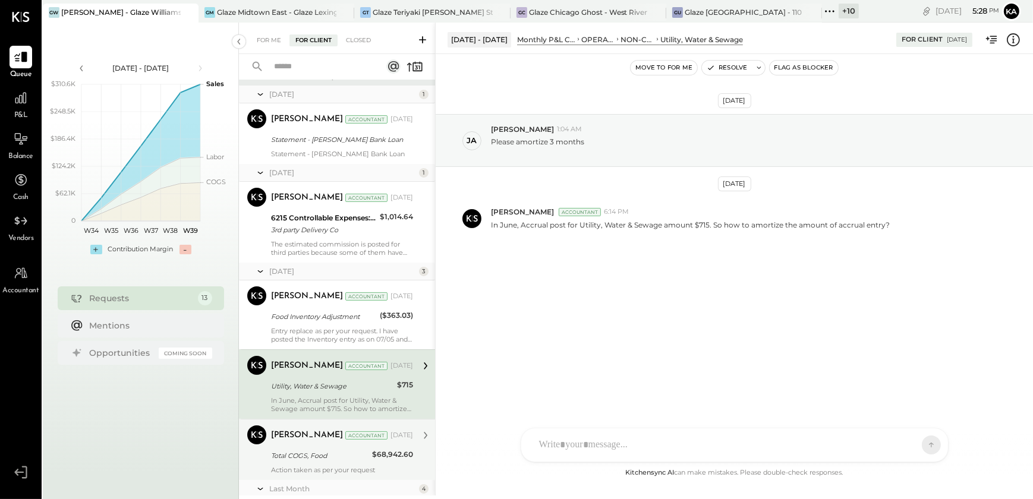
scroll to position [221, 0]
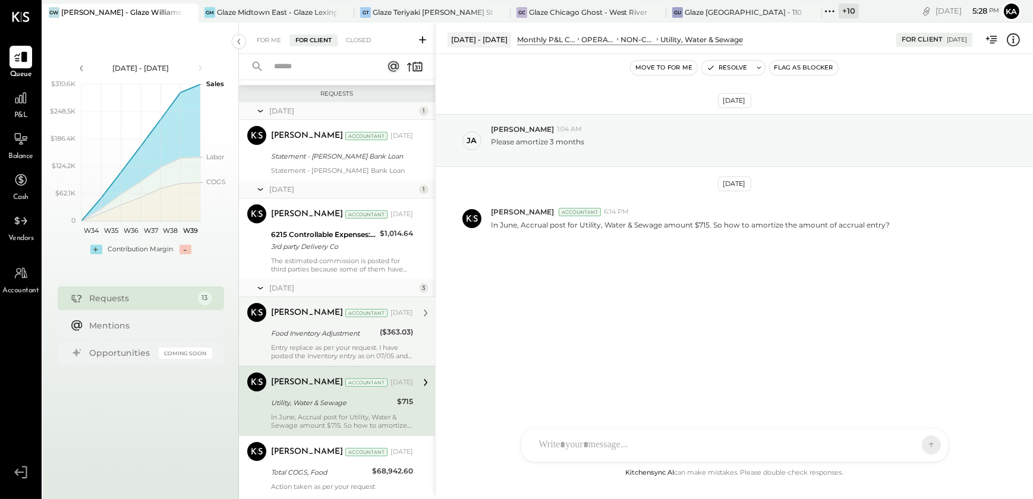
click at [304, 350] on div "Entry replace as per your request. I have posted the Inventory entry as on 07/0…" at bounding box center [342, 351] width 142 height 17
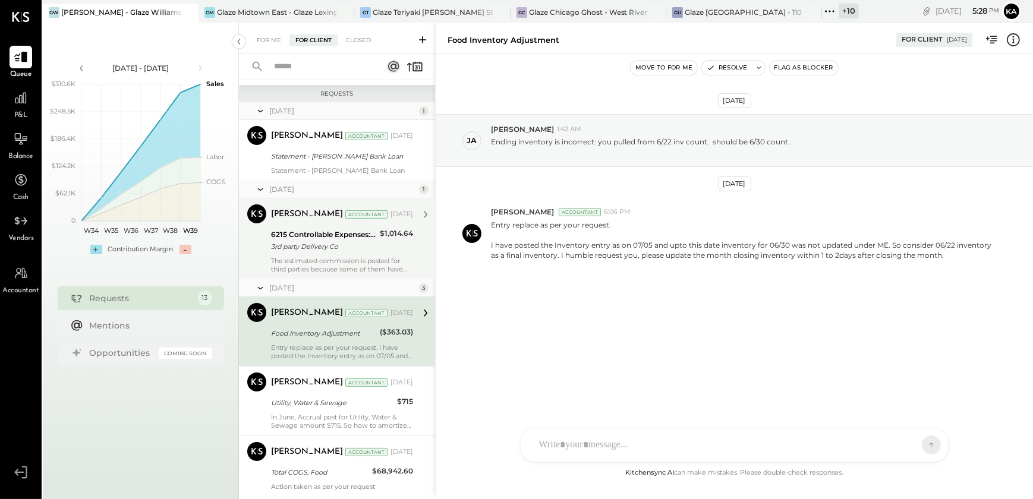
click at [315, 250] on div "3rd party Delivery Co" at bounding box center [323, 247] width 105 height 12
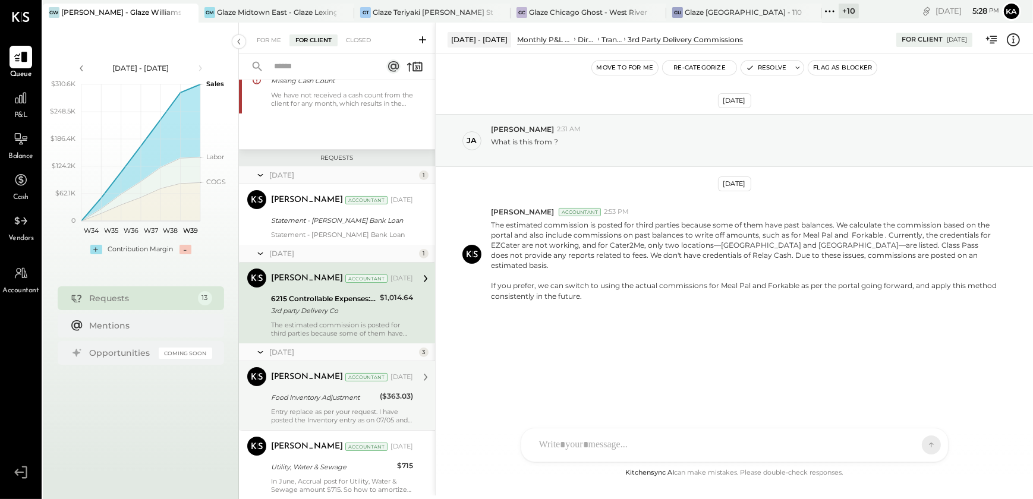
scroll to position [59, 0]
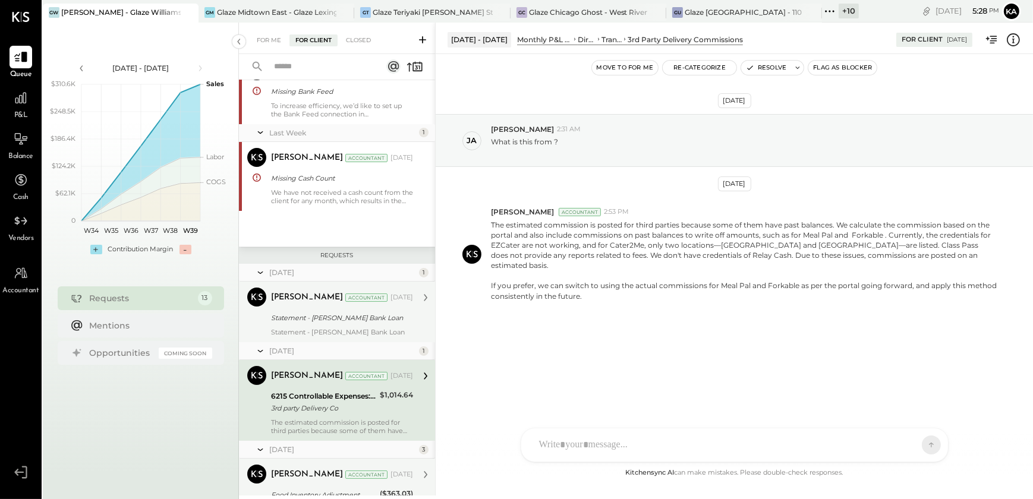
click at [320, 317] on div "Statement - [PERSON_NAME] Bank Loan" at bounding box center [340, 318] width 138 height 12
